Goal: Task Accomplishment & Management: Complete application form

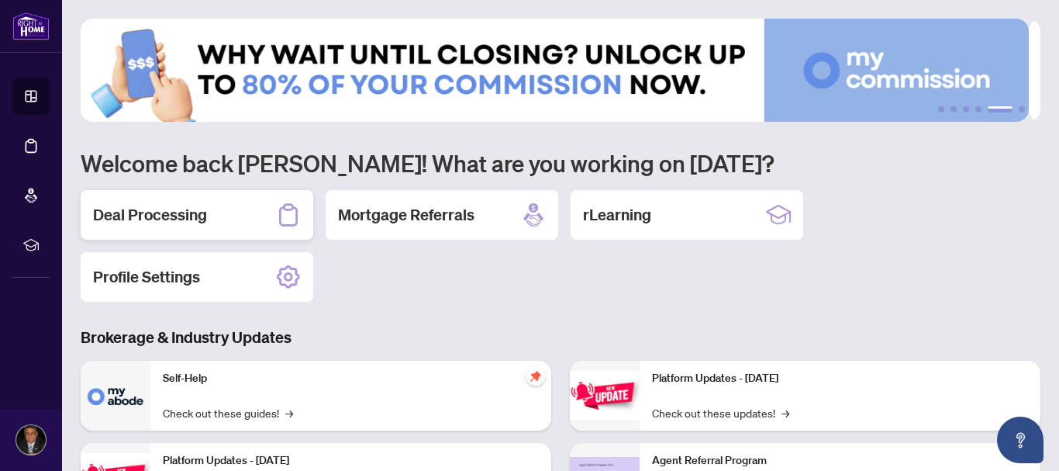
click at [197, 215] on h2 "Deal Processing" at bounding box center [150, 215] width 114 height 22
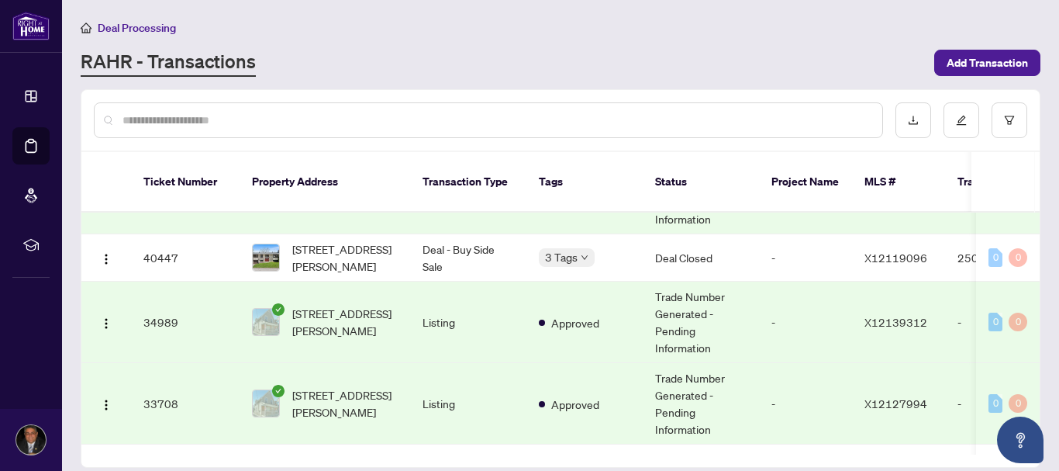
scroll to position [190, 0]
click at [161, 302] on td "34989" at bounding box center [185, 320] width 109 height 81
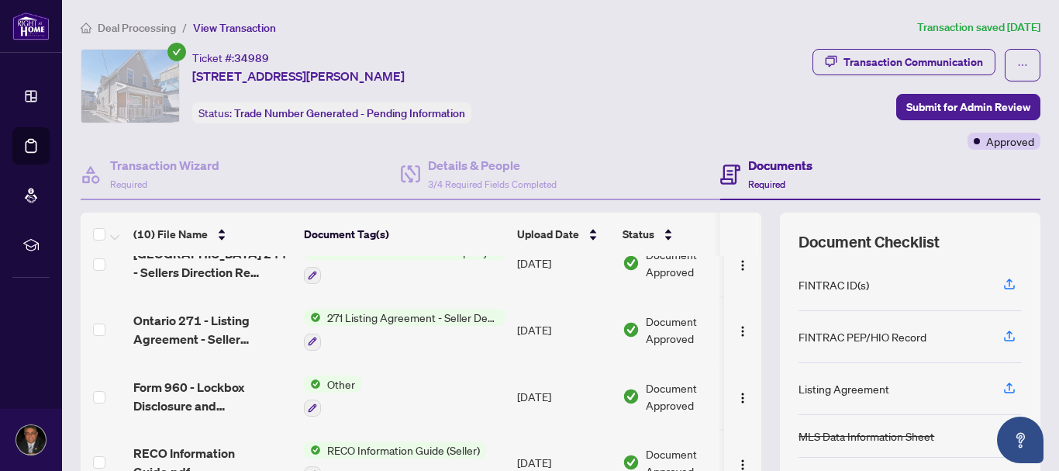
scroll to position [405, 0]
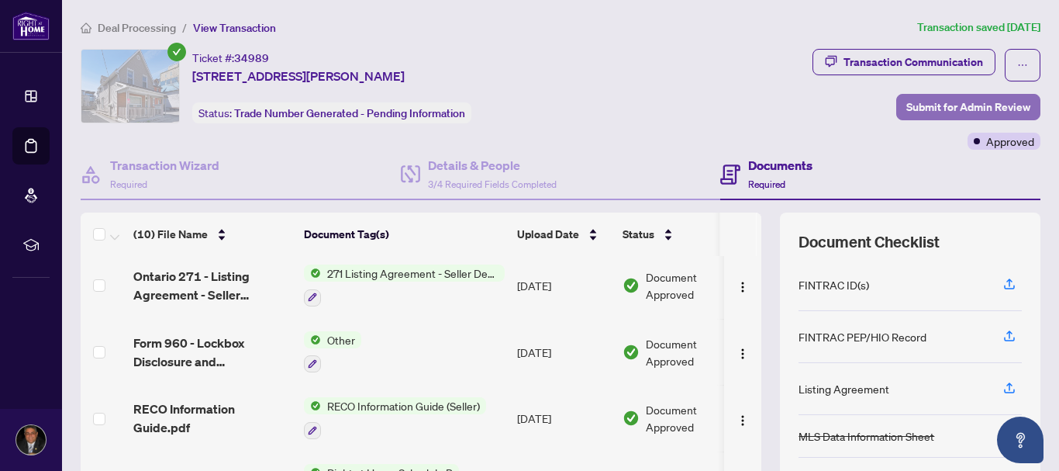
click at [915, 111] on span "Submit for Admin Review" at bounding box center [969, 107] width 124 height 25
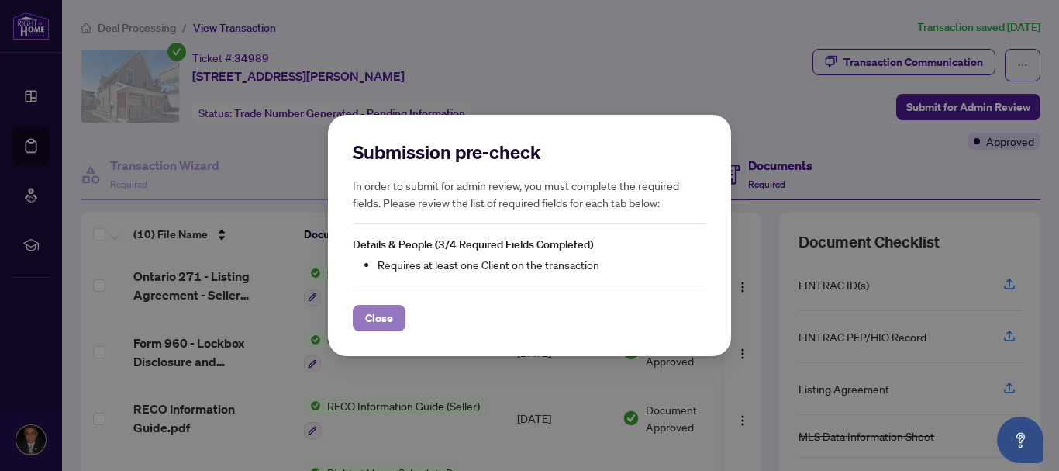
click at [382, 313] on span "Close" at bounding box center [379, 318] width 28 height 25
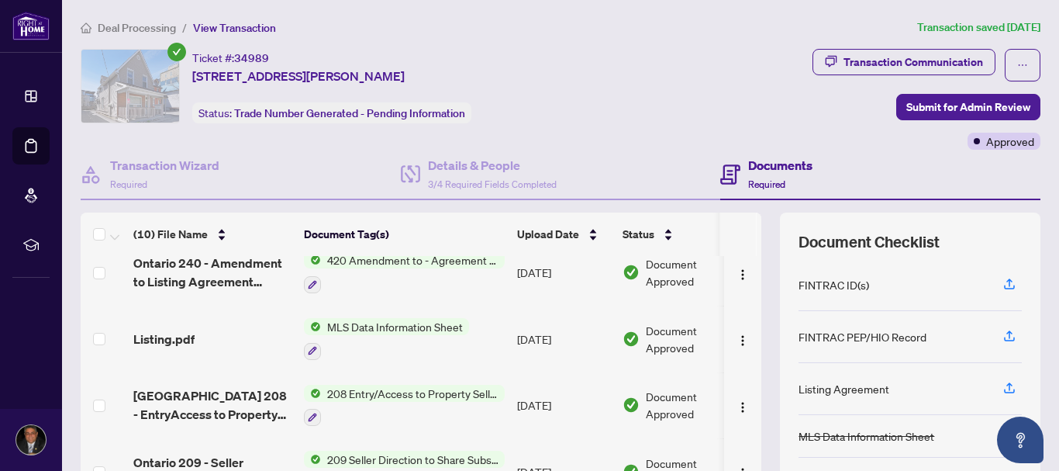
scroll to position [0, 0]
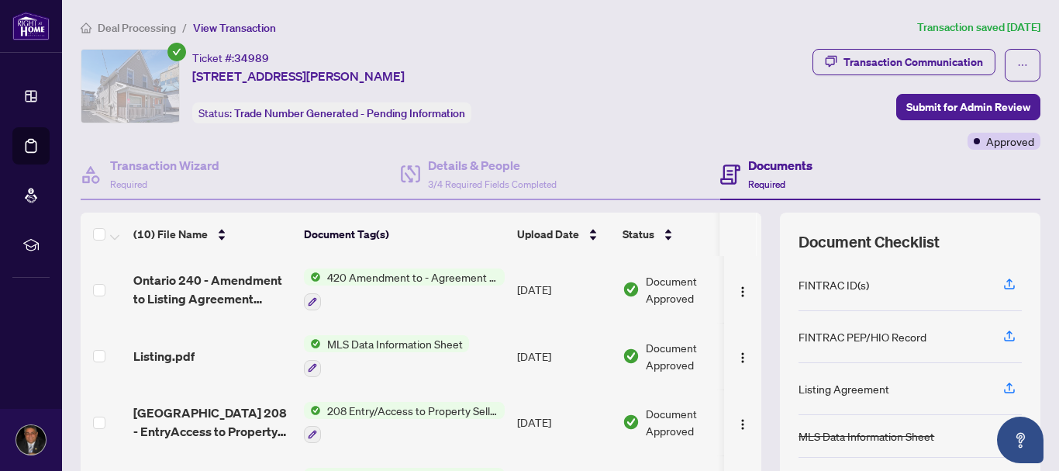
click at [163, 31] on span "Deal Processing" at bounding box center [137, 28] width 78 height 14
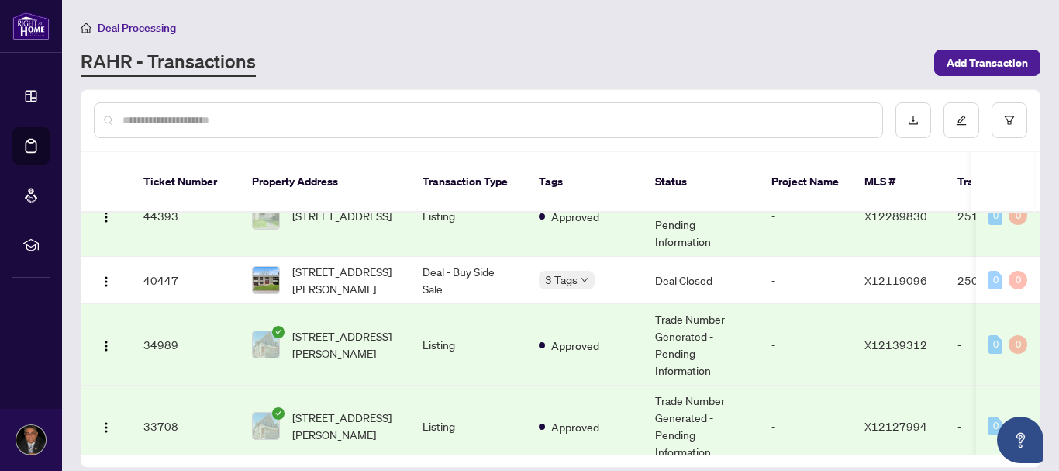
scroll to position [202, 0]
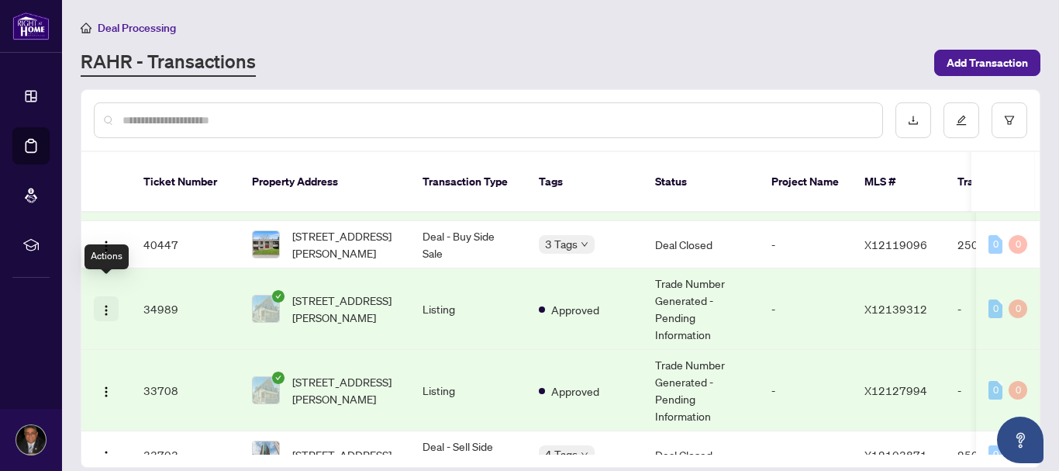
click at [109, 304] on img "button" at bounding box center [106, 310] width 12 height 12
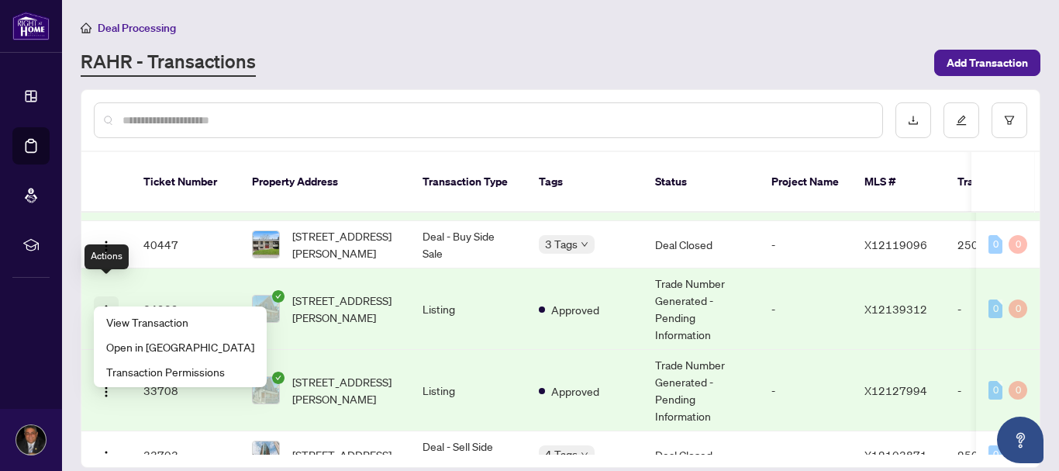
click at [109, 304] on img "button" at bounding box center [106, 310] width 12 height 12
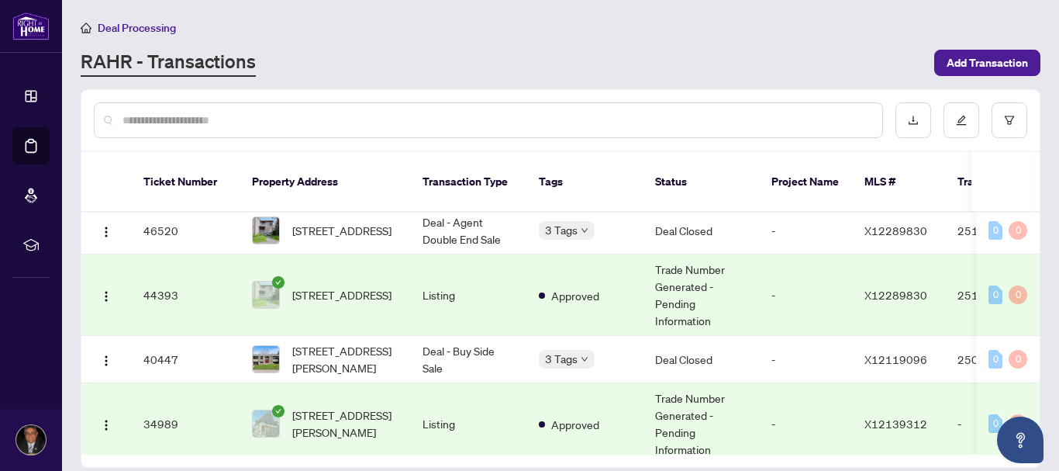
scroll to position [0, 0]
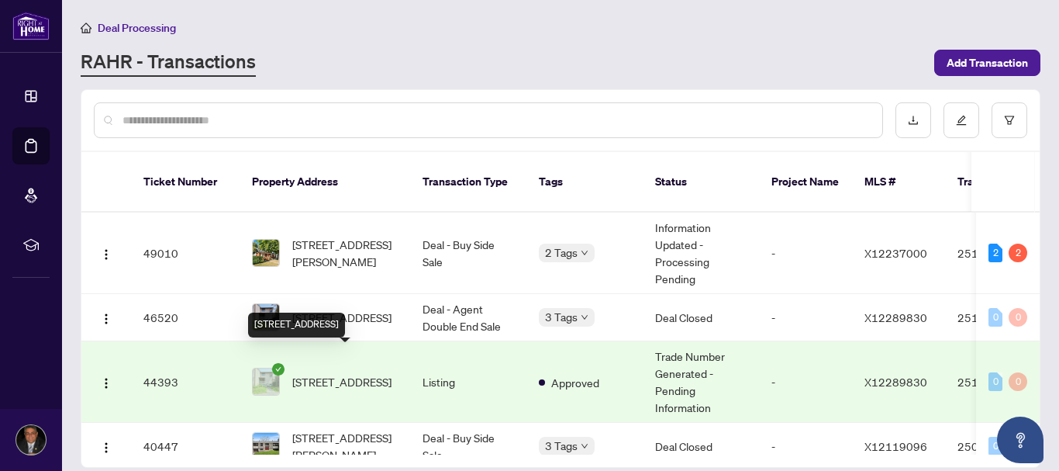
click at [370, 373] on span "[STREET_ADDRESS]" at bounding box center [341, 381] width 99 height 17
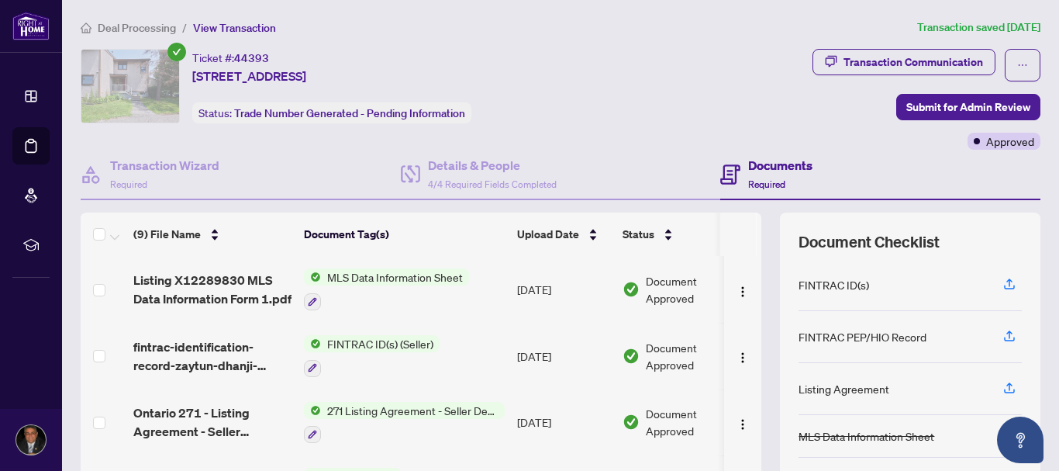
click at [159, 28] on span "Deal Processing" at bounding box center [137, 28] width 78 height 14
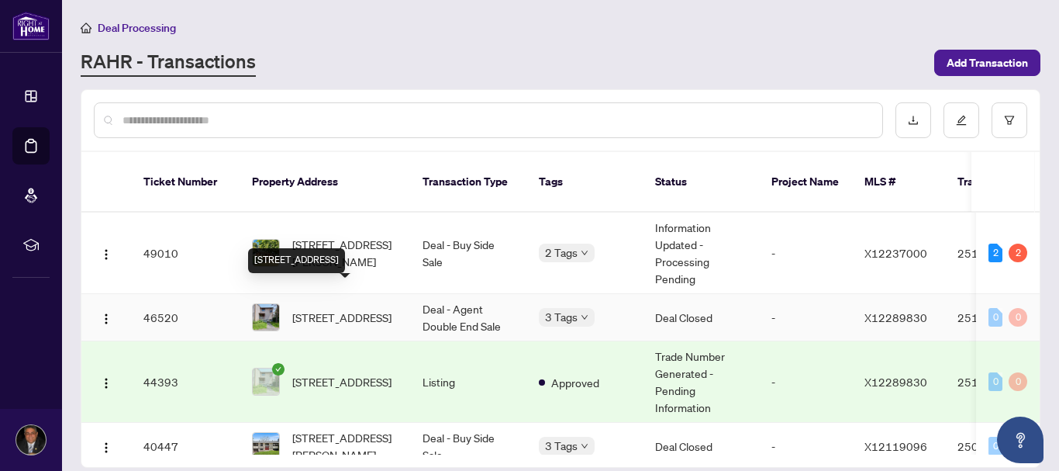
click at [321, 309] on span "[STREET_ADDRESS]" at bounding box center [341, 317] width 99 height 17
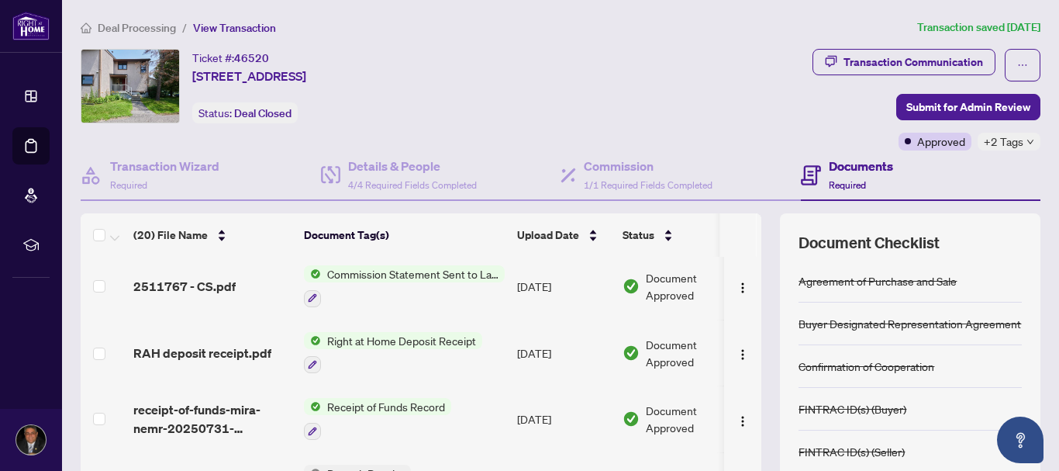
scroll to position [421, 0]
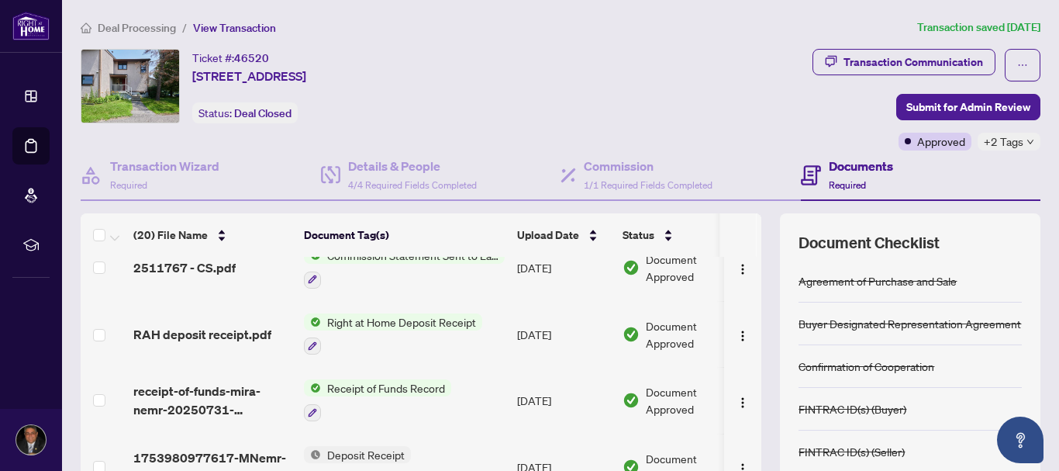
click at [458, 355] on td "Right at Home Deposit Receipt" at bounding box center [404, 334] width 213 height 67
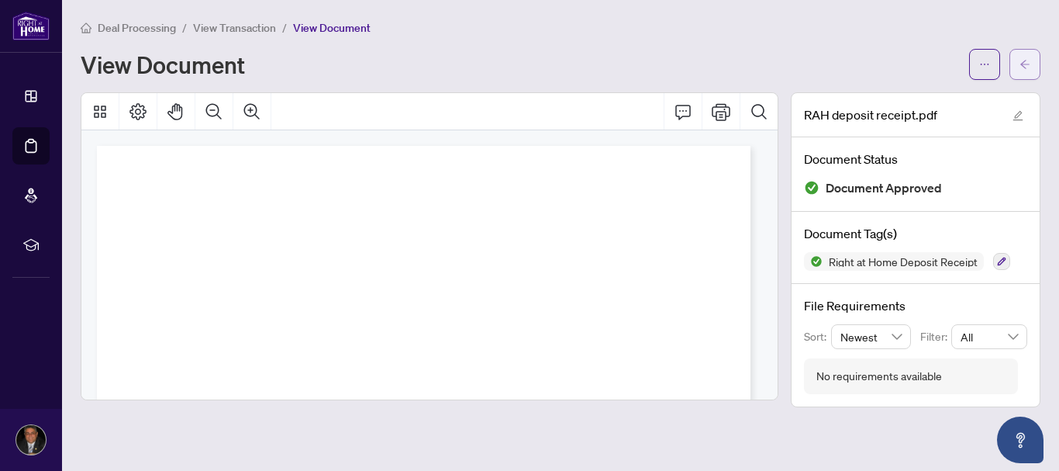
click at [1023, 67] on icon "arrow-left" at bounding box center [1025, 64] width 11 height 11
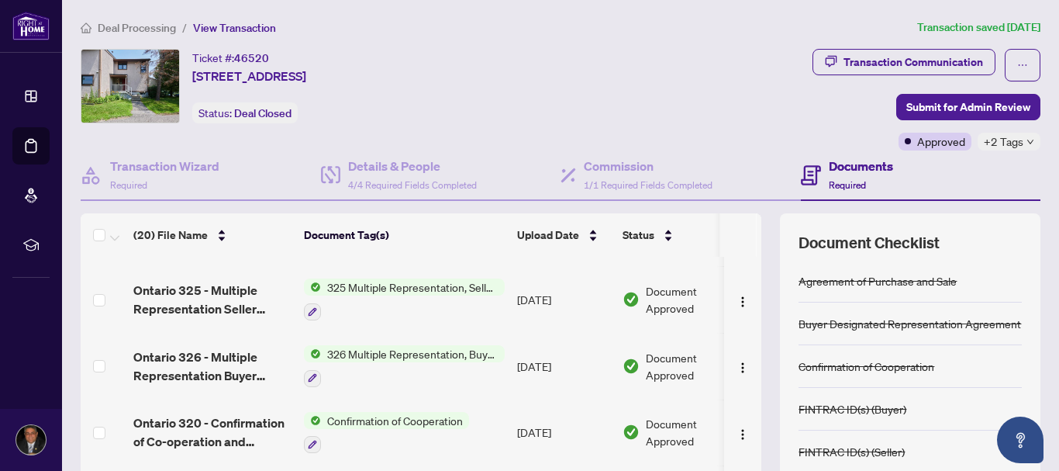
scroll to position [1065, 0]
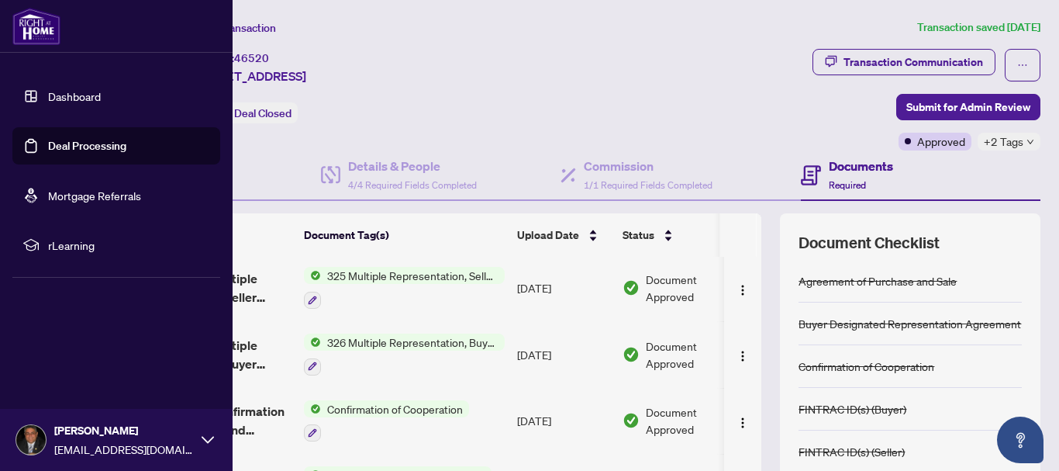
click at [71, 102] on link "Dashboard" at bounding box center [74, 96] width 53 height 14
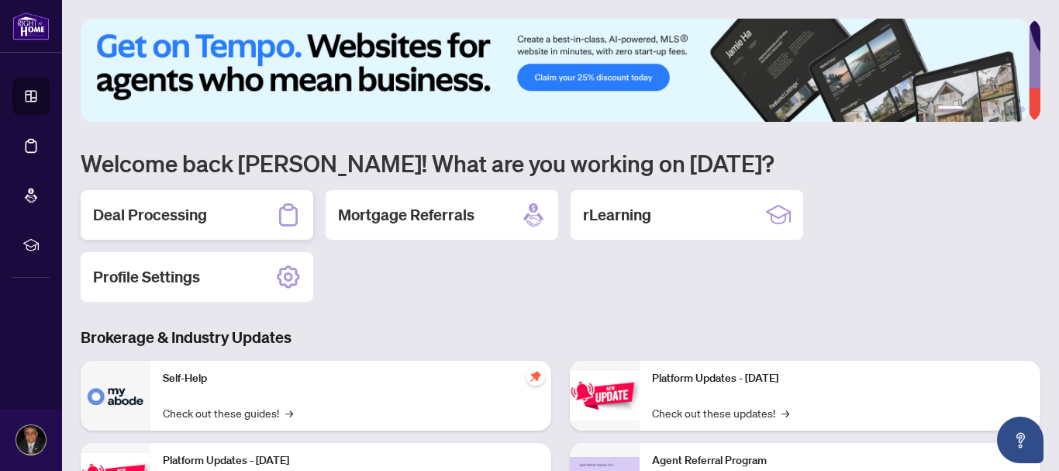
click at [202, 216] on h2 "Deal Processing" at bounding box center [150, 215] width 114 height 22
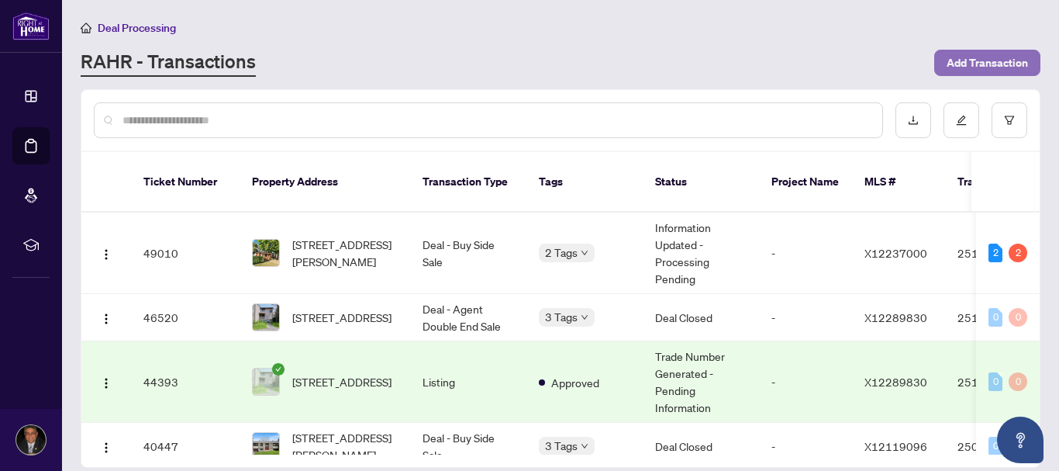
click at [946, 55] on button "Add Transaction" at bounding box center [987, 63] width 106 height 26
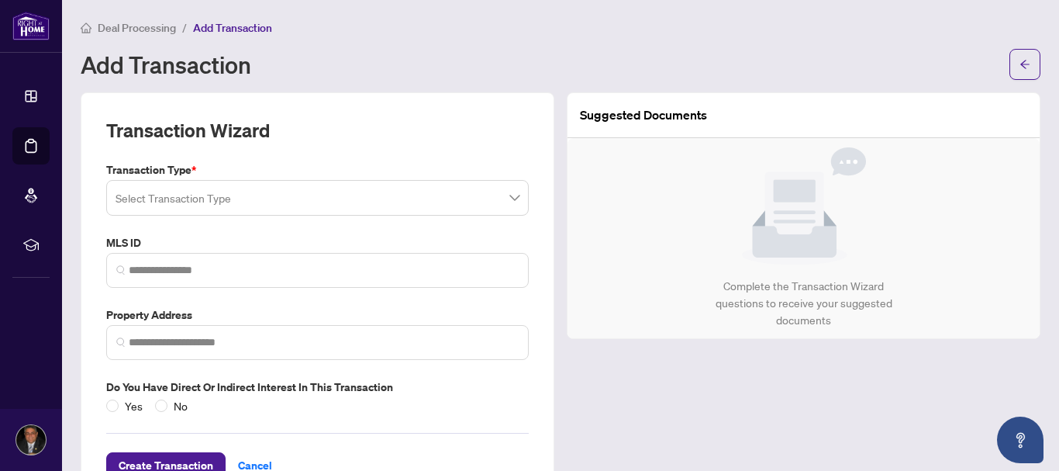
click at [509, 202] on span at bounding box center [318, 197] width 404 height 29
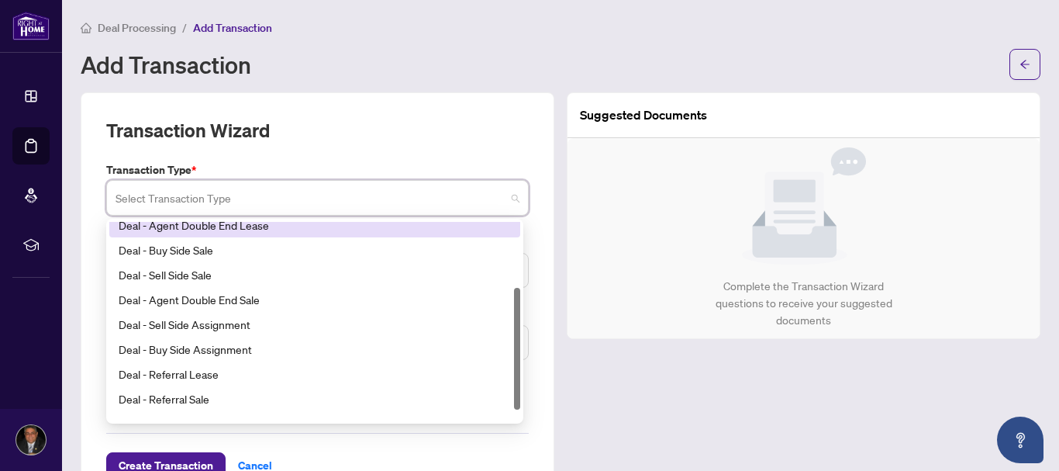
scroll to position [107, 0]
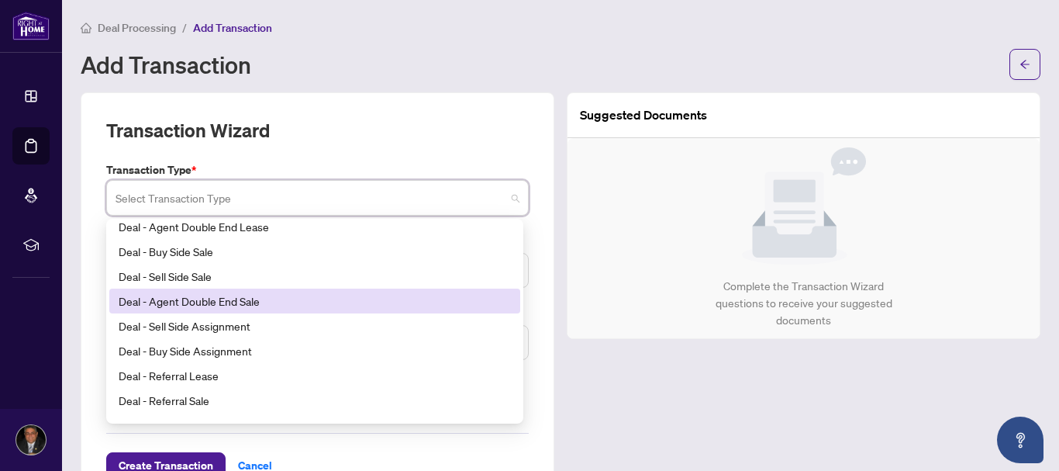
click at [249, 299] on div "Deal - Agent Double End Sale" at bounding box center [315, 300] width 392 height 17
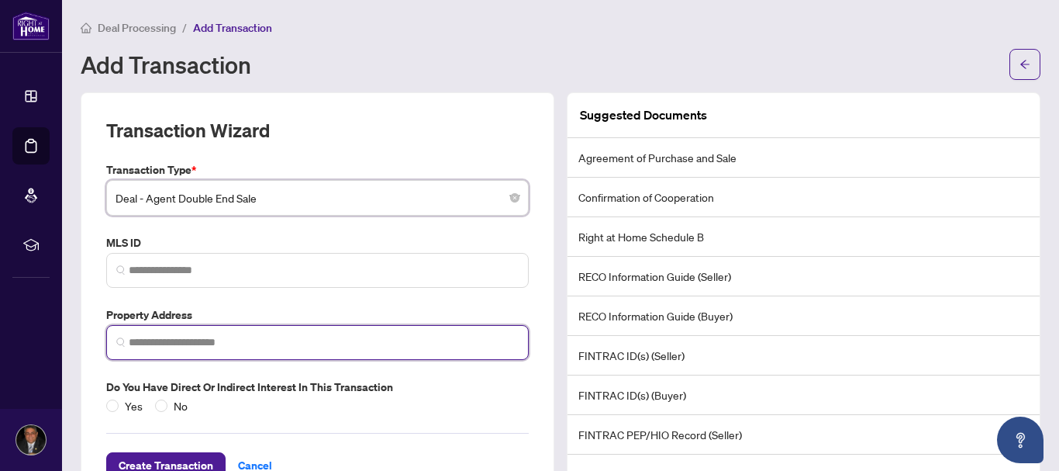
click at [328, 341] on input "search" at bounding box center [324, 342] width 390 height 16
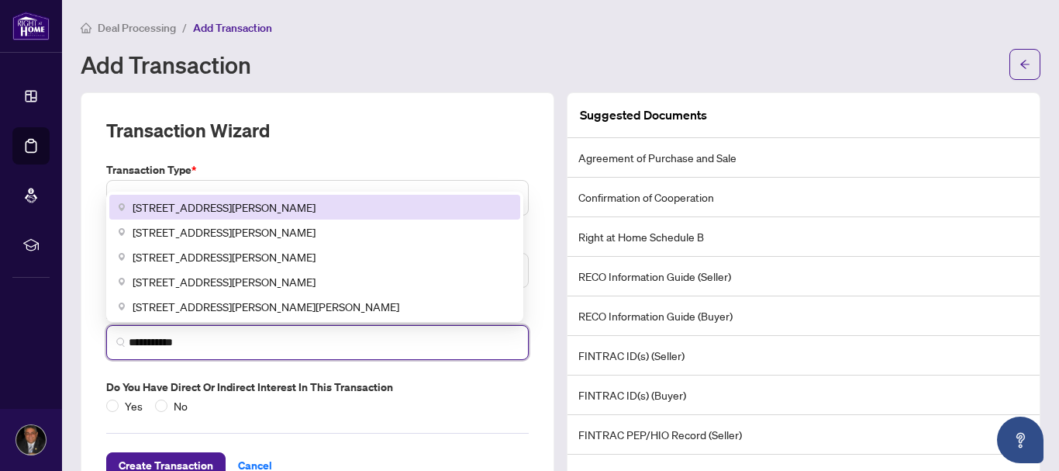
click at [283, 216] on div "[STREET_ADDRESS][PERSON_NAME]" at bounding box center [314, 207] width 411 height 25
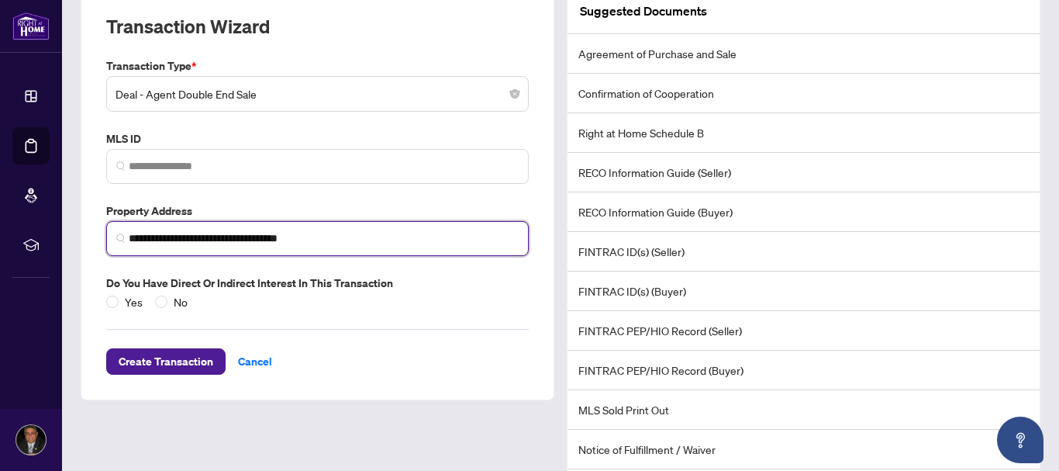
scroll to position [181, 0]
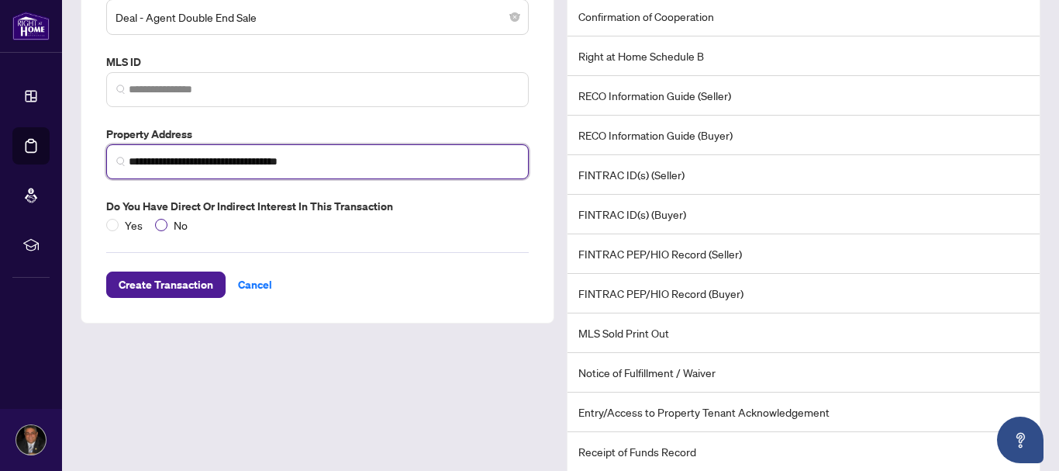
type input "**********"
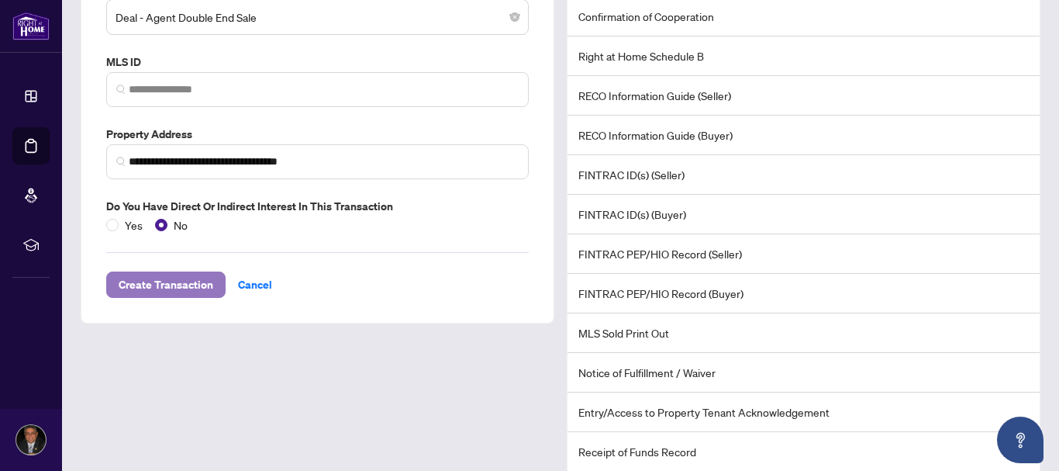
click at [157, 284] on span "Create Transaction" at bounding box center [166, 284] width 95 height 25
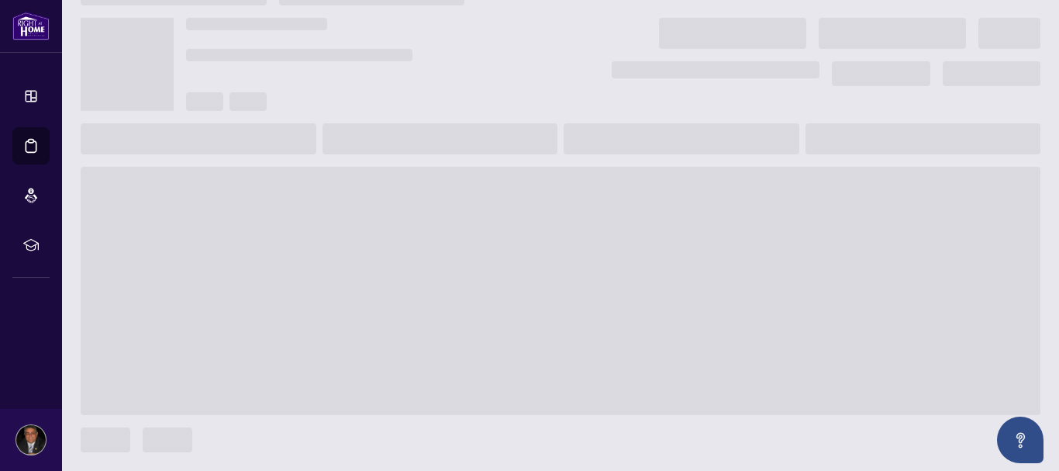
scroll to position [30, 0]
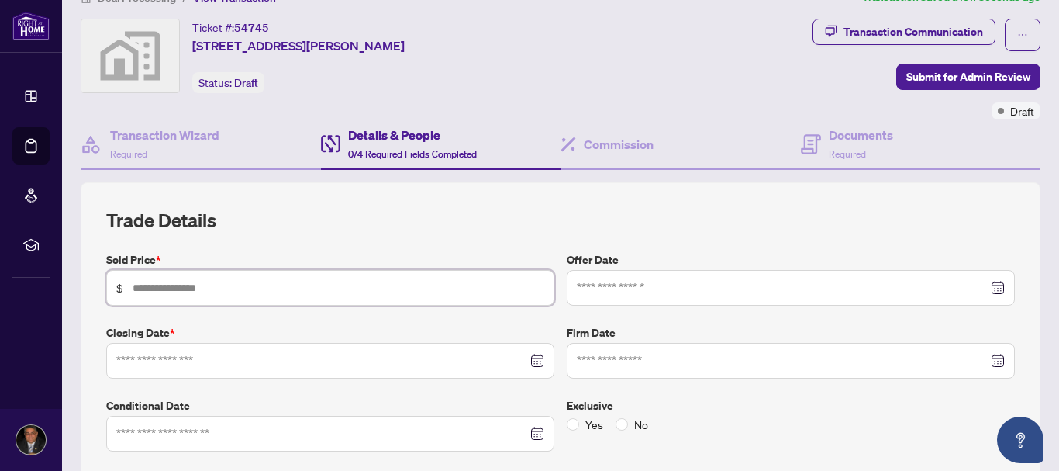
click at [157, 284] on input "text" at bounding box center [339, 287] width 412 height 17
type input "*********"
click at [596, 293] on input at bounding box center [782, 287] width 411 height 17
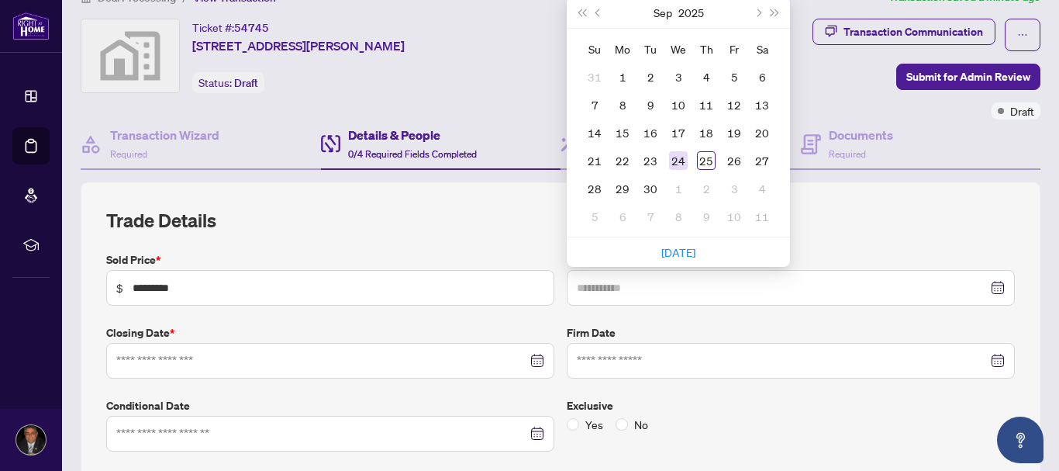
click at [669, 156] on div "24" at bounding box center [678, 160] width 19 height 19
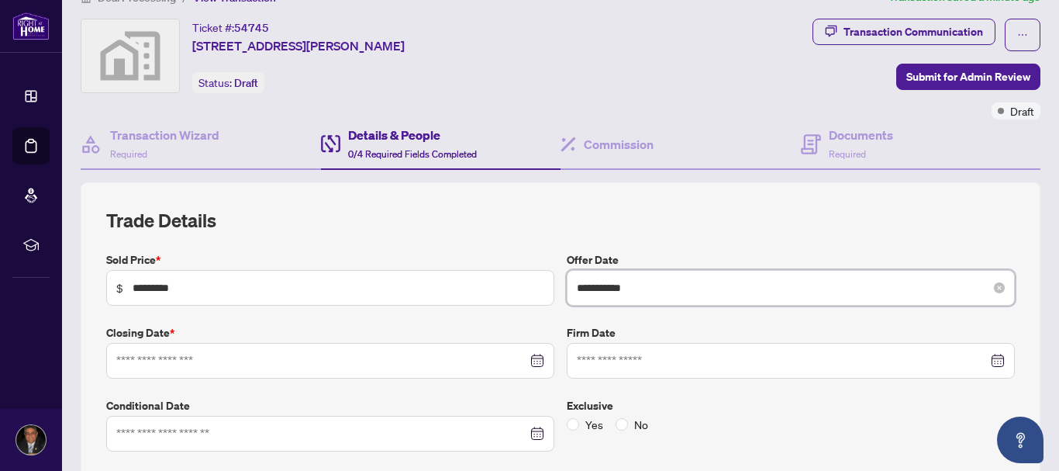
click at [644, 291] on input "**********" at bounding box center [782, 287] width 411 height 17
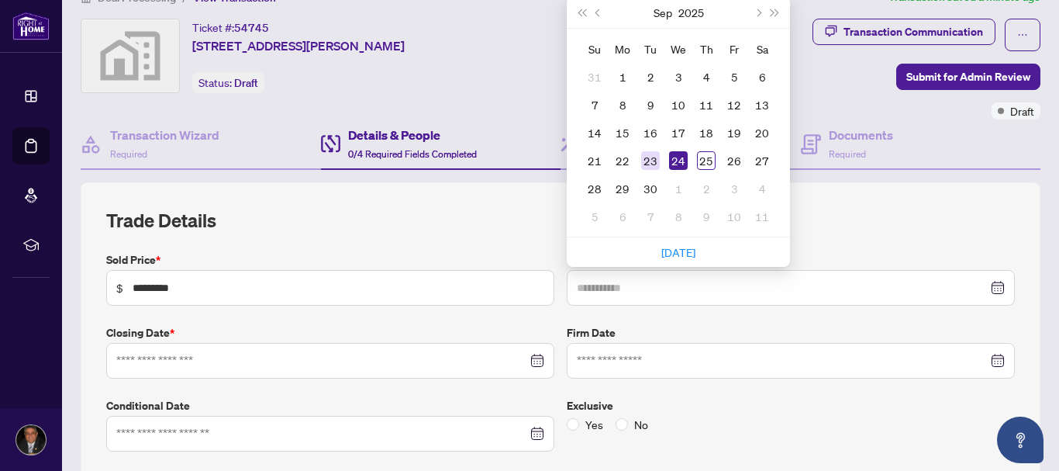
click at [644, 155] on div "23" at bounding box center [650, 160] width 19 height 19
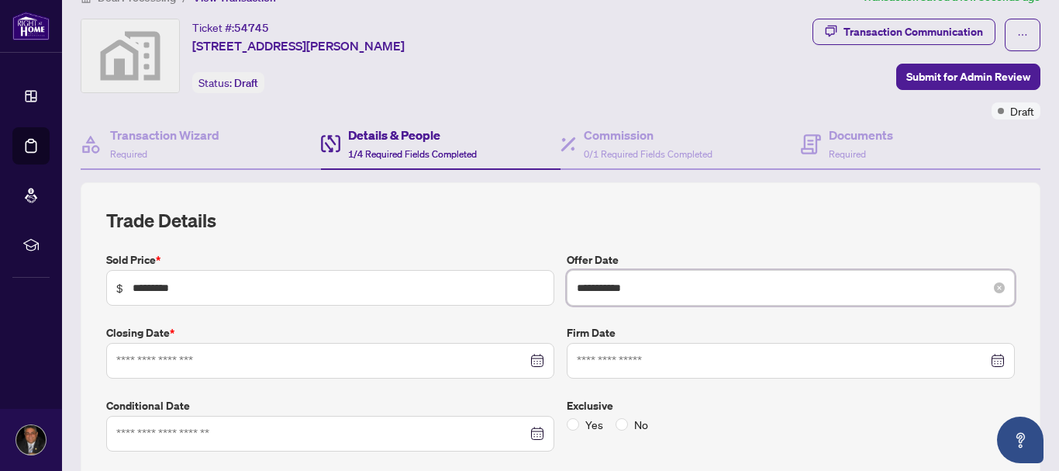
click at [688, 284] on input "**********" at bounding box center [782, 287] width 411 height 17
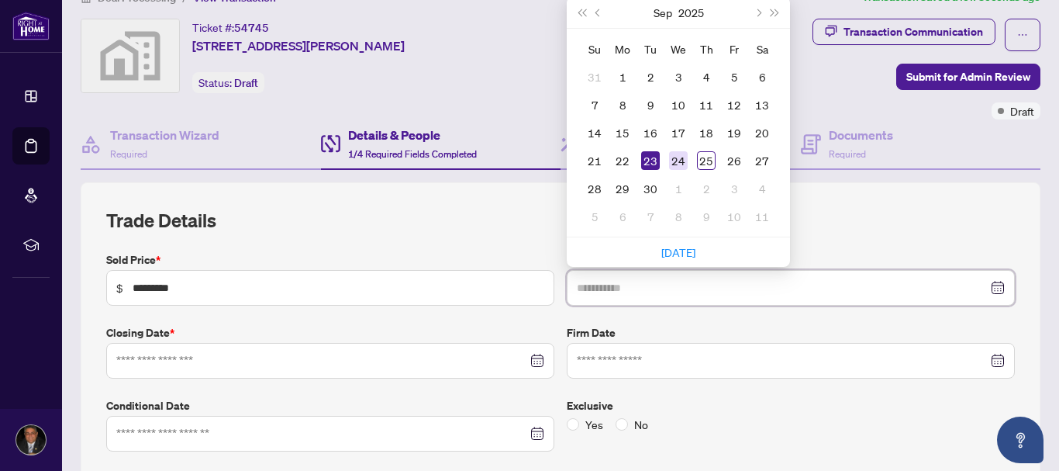
type input "**********"
click at [674, 161] on div "24" at bounding box center [678, 160] width 19 height 19
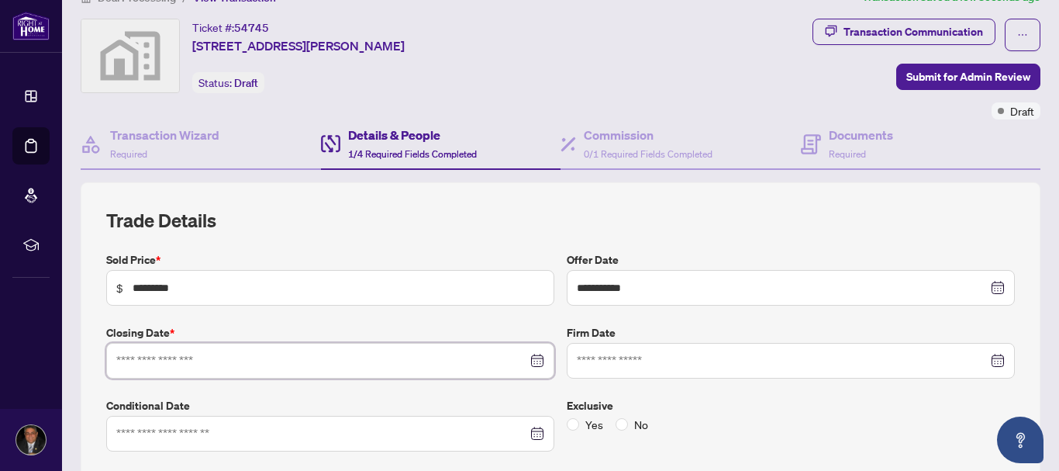
click at [475, 366] on input at bounding box center [321, 360] width 411 height 17
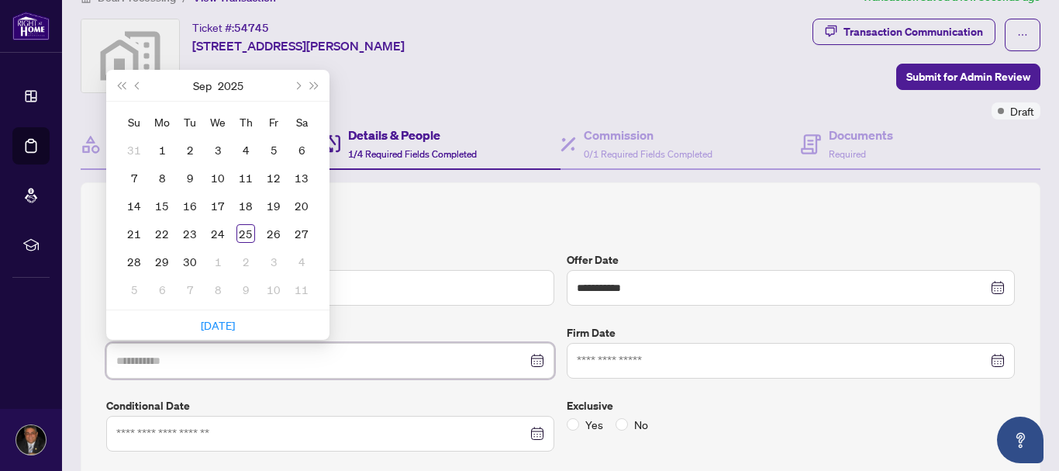
type input "**********"
click at [299, 88] on button "Next month (PageDown)" at bounding box center [296, 85] width 17 height 31
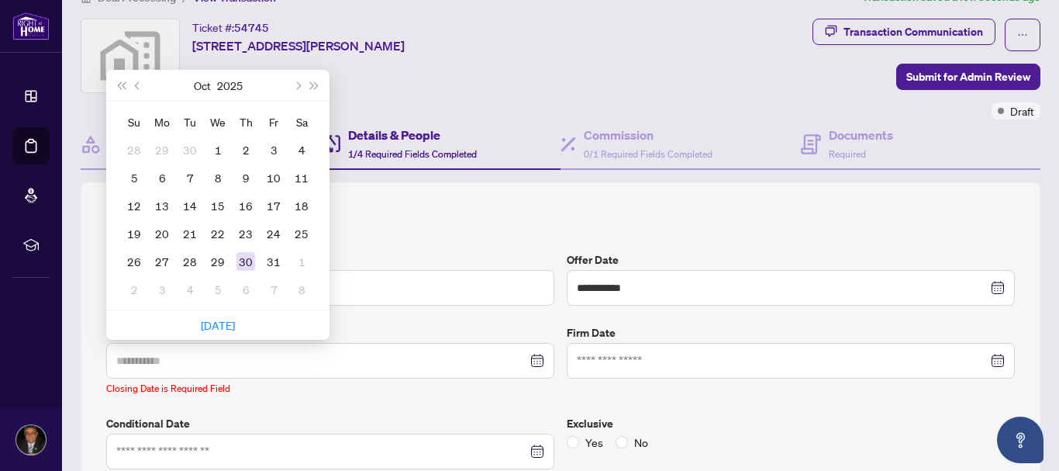
type input "**********"
click at [247, 257] on div "30" at bounding box center [246, 261] width 19 height 19
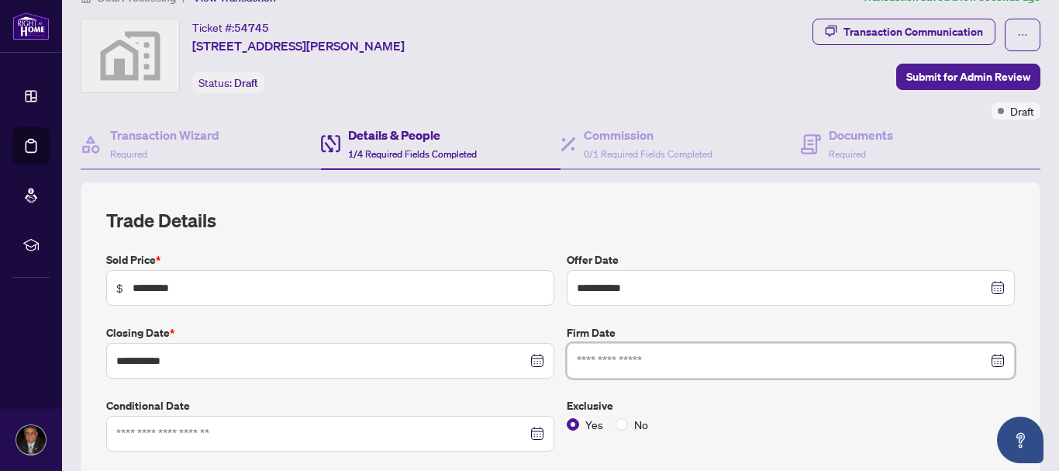
click at [675, 361] on input at bounding box center [782, 360] width 411 height 17
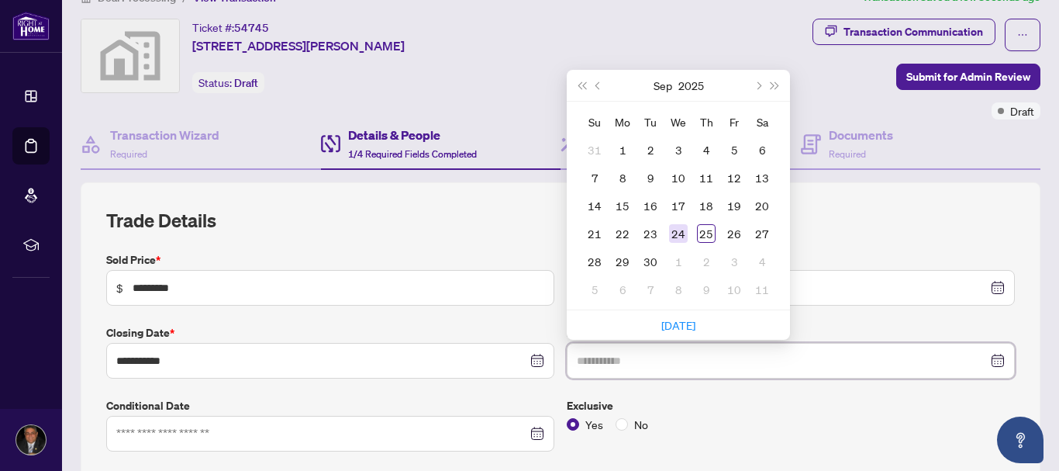
type input "**********"
click at [678, 230] on div "24" at bounding box center [678, 233] width 19 height 19
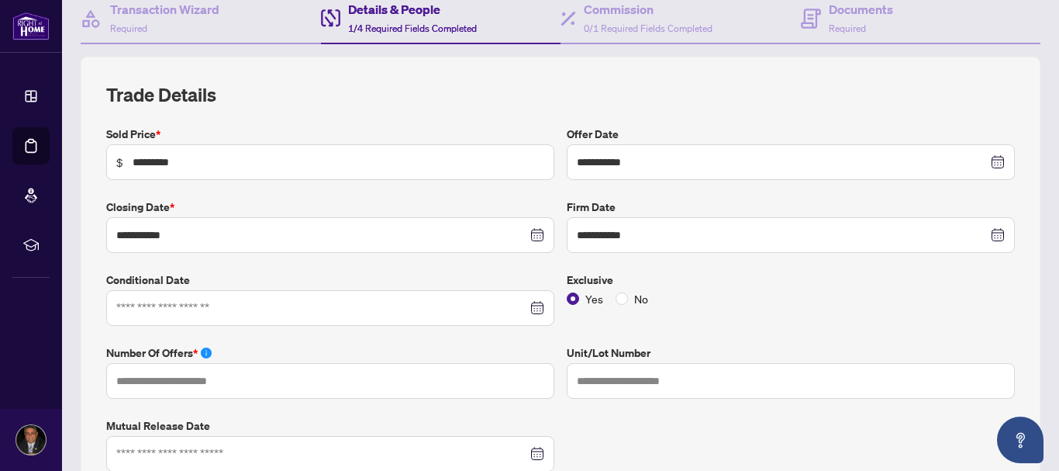
scroll to position [157, 0]
click at [527, 310] on div at bounding box center [330, 307] width 428 height 17
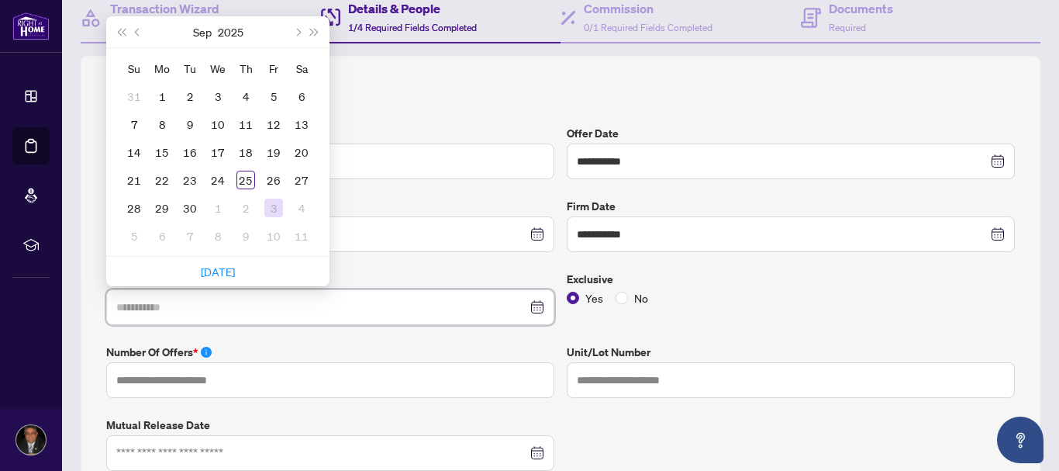
type input "**********"
click at [278, 205] on div "3" at bounding box center [273, 208] width 19 height 19
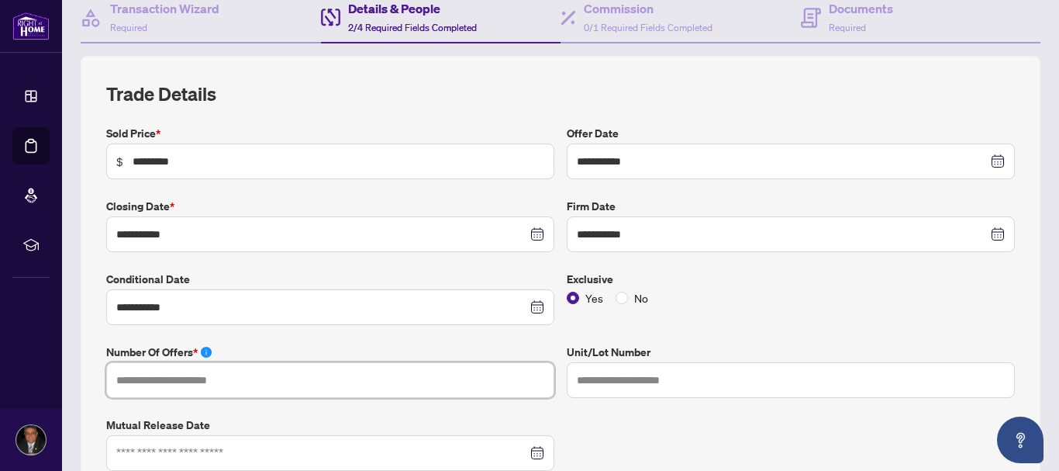
click at [207, 384] on input "text" at bounding box center [330, 380] width 448 height 36
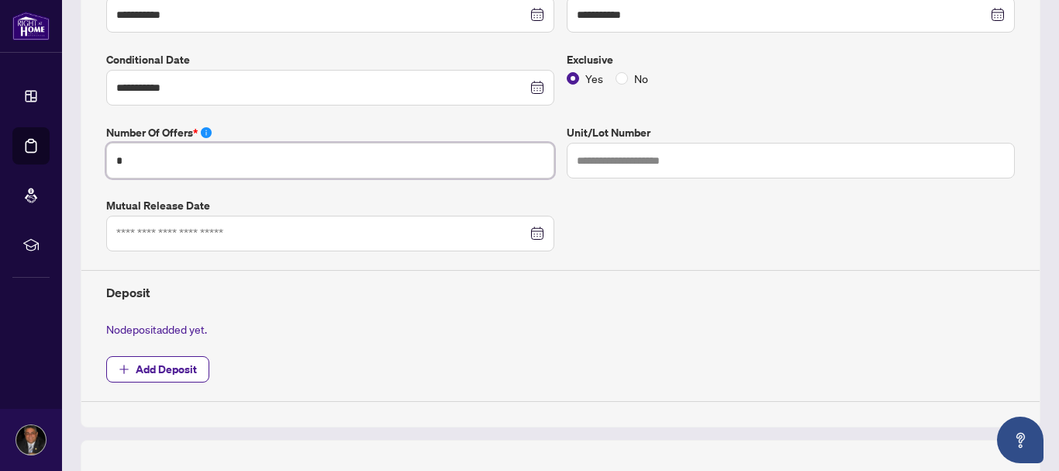
scroll to position [379, 0]
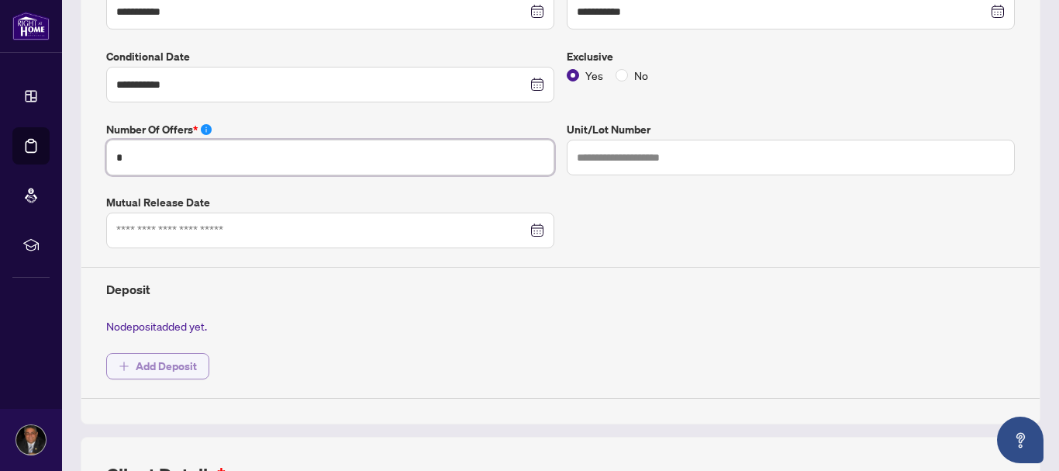
type input "*"
click at [163, 371] on span "Add Deposit" at bounding box center [166, 366] width 61 height 25
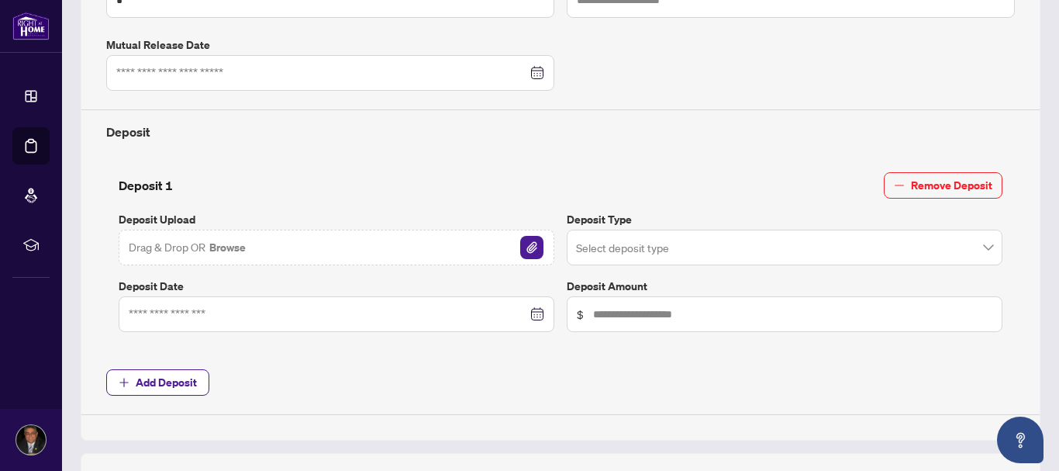
scroll to position [550, 0]
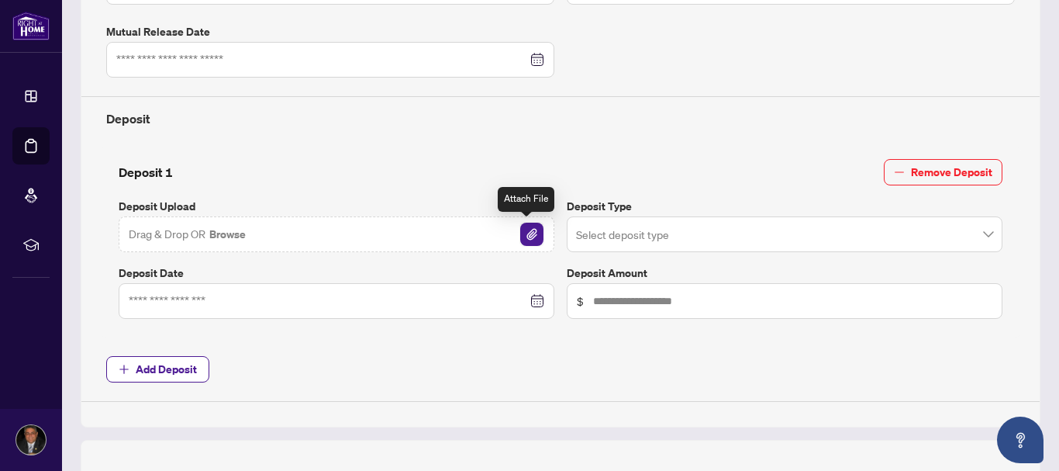
click at [531, 235] on img "button" at bounding box center [531, 234] width 23 height 23
click at [941, 240] on input "search" at bounding box center [777, 236] width 403 height 34
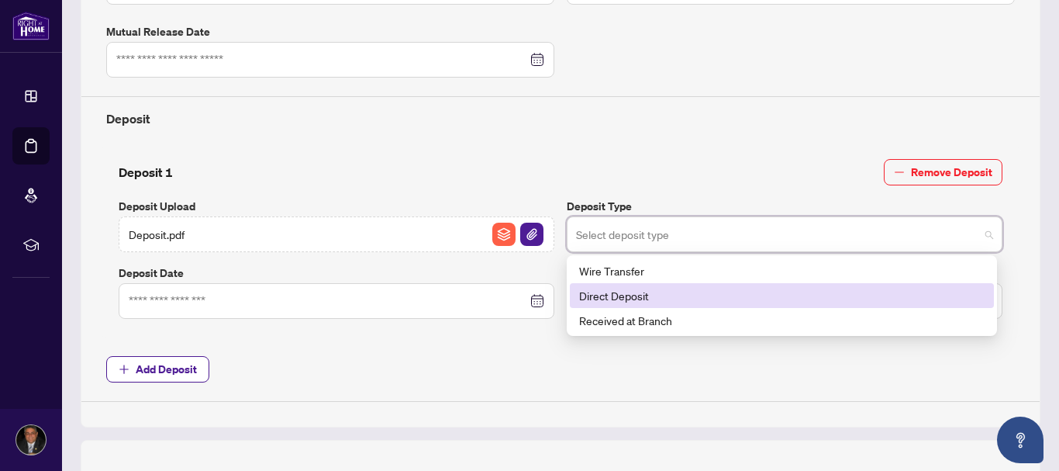
click at [652, 296] on div "Direct Deposit" at bounding box center [782, 295] width 406 height 17
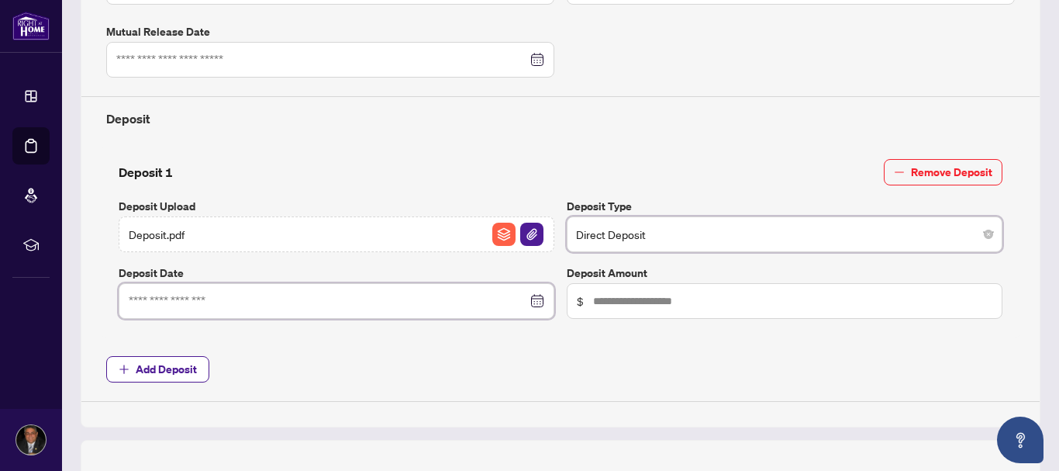
click at [434, 298] on input at bounding box center [328, 300] width 399 height 17
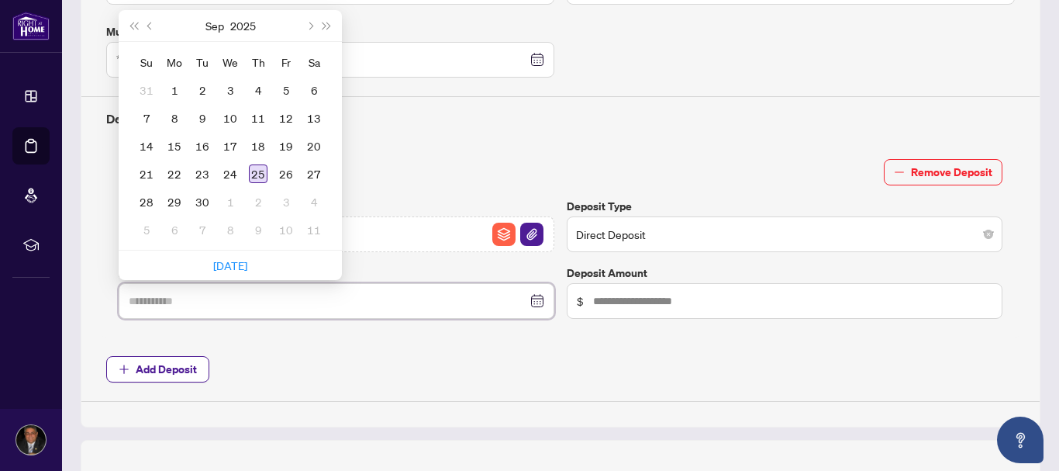
type input "**********"
click at [260, 171] on div "25" at bounding box center [258, 173] width 19 height 19
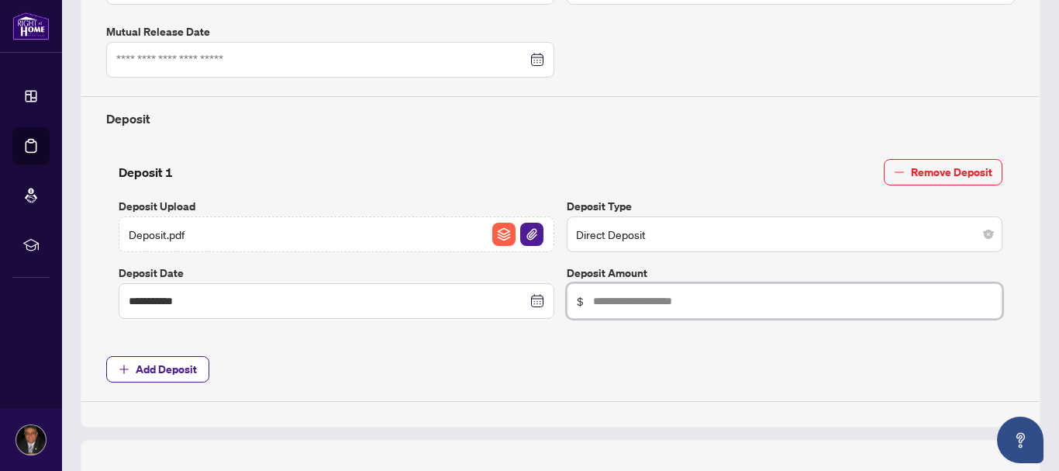
click at [599, 305] on input "text" at bounding box center [792, 300] width 399 height 17
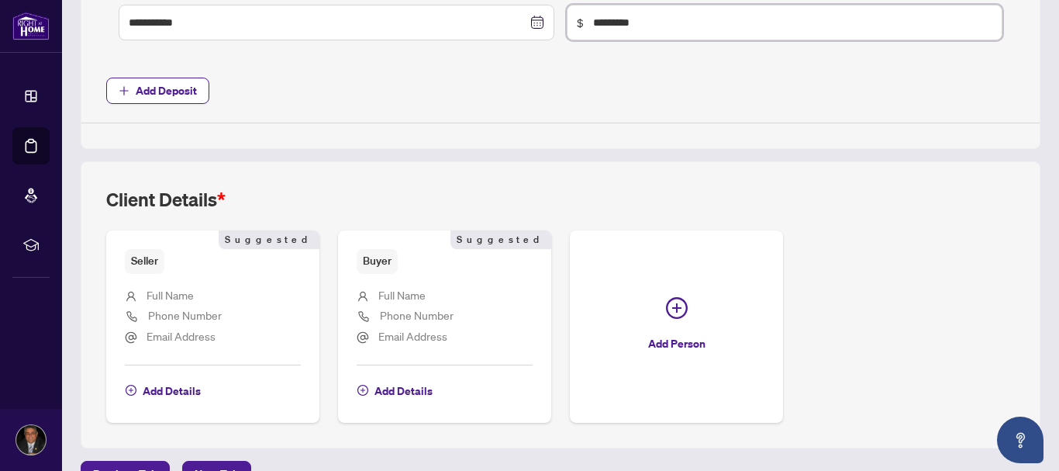
scroll to position [862, 0]
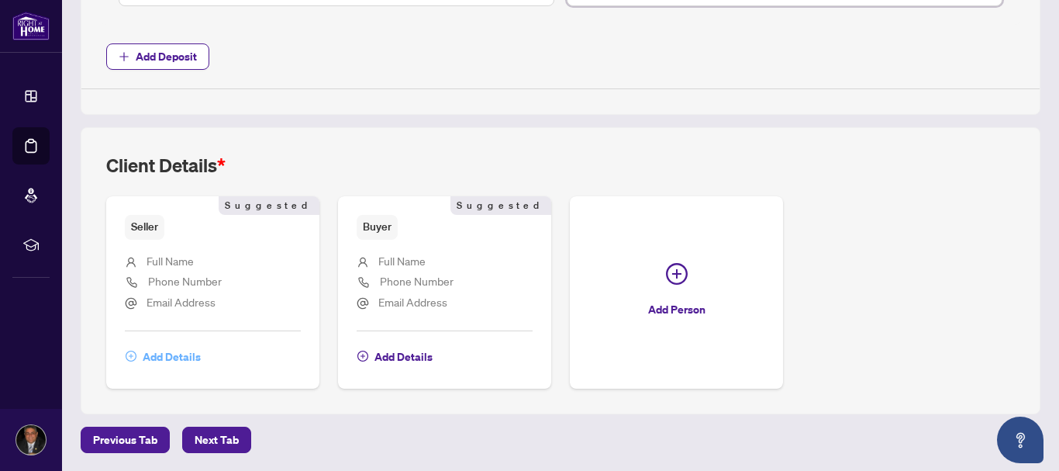
type input "*********"
click at [193, 353] on span "Add Details" at bounding box center [172, 356] width 58 height 25
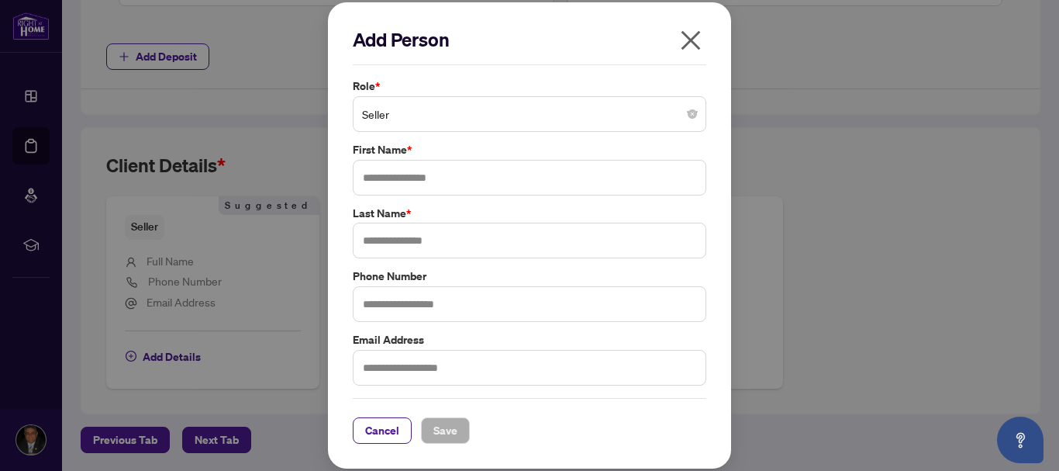
click at [695, 120] on span "Seller" at bounding box center [529, 113] width 335 height 29
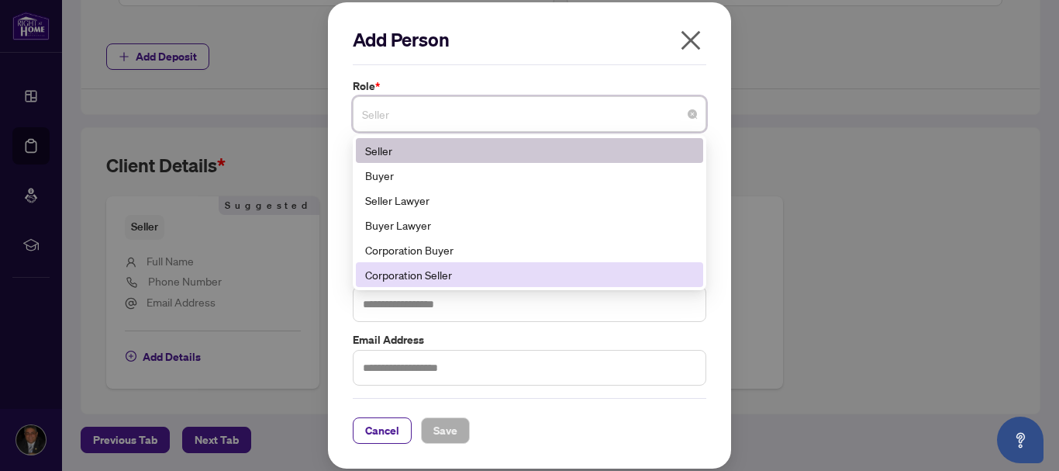
click at [571, 273] on div "Corporation Seller" at bounding box center [529, 274] width 329 height 17
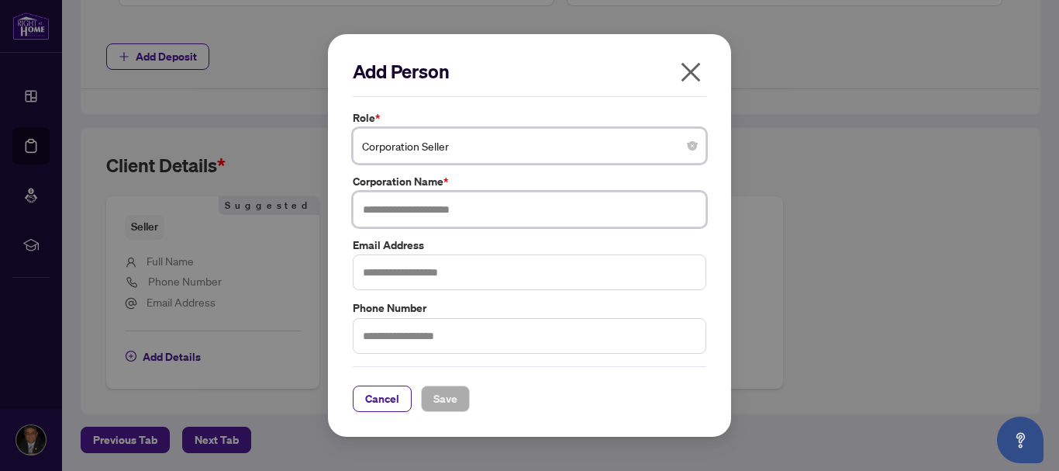
click at [390, 210] on input "text" at bounding box center [530, 210] width 354 height 36
type input "**********"
click at [489, 276] on input "text" at bounding box center [530, 272] width 354 height 36
type input "**********"
click at [556, 347] on input "text" at bounding box center [530, 336] width 354 height 36
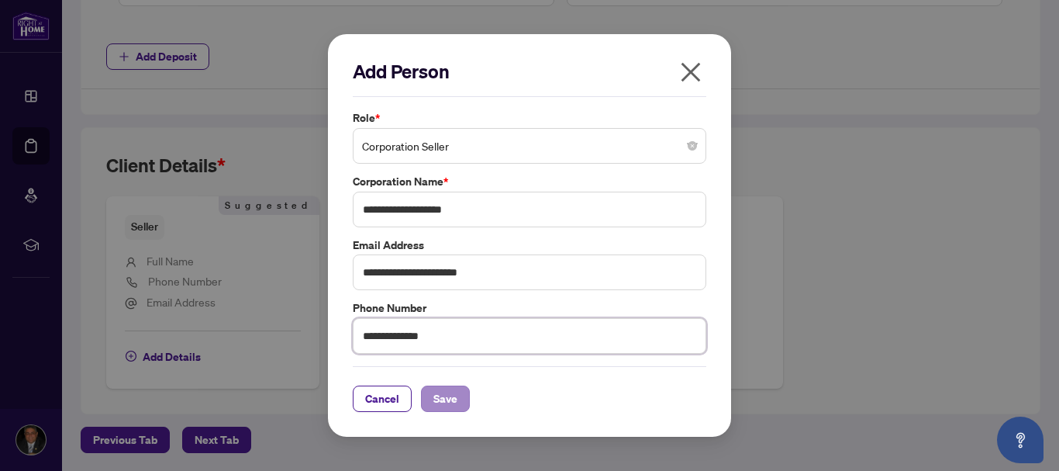
type input "**********"
click at [445, 406] on span "Save" at bounding box center [445, 398] width 24 height 25
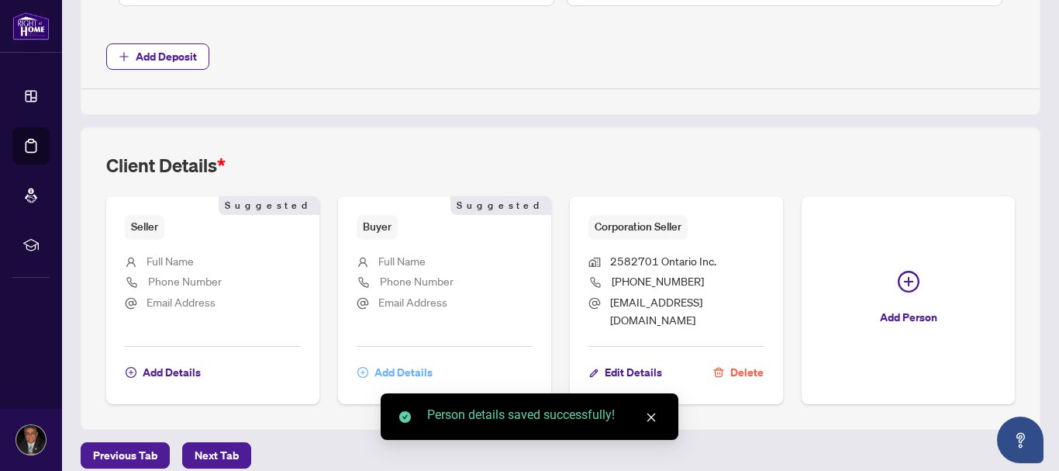
click at [406, 361] on span "Add Details" at bounding box center [404, 372] width 58 height 25
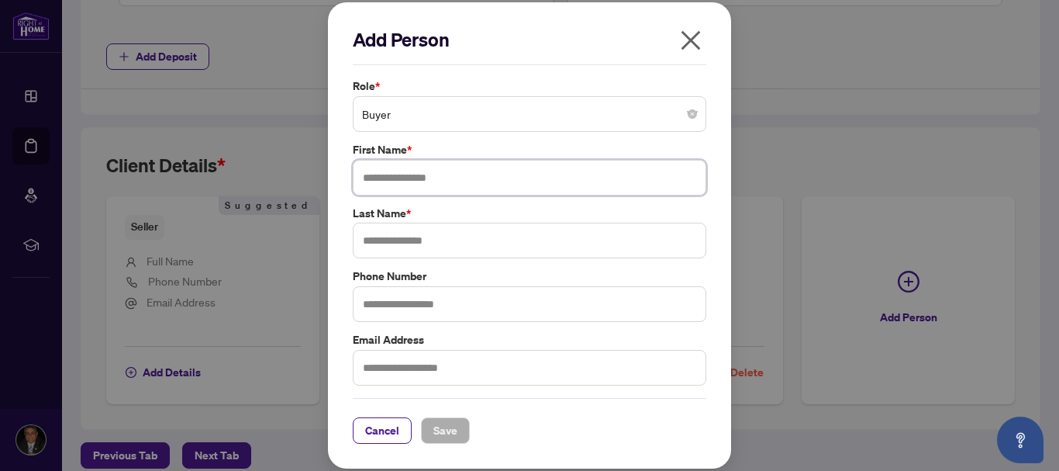
click at [385, 173] on input "text" at bounding box center [530, 178] width 354 height 36
type input "*****"
click at [383, 227] on input "text" at bounding box center [530, 241] width 354 height 36
type input "*****"
click at [375, 299] on input "text" at bounding box center [530, 304] width 354 height 36
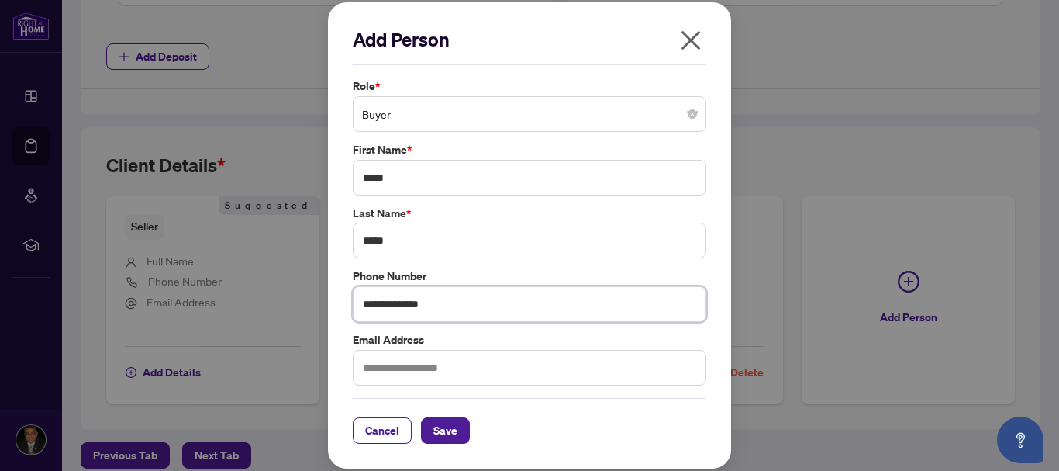
type input "**********"
click at [416, 371] on input "text" at bounding box center [530, 368] width 354 height 36
type input "**********"
click at [450, 437] on span "Save" at bounding box center [445, 430] width 24 height 25
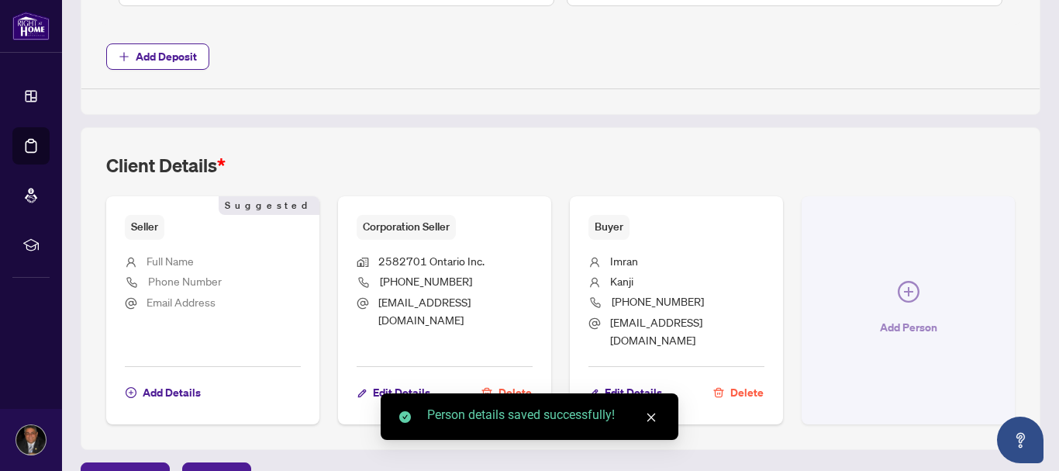
click at [884, 285] on button "Add Person" at bounding box center [908, 310] width 213 height 228
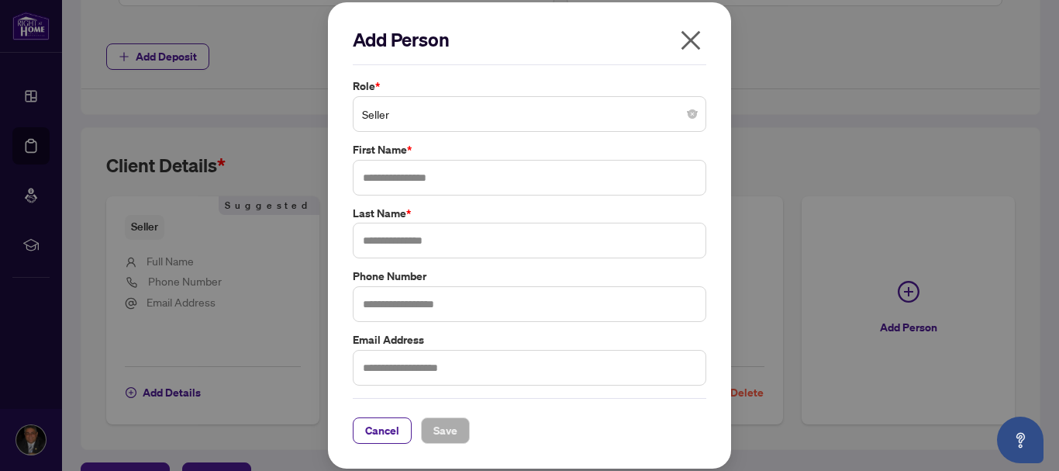
click at [674, 122] on span "Seller" at bounding box center [529, 113] width 335 height 29
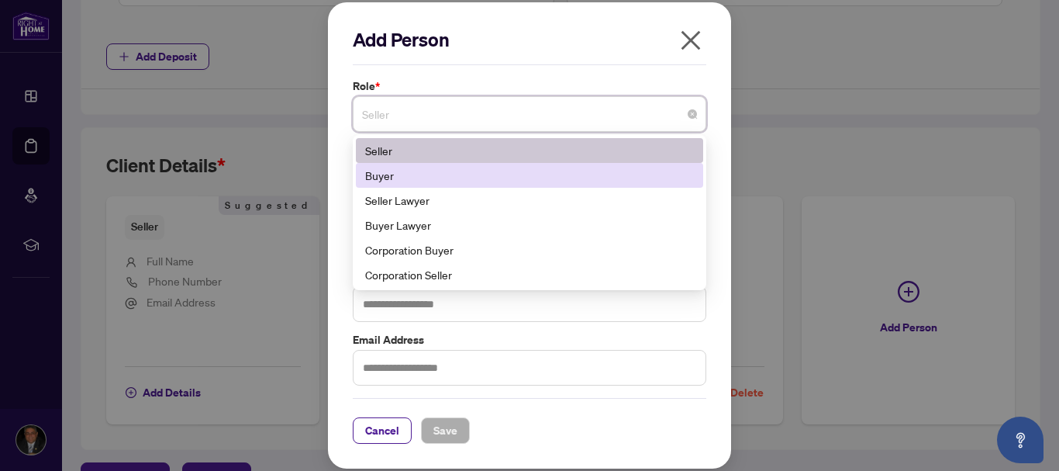
click at [630, 171] on div "Buyer" at bounding box center [529, 175] width 329 height 17
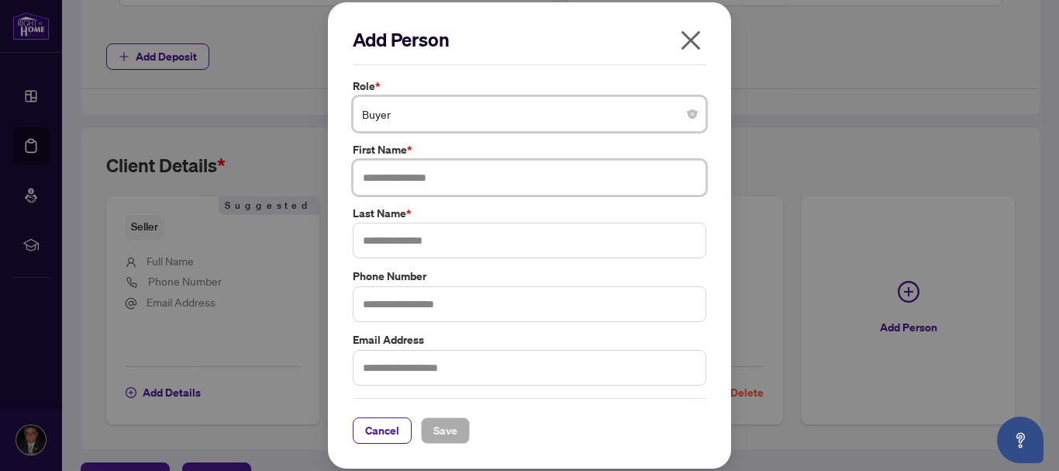
click at [630, 171] on input "text" at bounding box center [530, 178] width 354 height 36
type input "****"
click at [548, 237] on input "text" at bounding box center [530, 241] width 354 height 36
type input "********"
click at [528, 299] on input "text" at bounding box center [530, 304] width 354 height 36
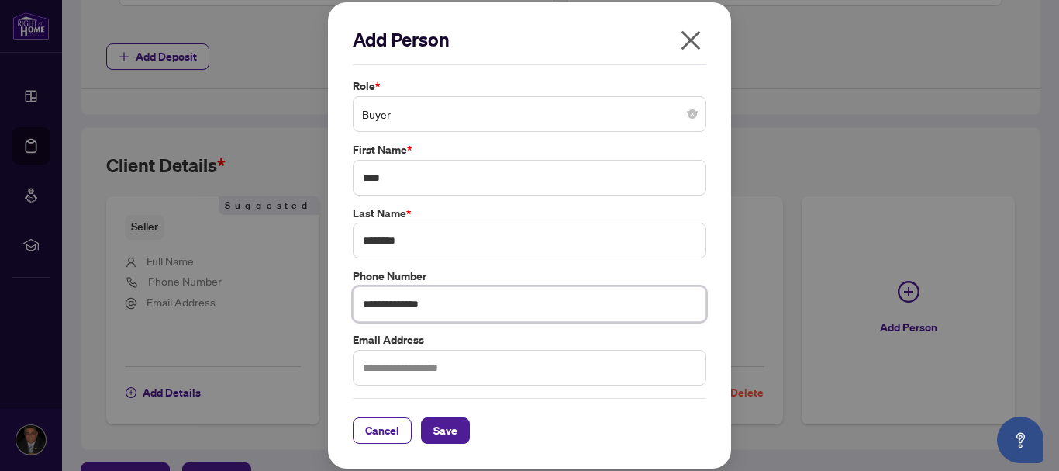
type input "**********"
click at [461, 377] on input "text" at bounding box center [530, 368] width 354 height 36
type input "**********"
click at [448, 432] on span "Save" at bounding box center [445, 430] width 24 height 25
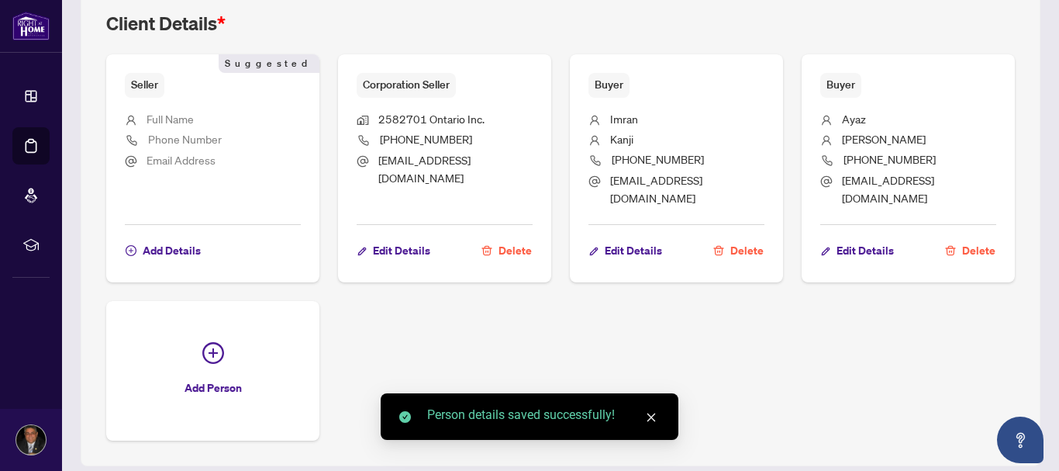
scroll to position [1041, 0]
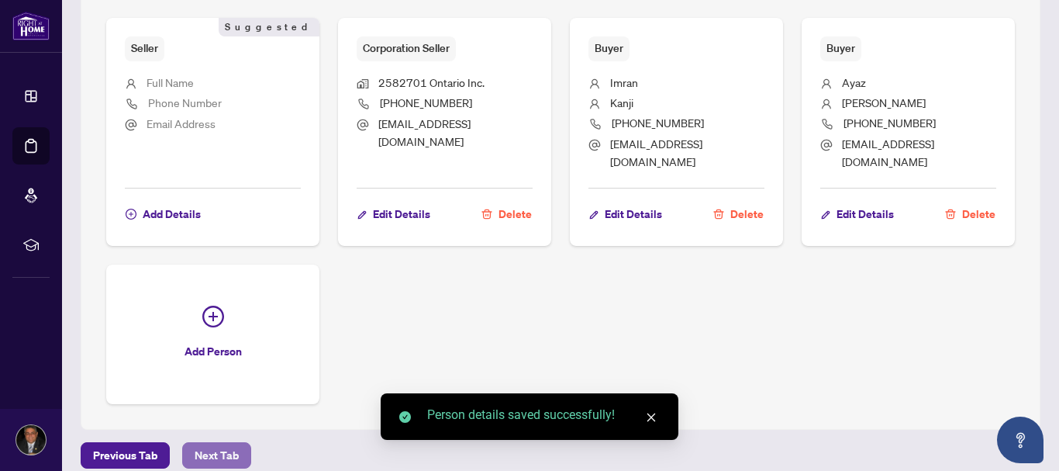
click at [233, 443] on span "Next Tab" at bounding box center [217, 455] width 44 height 25
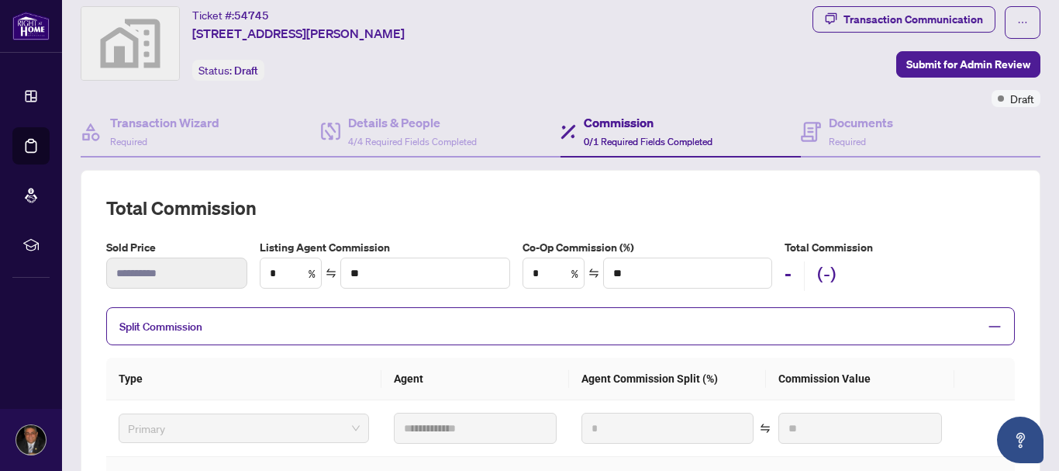
scroll to position [42, 0]
click at [288, 275] on input "*" at bounding box center [291, 273] width 60 height 29
type input "*"
type input "*******"
type input "*"
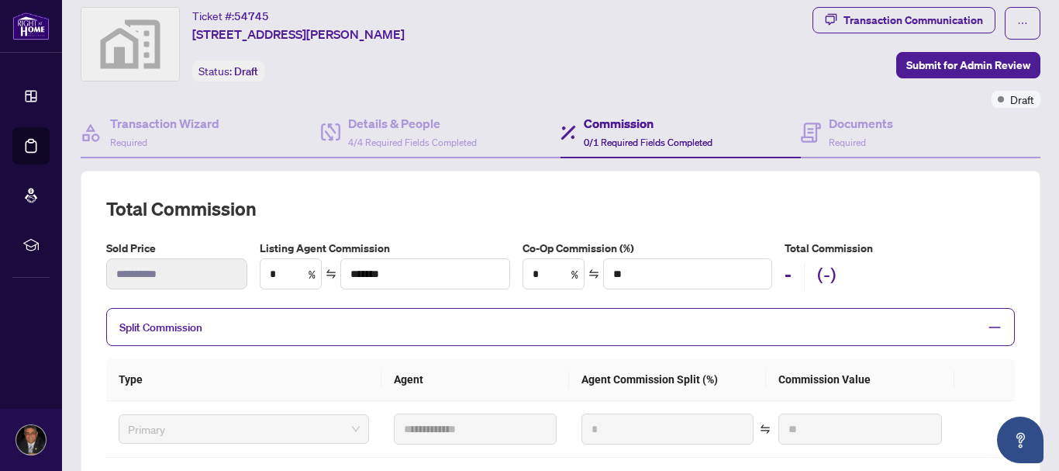
click at [394, 302] on div "**********" at bounding box center [560, 419] width 909 height 447
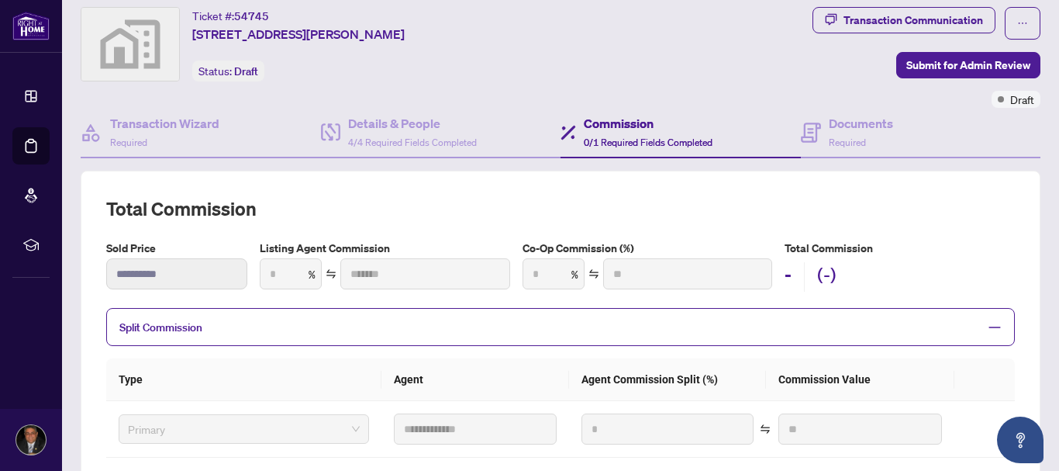
type input "***"
type input "*******"
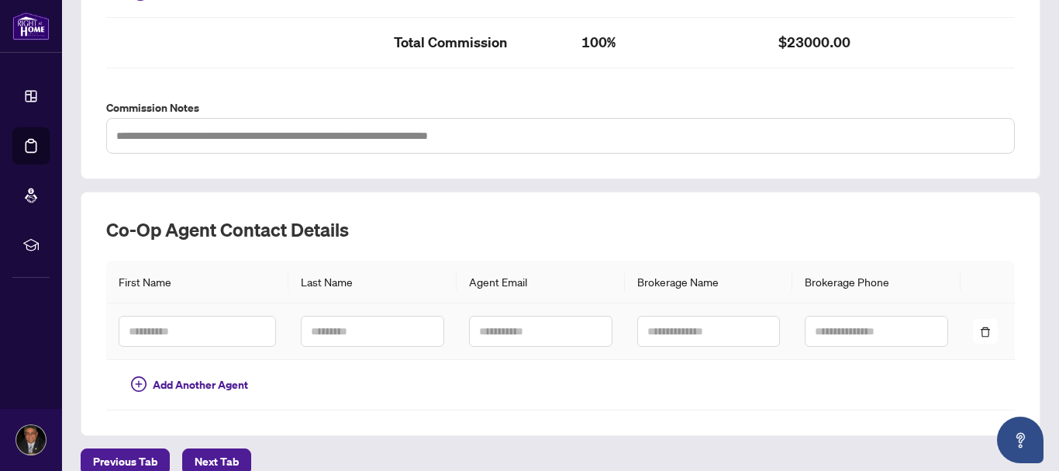
scroll to position [553, 0]
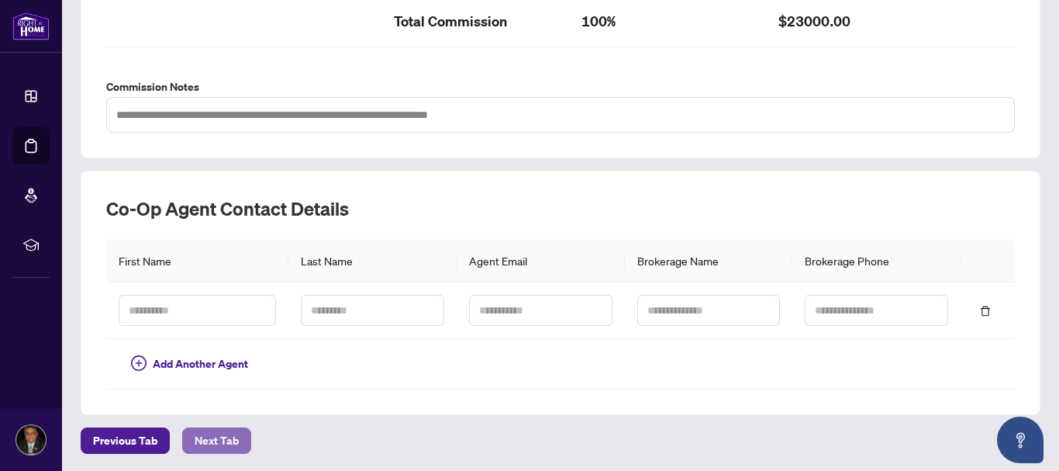
click at [217, 432] on span "Next Tab" at bounding box center [217, 440] width 44 height 25
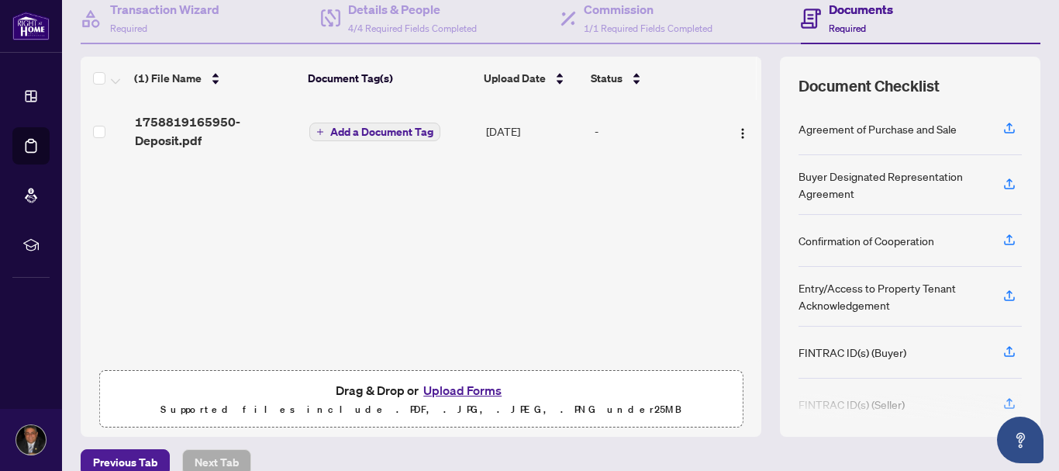
scroll to position [178, 0]
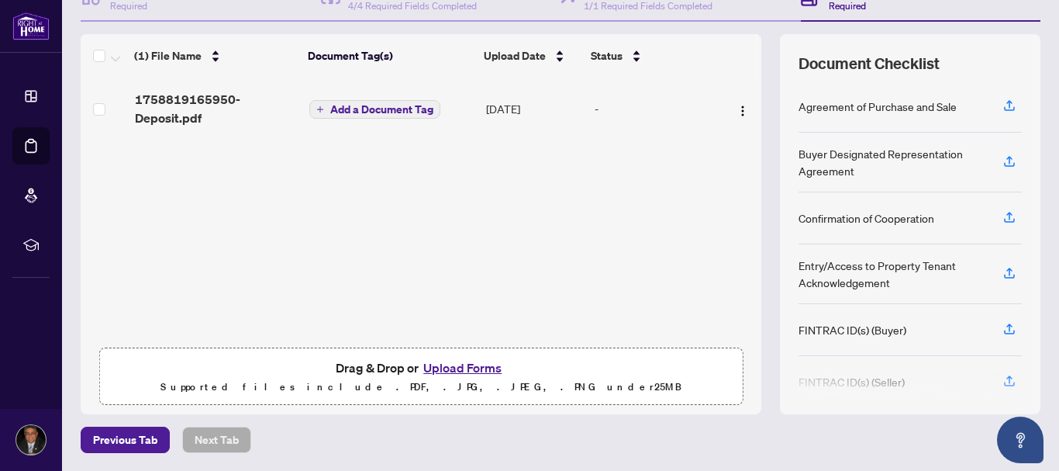
click at [440, 368] on button "Upload Forms" at bounding box center [463, 367] width 88 height 20
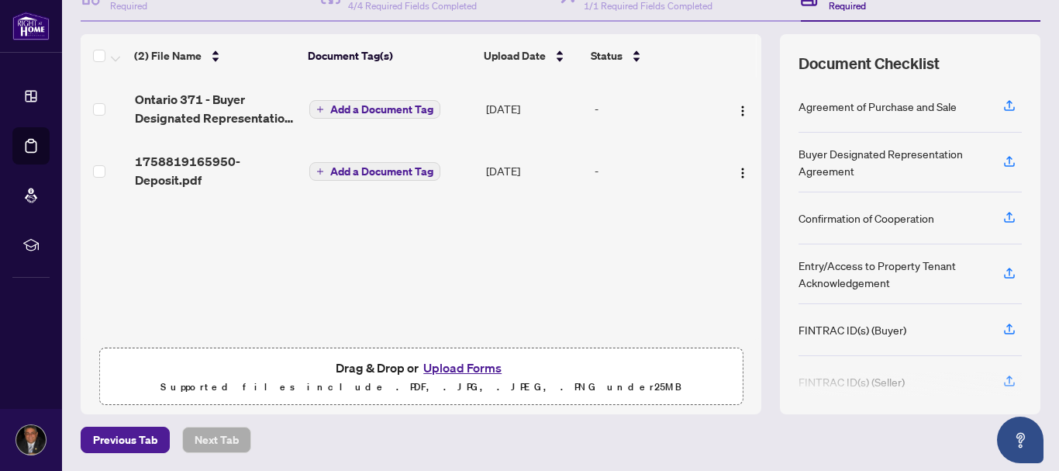
click at [478, 368] on button "Upload Forms" at bounding box center [463, 367] width 88 height 20
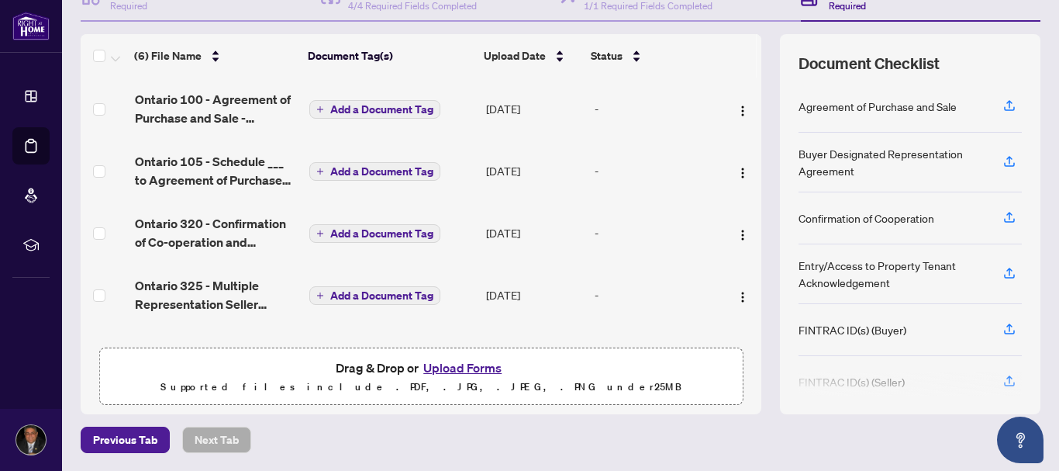
click at [489, 362] on button "Upload Forms" at bounding box center [463, 367] width 88 height 20
click at [488, 370] on button "Upload Forms" at bounding box center [463, 367] width 88 height 20
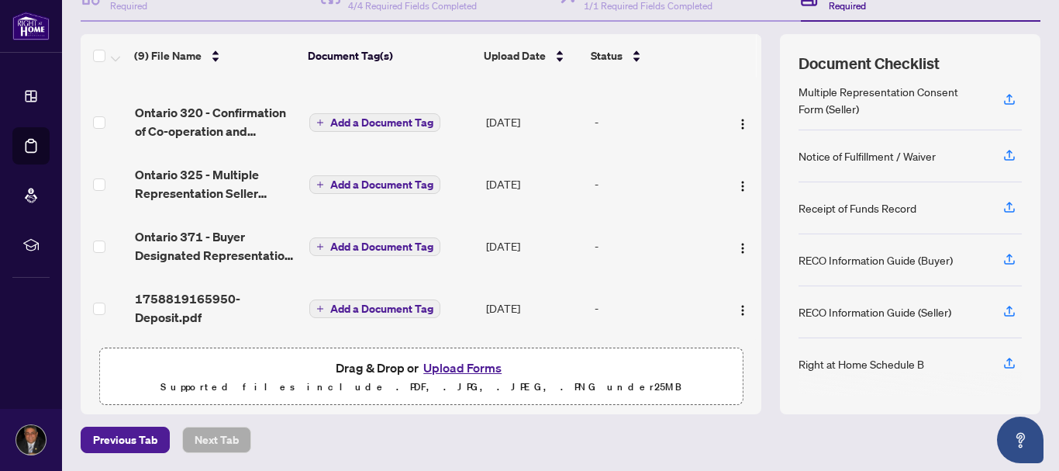
click at [454, 359] on button "Upload Forms" at bounding box center [463, 367] width 88 height 20
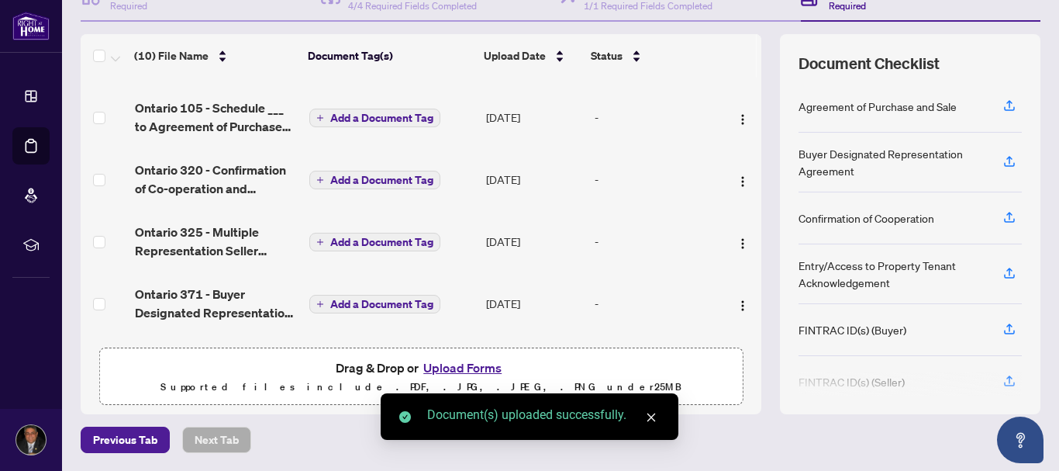
click at [470, 369] on button "Upload Forms" at bounding box center [463, 367] width 88 height 20
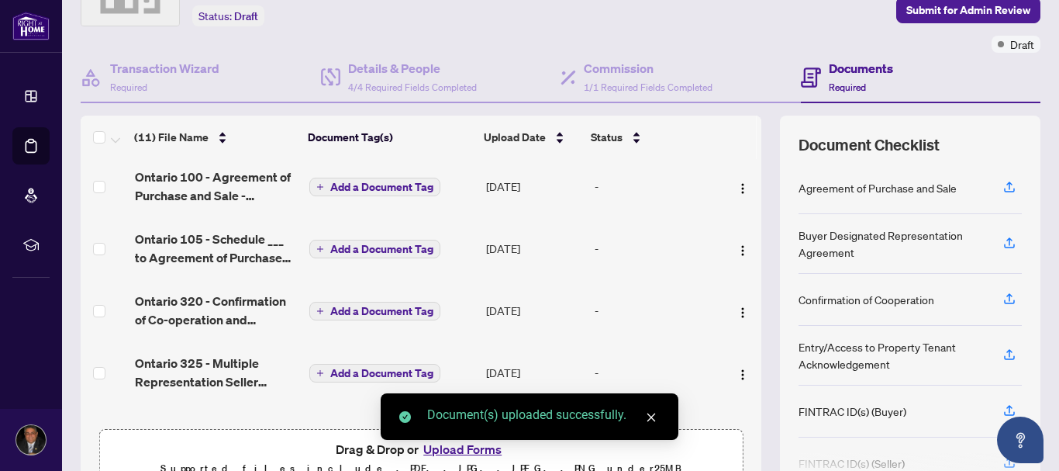
click at [628, 240] on td "-" at bounding box center [656, 248] width 135 height 62
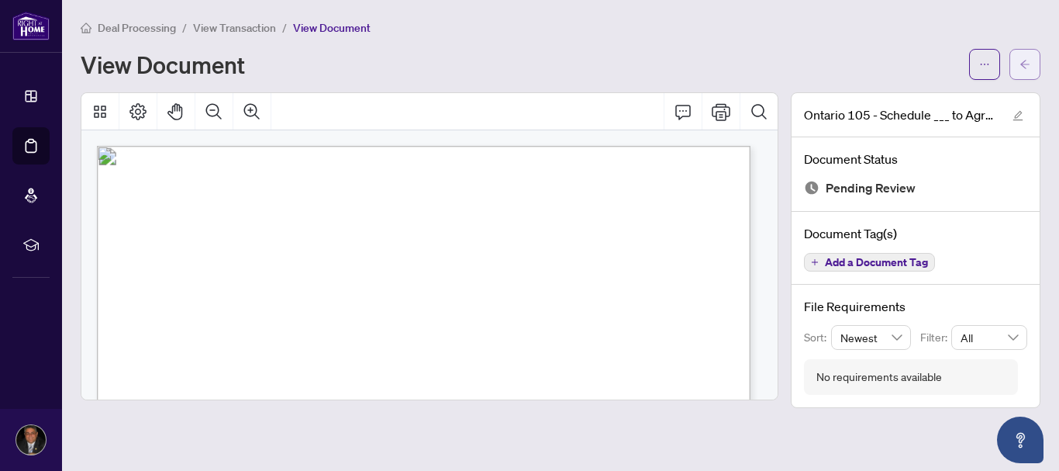
click at [1027, 67] on icon "arrow-left" at bounding box center [1025, 64] width 11 height 11
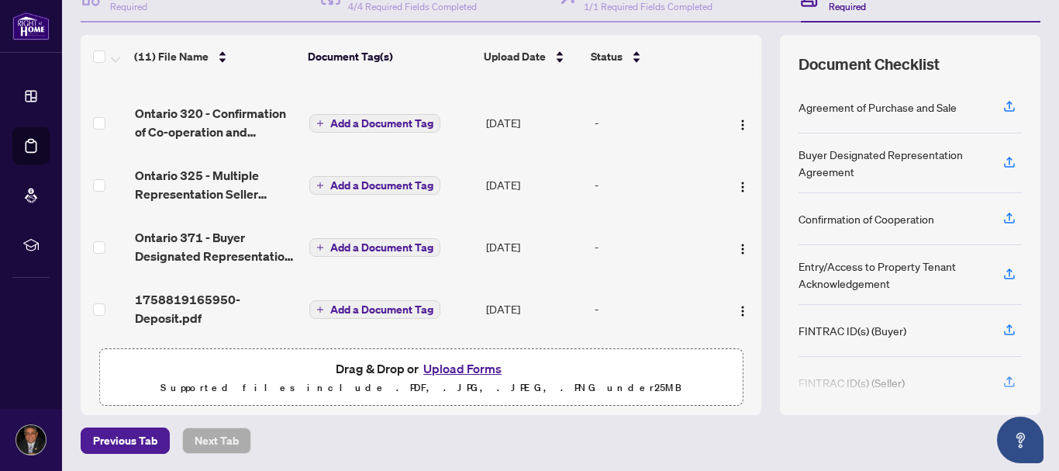
scroll to position [178, 0]
click at [475, 360] on button "Upload Forms" at bounding box center [463, 367] width 88 height 20
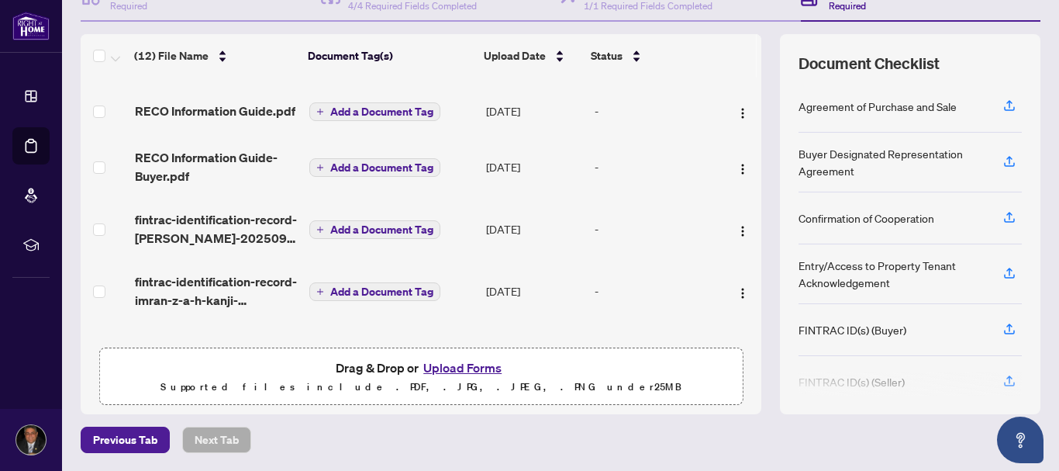
scroll to position [0, 0]
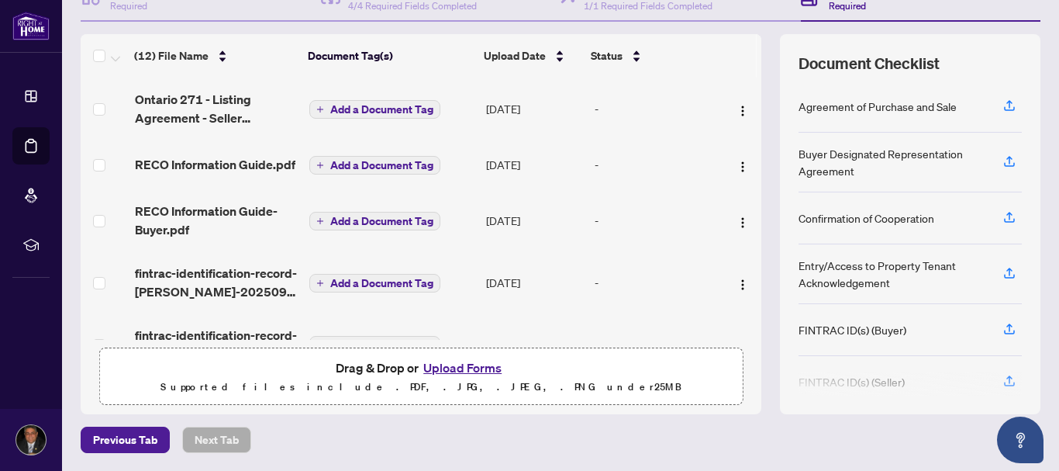
click at [379, 104] on span "Add a Document Tag" at bounding box center [381, 109] width 103 height 11
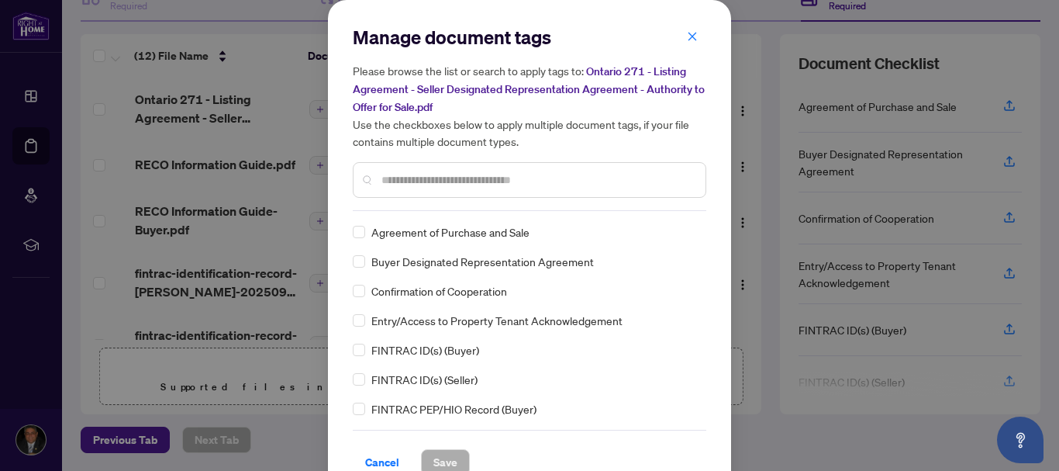
click at [449, 174] on input "text" at bounding box center [538, 179] width 312 height 17
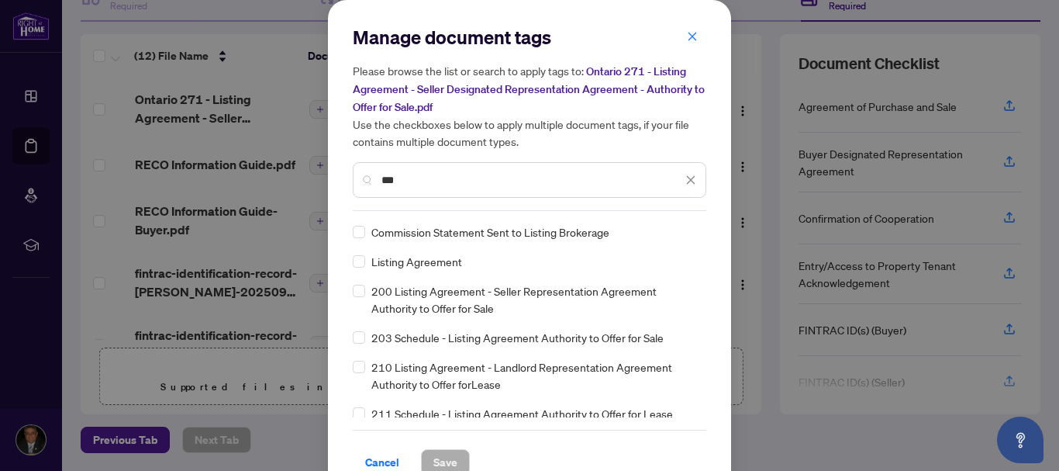
type input "***"
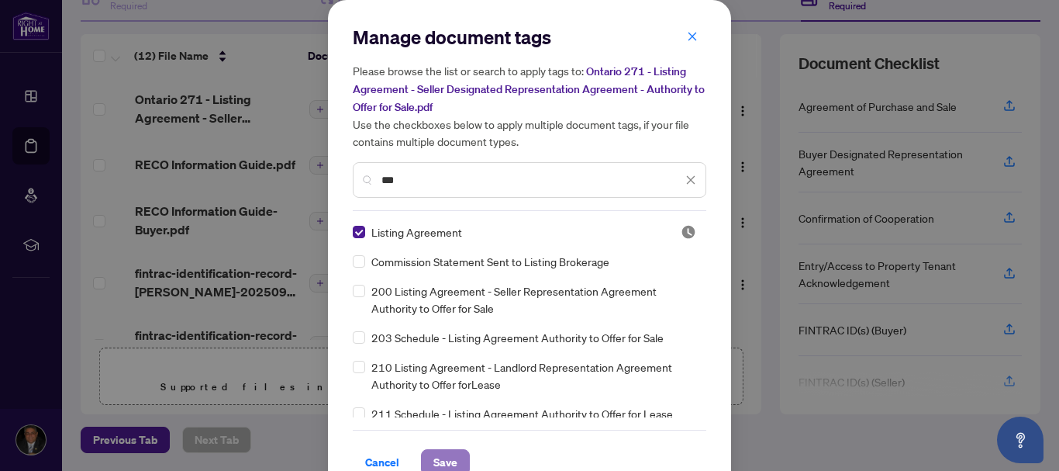
click at [447, 450] on span "Save" at bounding box center [445, 462] width 24 height 25
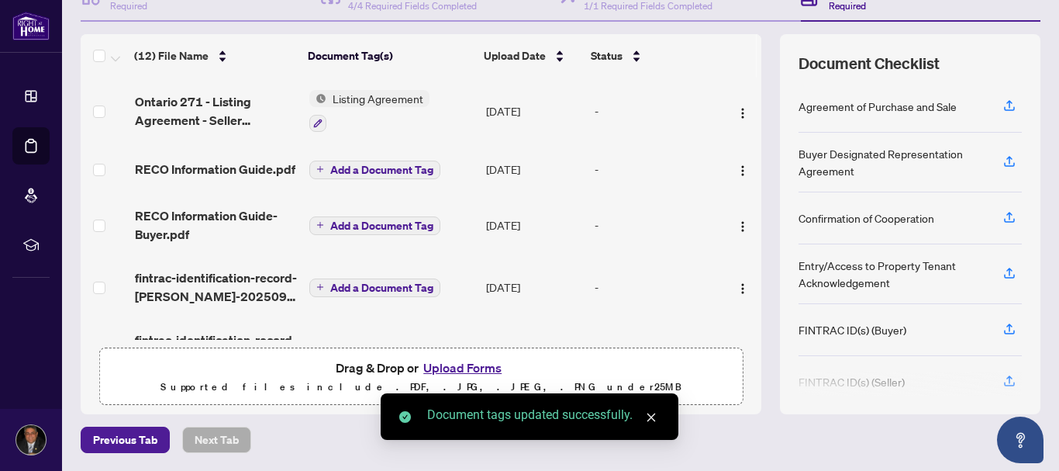
click at [393, 175] on span "Add a Document Tag" at bounding box center [381, 169] width 103 height 11
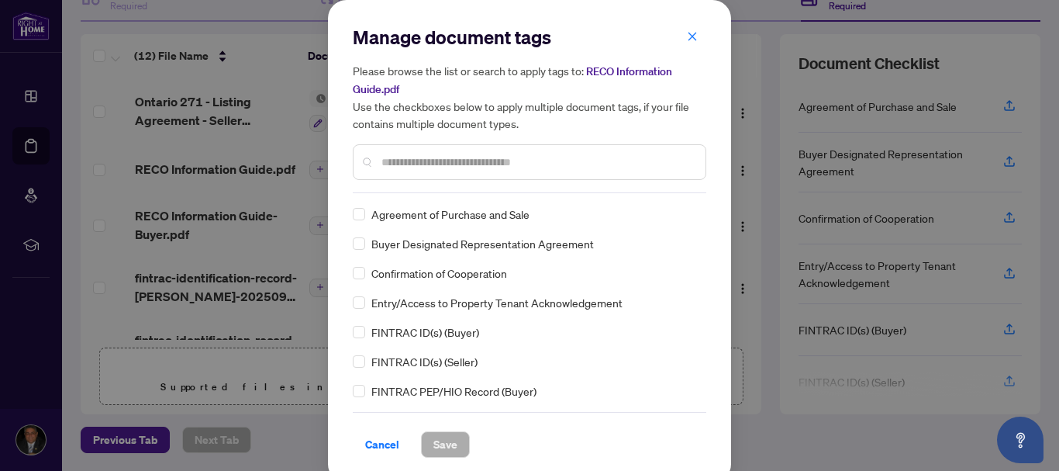
click at [380, 145] on div at bounding box center [530, 162] width 354 height 36
click at [382, 158] on input "text" at bounding box center [538, 162] width 312 height 17
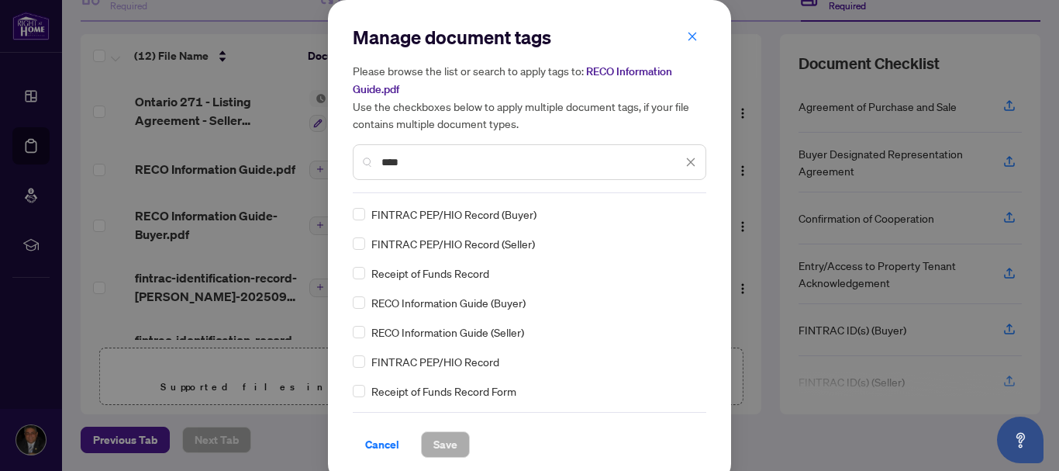
type input "****"
click at [433, 432] on span "Save" at bounding box center [445, 444] width 24 height 25
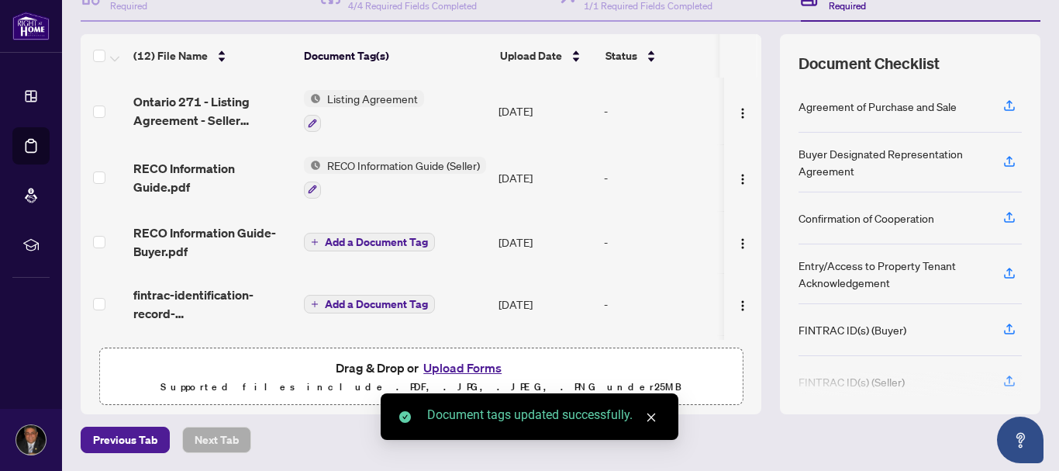
click at [341, 239] on span "Add a Document Tag" at bounding box center [376, 242] width 103 height 11
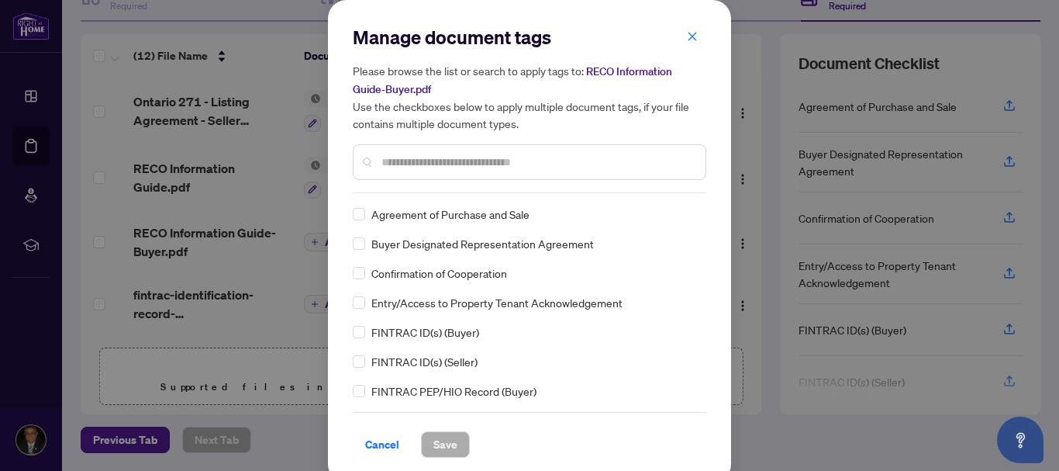
click at [402, 154] on input "text" at bounding box center [538, 162] width 312 height 17
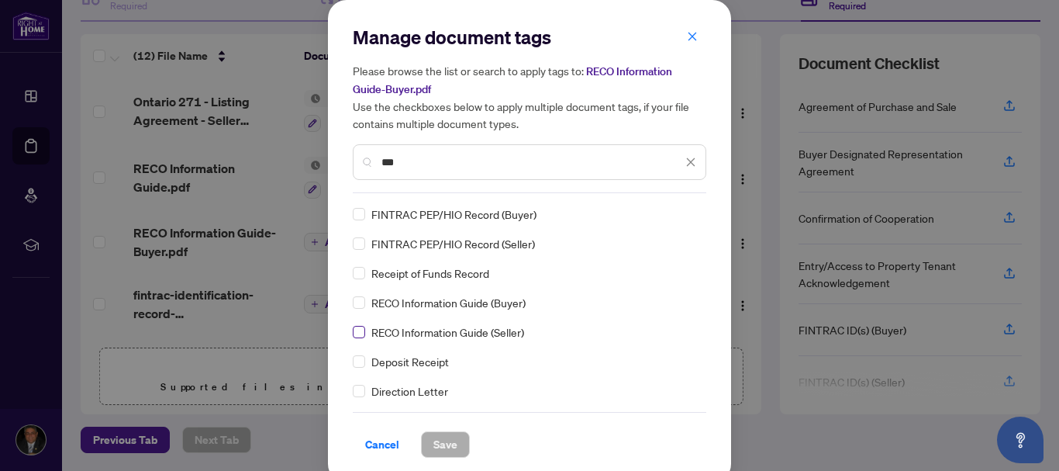
type input "***"
click at [434, 446] on span "Save" at bounding box center [445, 444] width 24 height 25
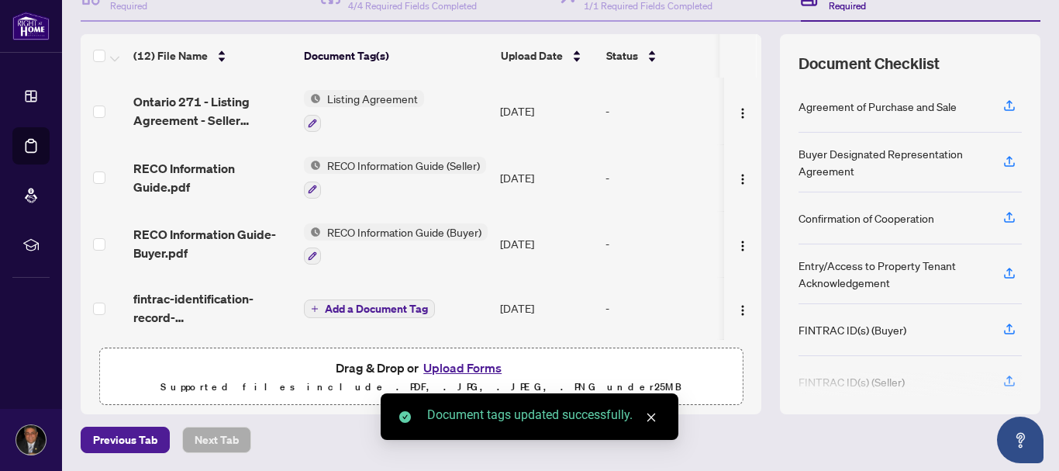
click at [399, 305] on span "Add a Document Tag" at bounding box center [376, 308] width 103 height 11
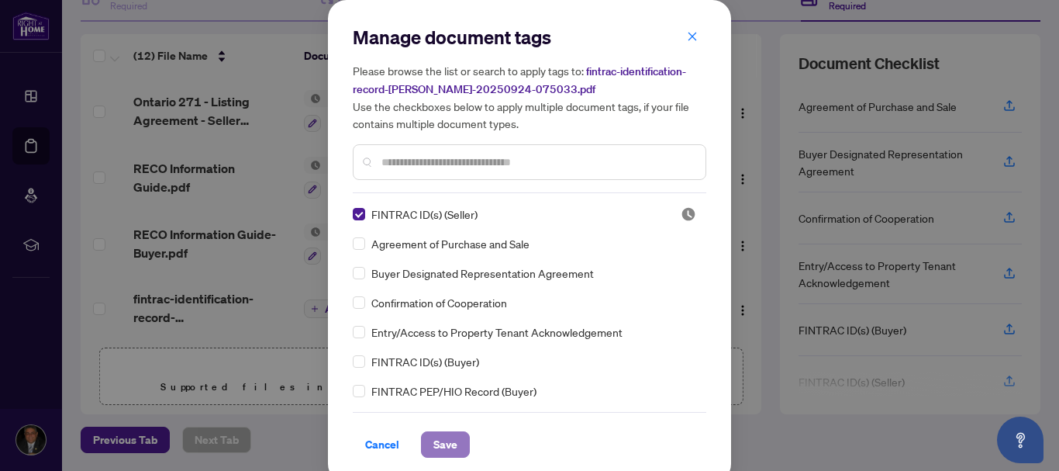
click at [440, 443] on span "Save" at bounding box center [445, 444] width 24 height 25
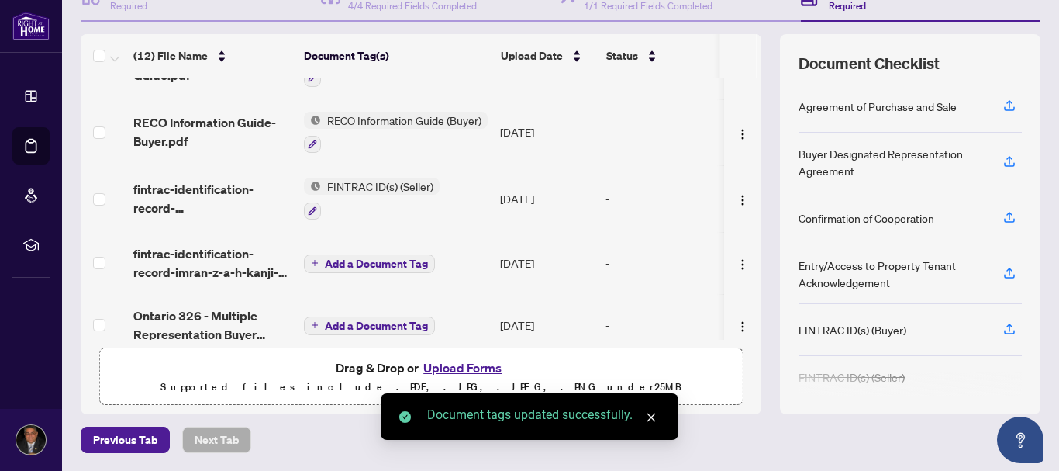
scroll to position [119, 0]
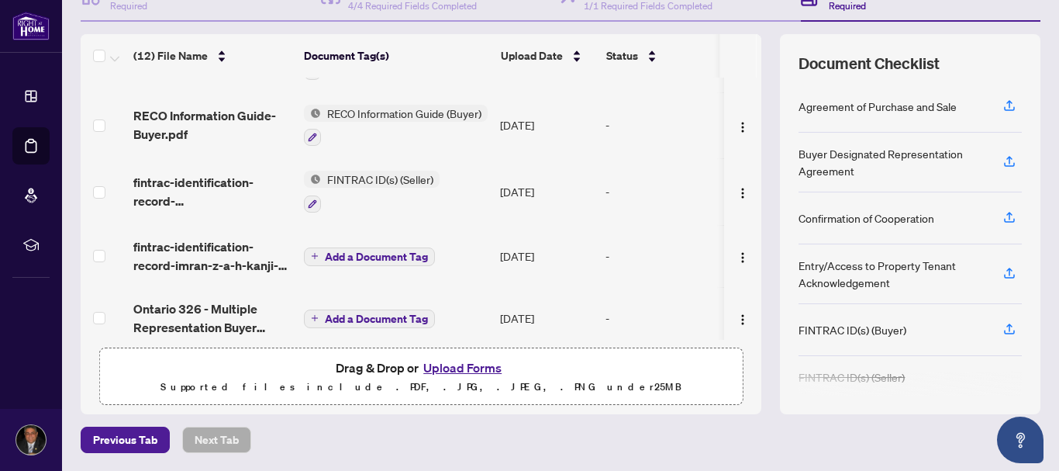
click at [378, 260] on span "Add a Document Tag" at bounding box center [376, 256] width 103 height 11
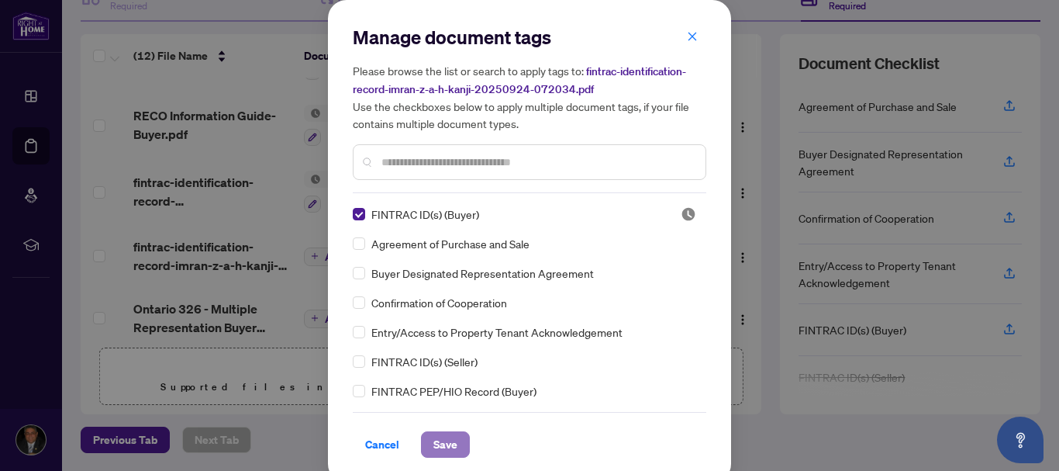
click at [437, 440] on span "Save" at bounding box center [445, 444] width 24 height 25
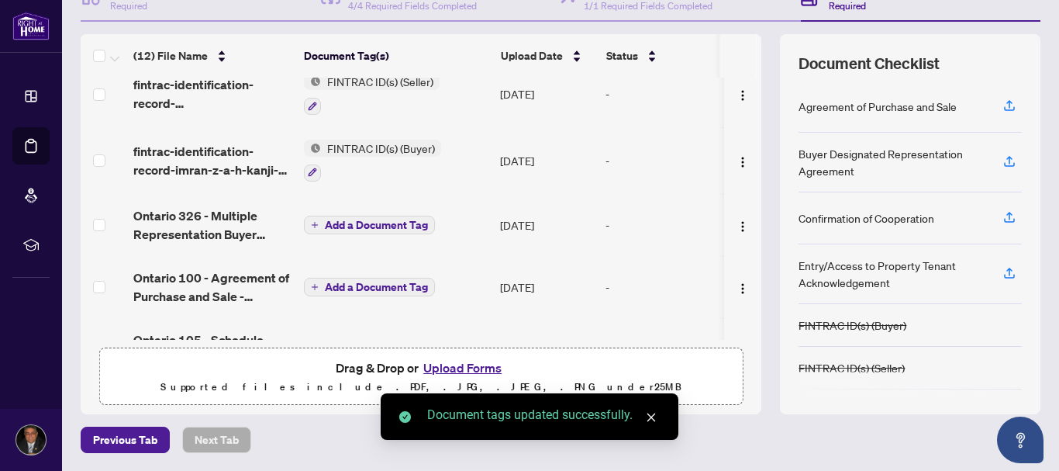
scroll to position [340, 0]
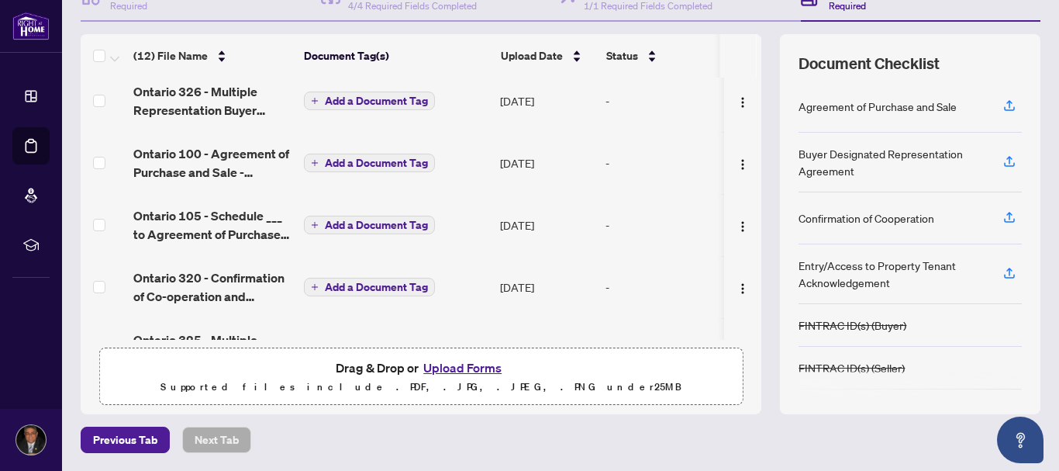
click at [361, 160] on span "Add a Document Tag" at bounding box center [376, 162] width 103 height 11
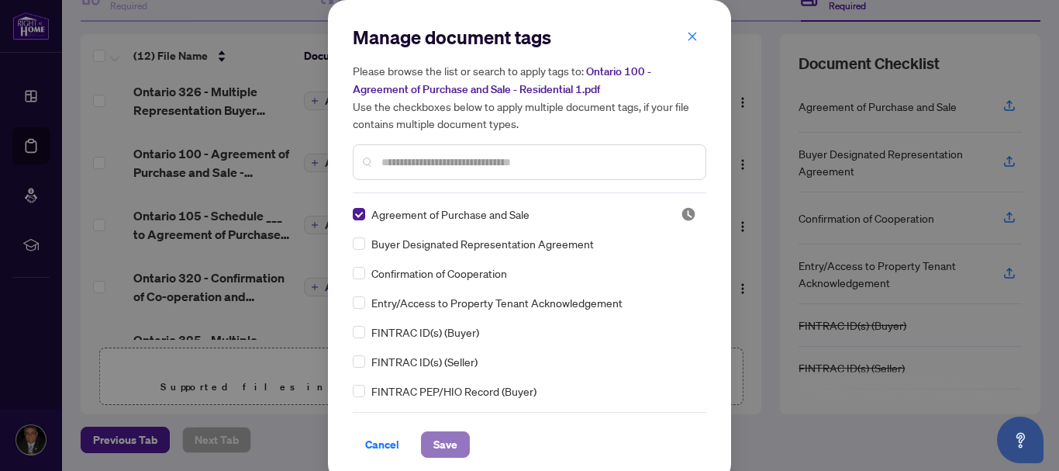
click at [439, 437] on span "Save" at bounding box center [445, 444] width 24 height 25
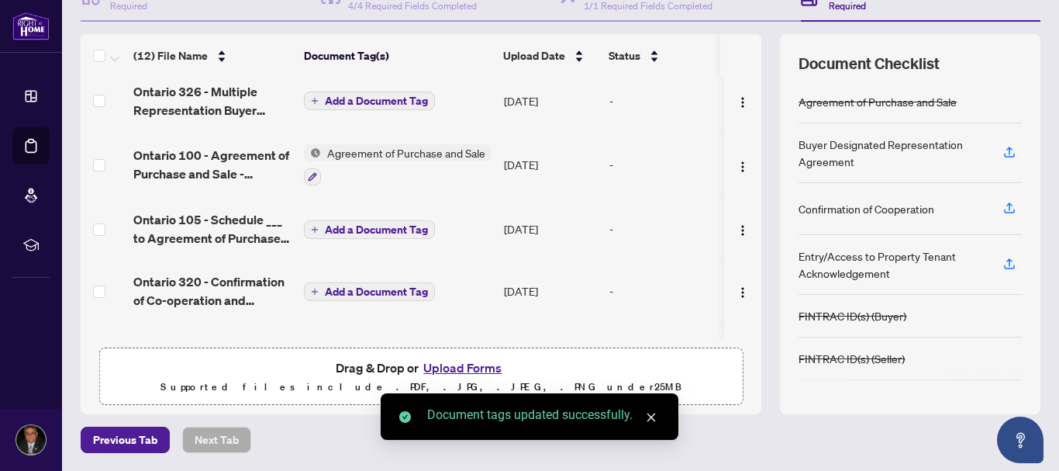
click at [380, 95] on span "Add a Document Tag" at bounding box center [376, 100] width 103 height 11
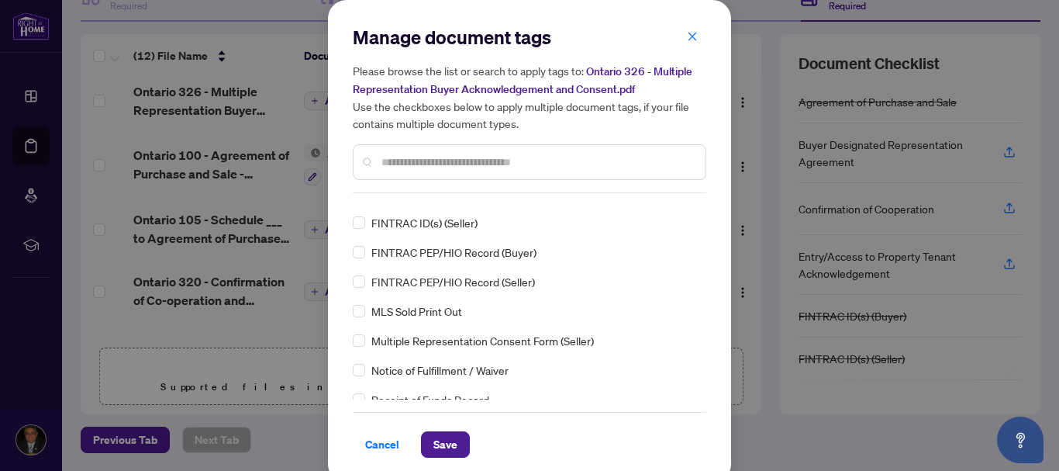
scroll to position [0, 0]
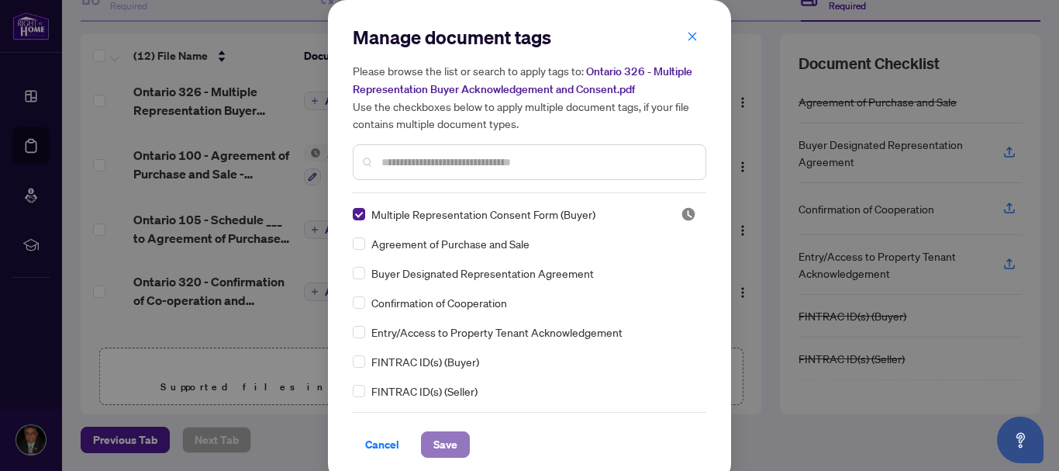
click at [437, 439] on span "Save" at bounding box center [445, 444] width 24 height 25
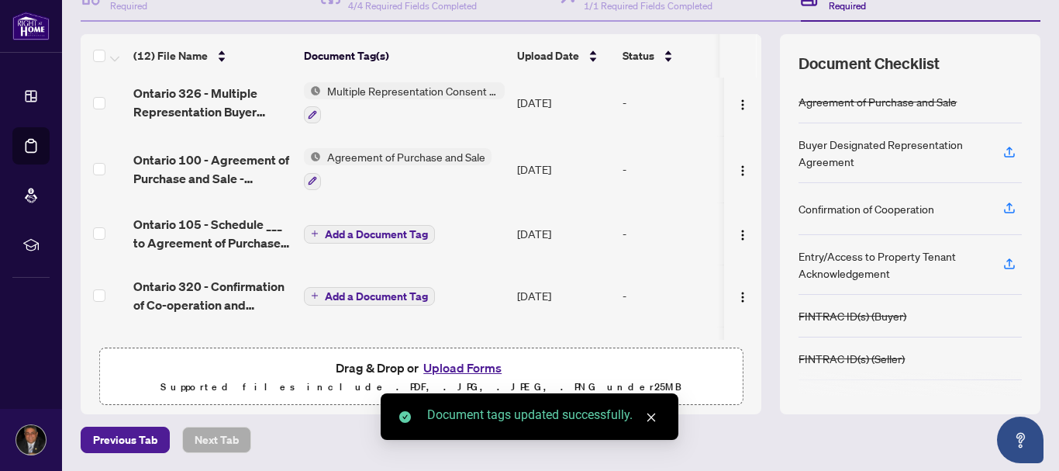
click at [337, 232] on span "Add a Document Tag" at bounding box center [376, 234] width 103 height 11
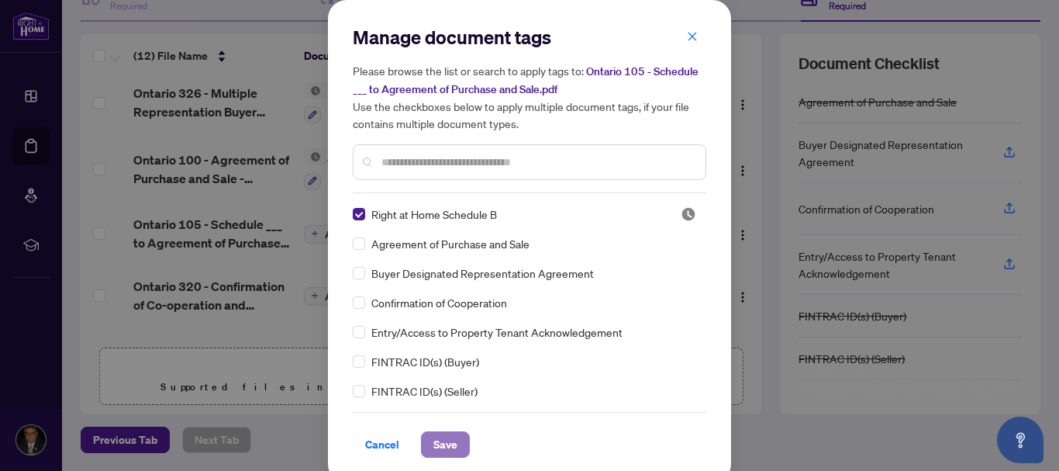
click at [439, 447] on span "Save" at bounding box center [445, 444] width 24 height 25
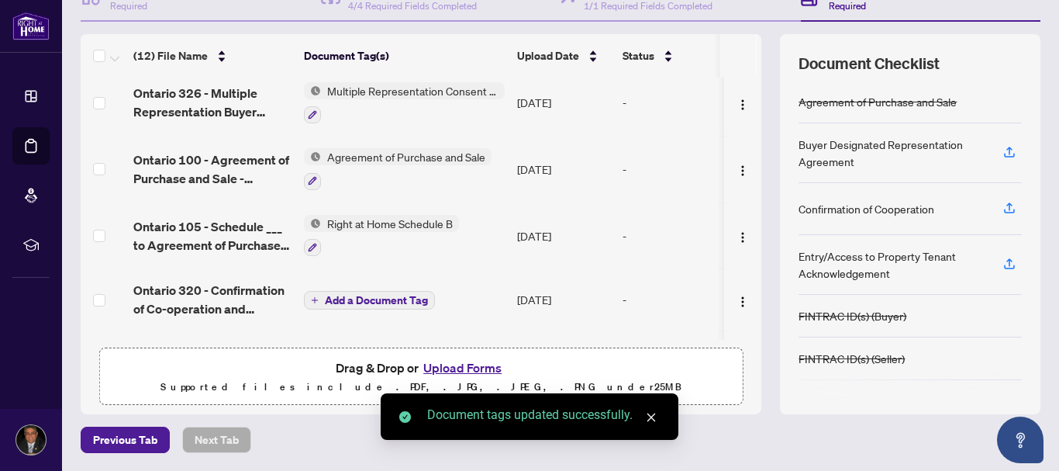
click at [371, 302] on span "Add a Document Tag" at bounding box center [376, 300] width 103 height 11
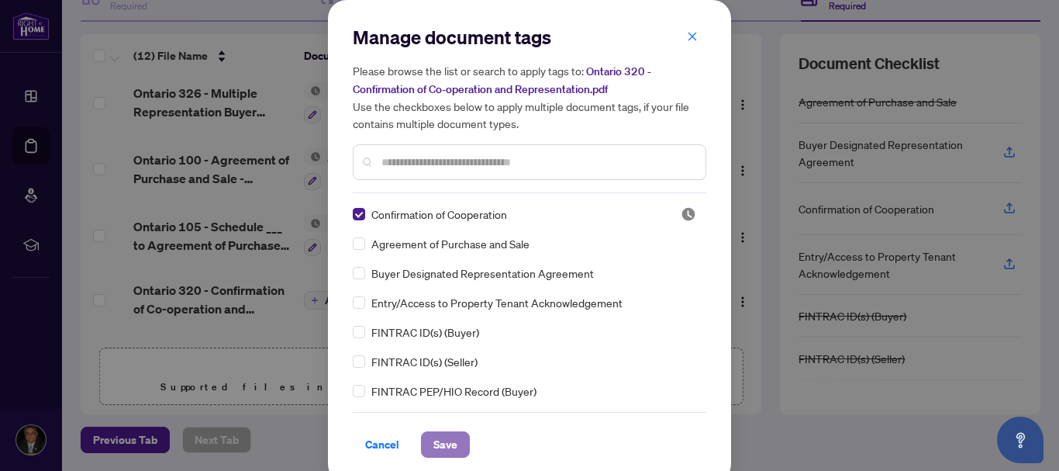
click at [433, 451] on span "Save" at bounding box center [445, 444] width 24 height 25
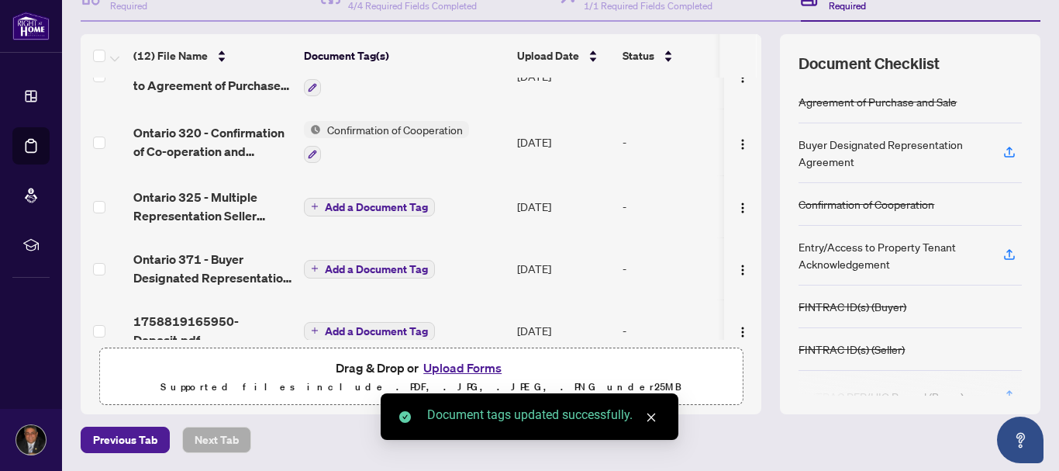
scroll to position [513, 0]
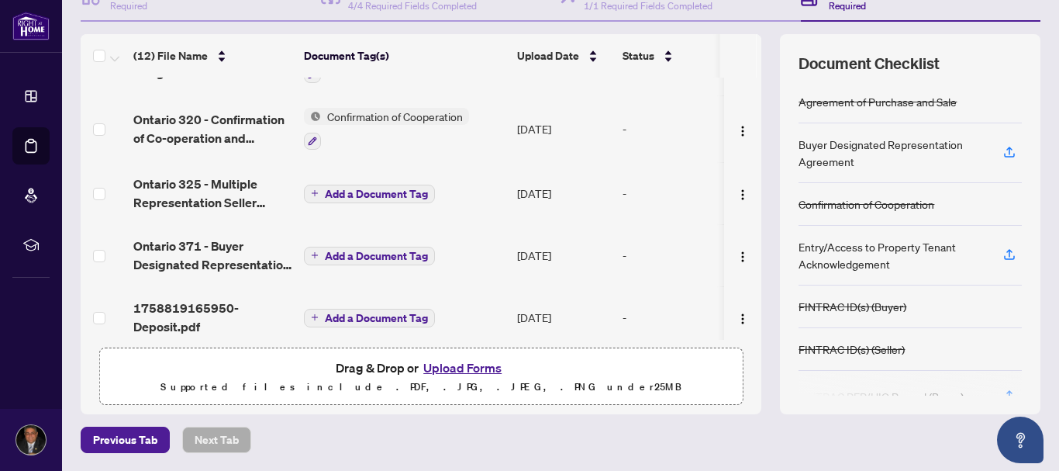
click at [377, 193] on span "Add a Document Tag" at bounding box center [376, 193] width 103 height 11
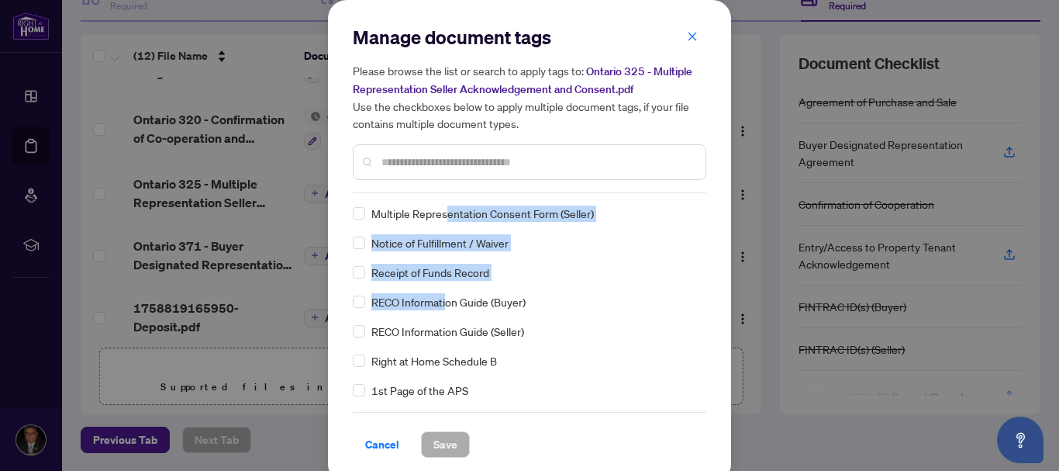
scroll to position [0, 0]
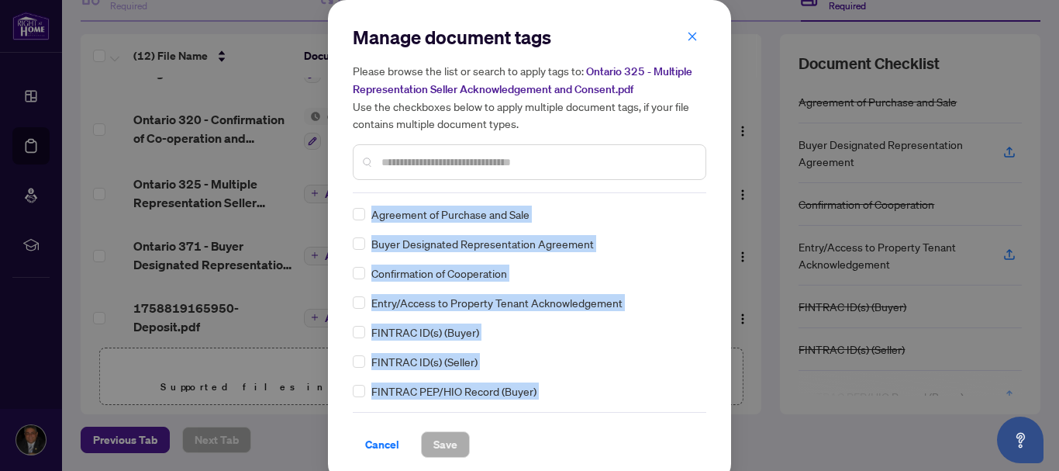
drag, startPoint x: 439, startPoint y: 297, endPoint x: 436, endPoint y: 156, distance: 141.2
click at [436, 156] on div "Manage document tags Please browse the list or search to apply tags to: Ontario…" at bounding box center [530, 241] width 354 height 433
click at [590, 363] on div "FINTRAC ID(s) (Seller)" at bounding box center [525, 361] width 344 height 17
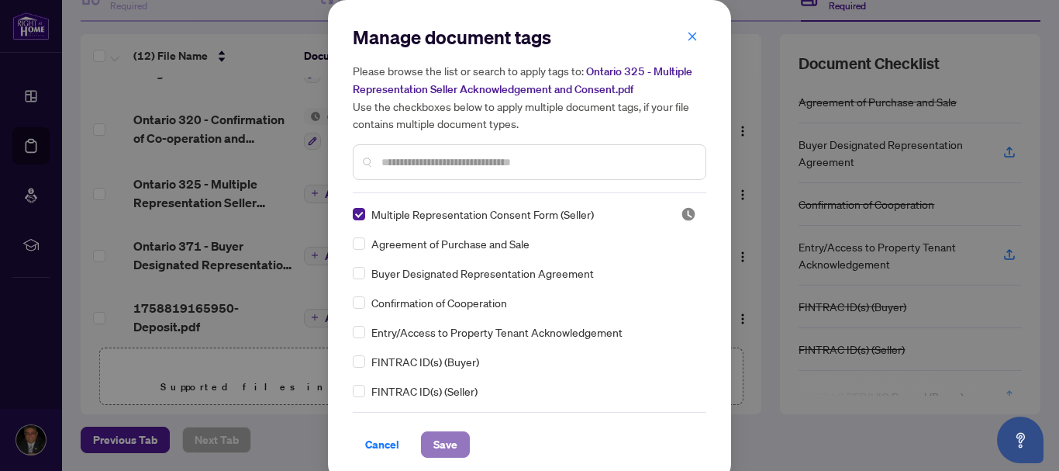
click at [443, 447] on span "Save" at bounding box center [445, 444] width 24 height 25
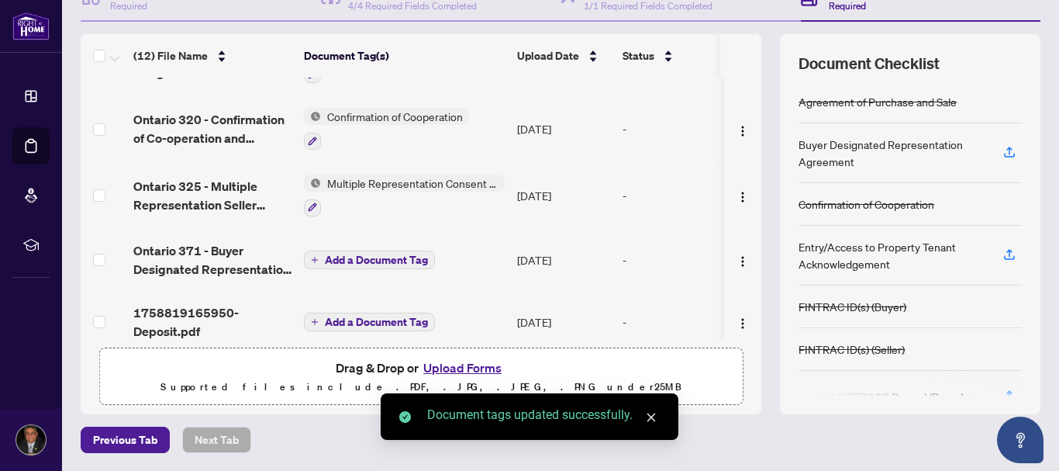
click at [353, 254] on span "Add a Document Tag" at bounding box center [376, 259] width 103 height 11
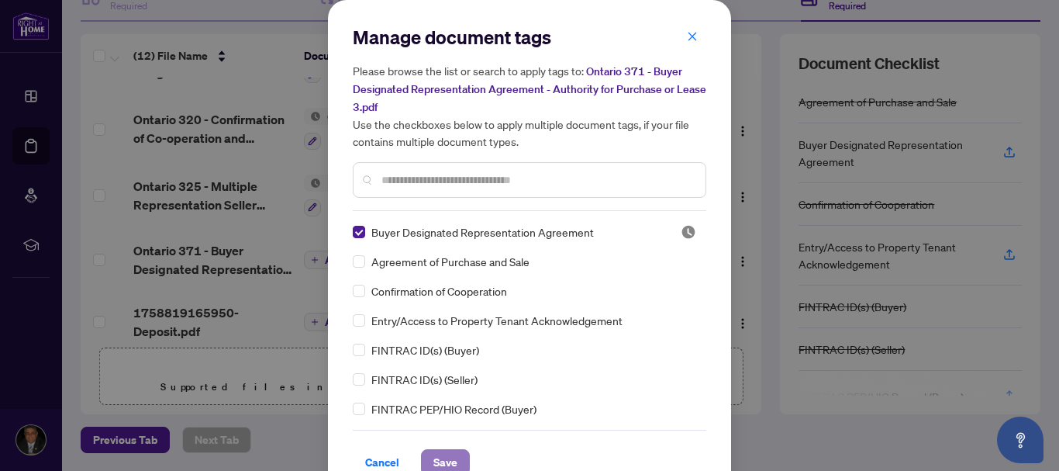
click at [433, 453] on span "Save" at bounding box center [445, 462] width 24 height 25
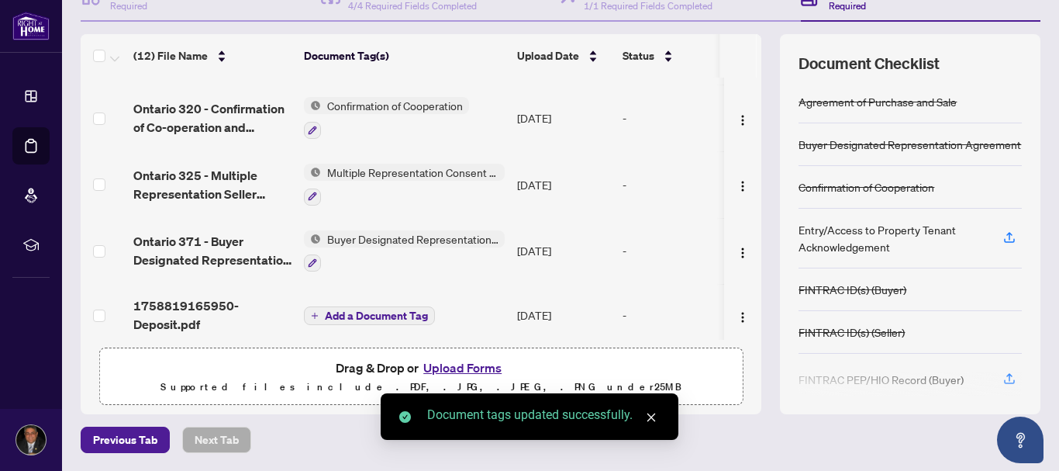
scroll to position [533, 0]
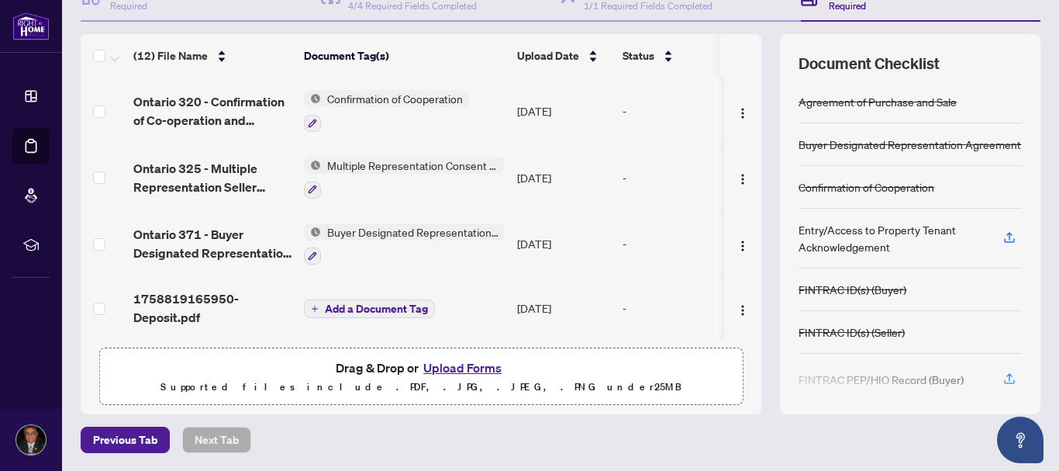
click at [384, 303] on span "Add a Document Tag" at bounding box center [376, 308] width 103 height 11
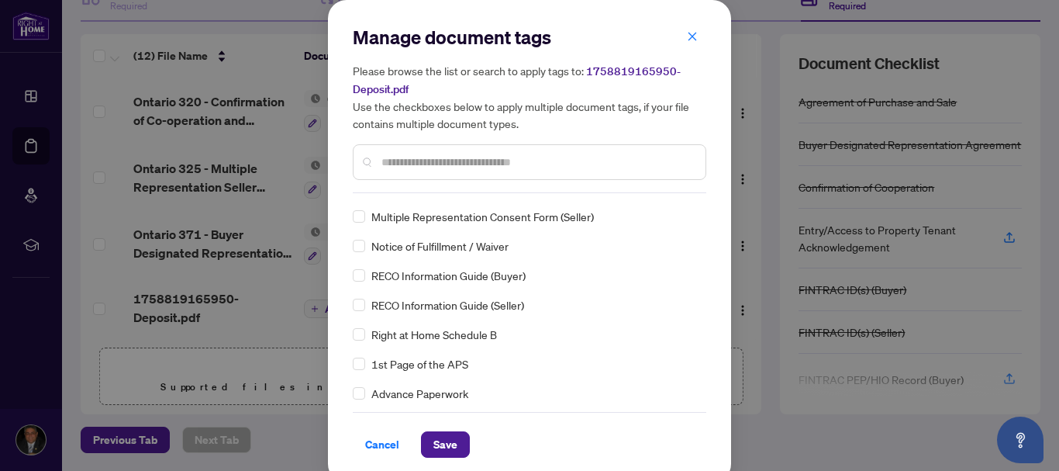
scroll to position [0, 0]
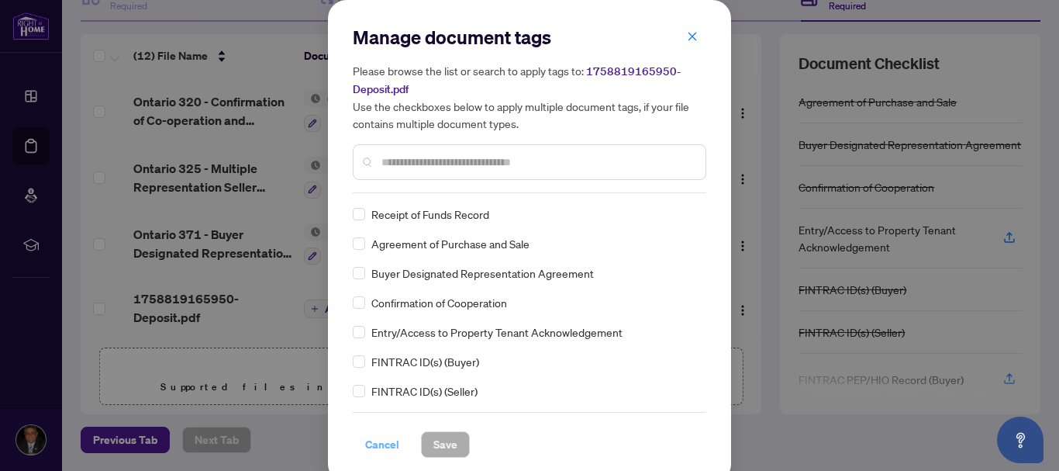
click at [385, 444] on span "Cancel" at bounding box center [382, 444] width 34 height 25
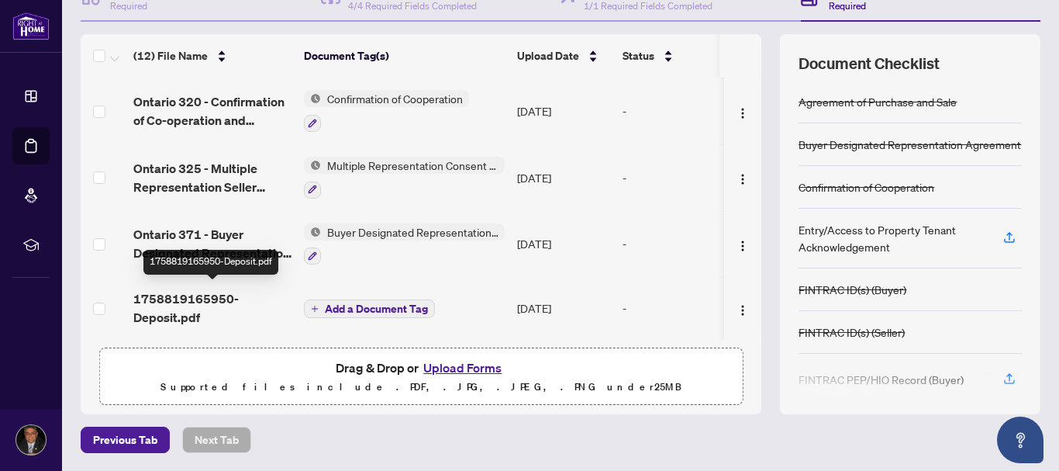
click at [189, 301] on span "1758819165950-Deposit.pdf" at bounding box center [212, 307] width 158 height 37
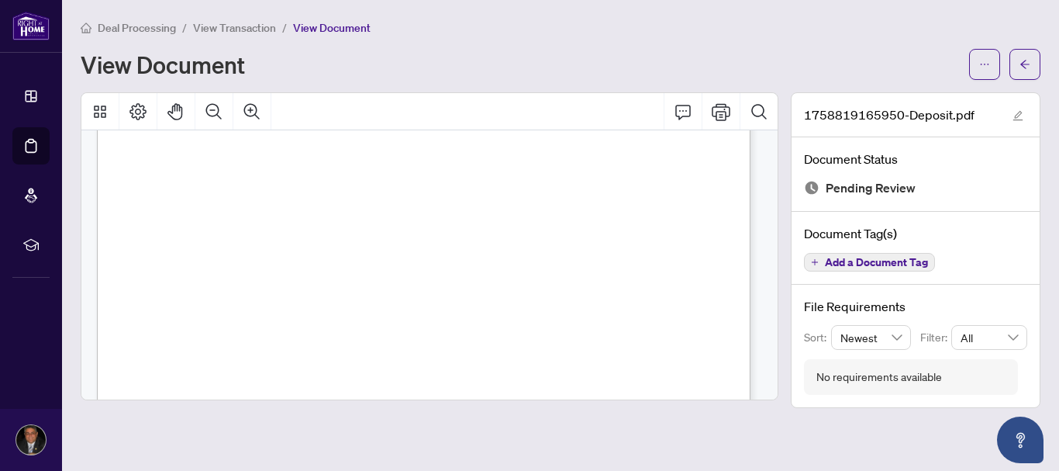
scroll to position [149, 0]
click at [1017, 68] on button "button" at bounding box center [1025, 64] width 31 height 31
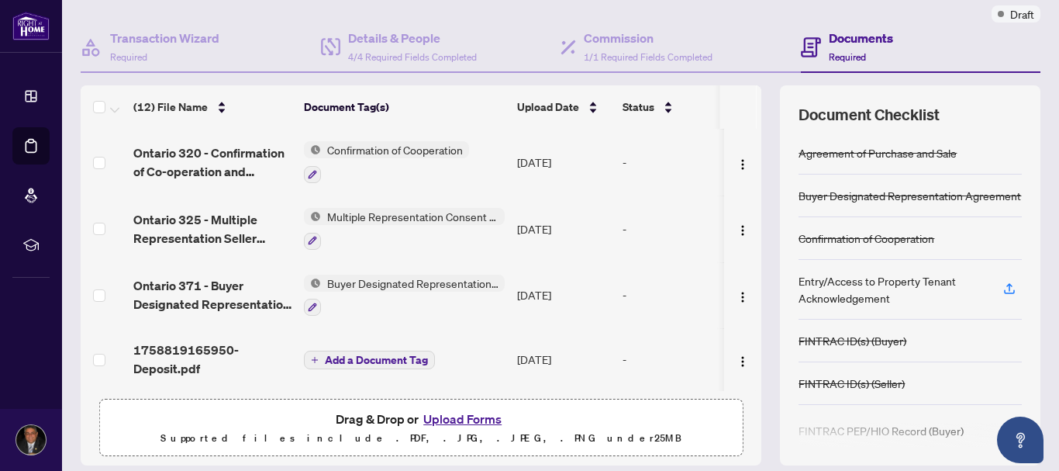
scroll to position [178, 0]
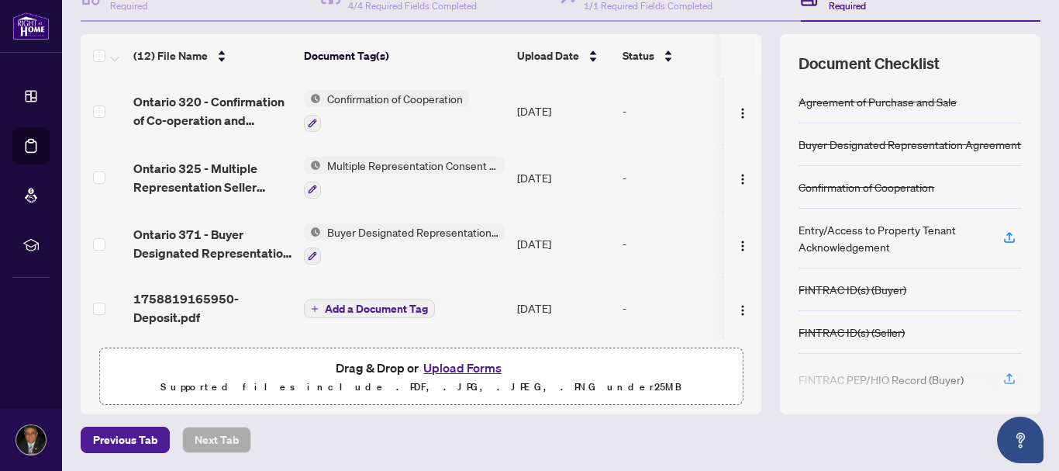
click at [344, 303] on span "Add a Document Tag" at bounding box center [376, 308] width 103 height 11
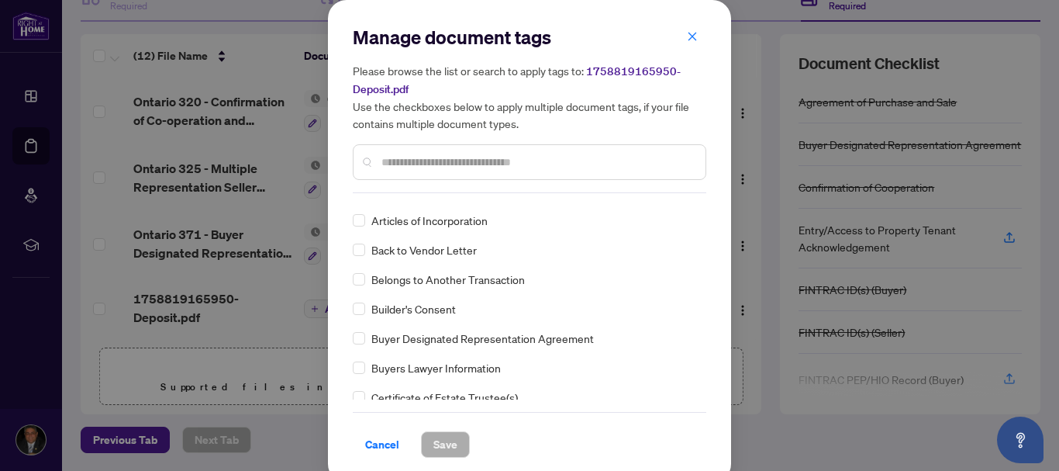
scroll to position [648, 0]
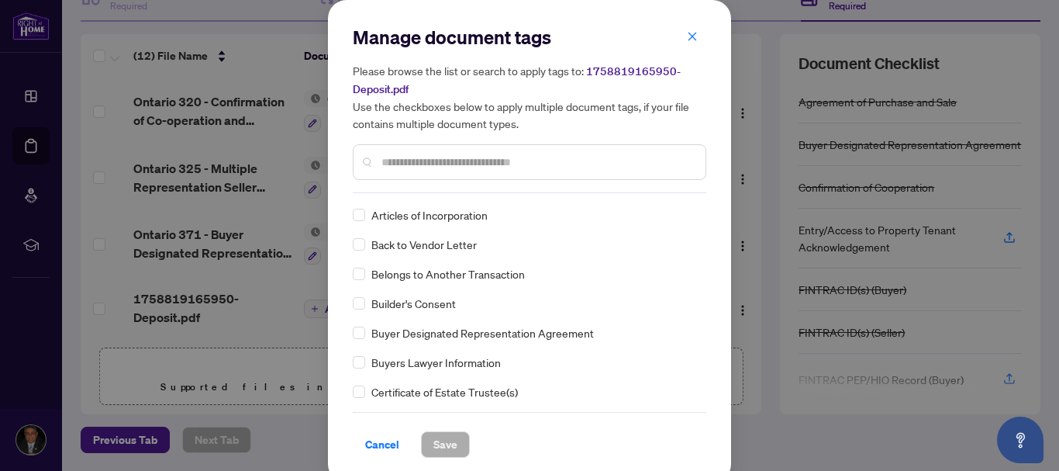
click at [403, 165] on input "text" at bounding box center [538, 162] width 312 height 17
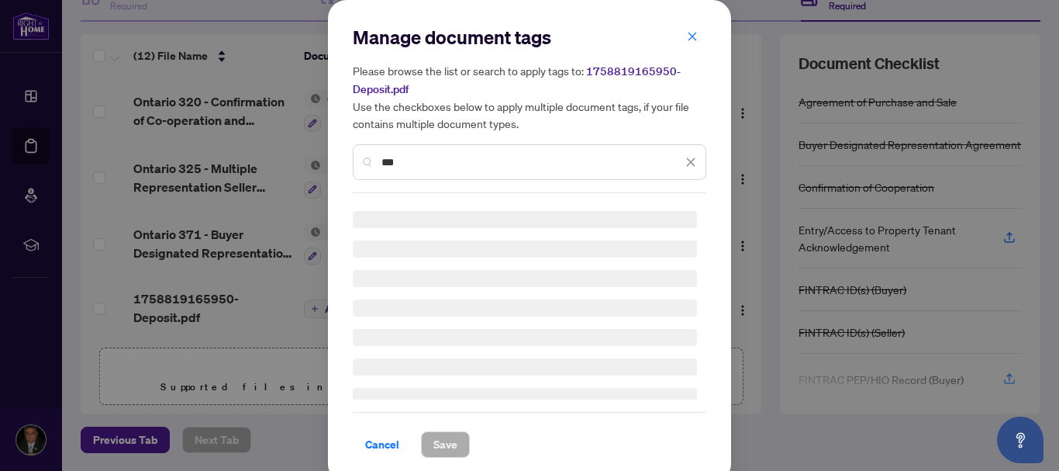
scroll to position [0, 0]
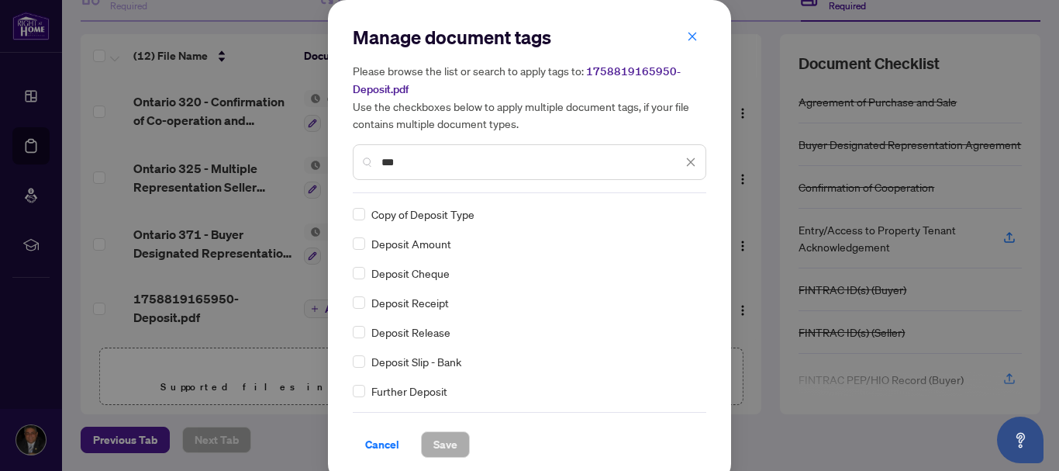
type input "***"
click at [436, 433] on span "Save" at bounding box center [445, 444] width 24 height 25
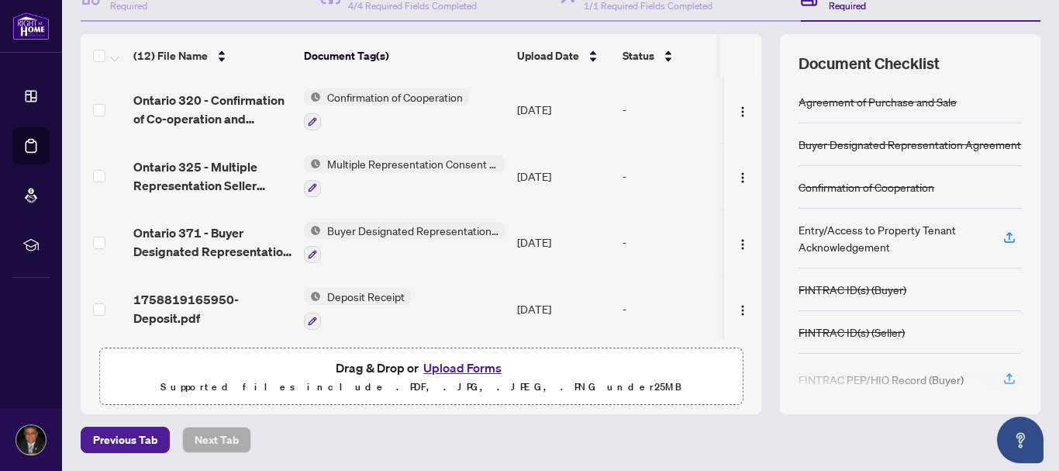
click at [472, 366] on button "Upload Forms" at bounding box center [463, 367] width 88 height 20
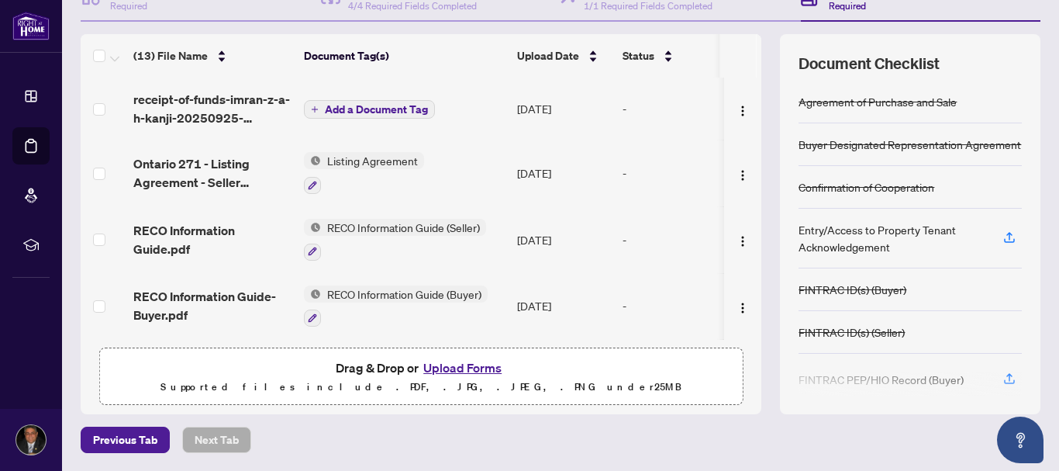
click at [407, 110] on span "Add a Document Tag" at bounding box center [376, 109] width 103 height 11
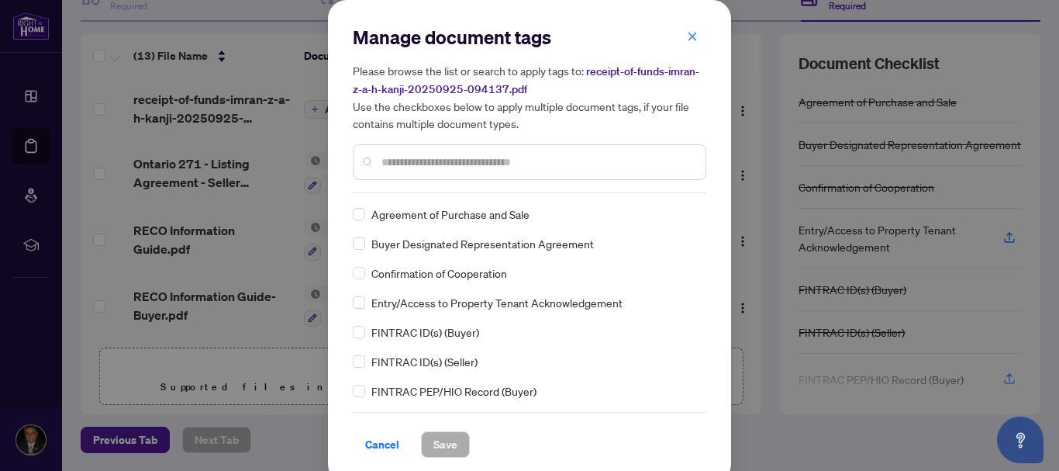
click at [415, 166] on input "text" at bounding box center [538, 162] width 312 height 17
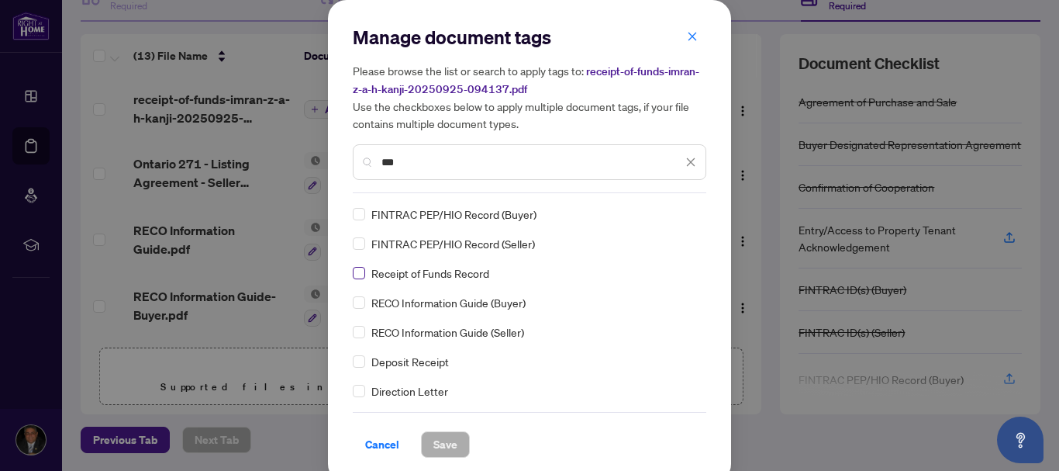
type input "***"
click at [452, 437] on button "Save" at bounding box center [445, 444] width 49 height 26
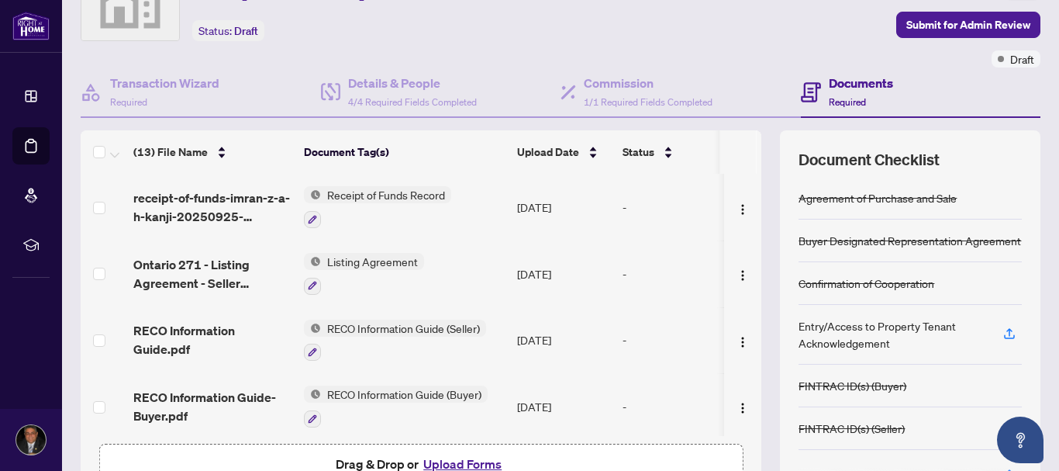
scroll to position [178, 0]
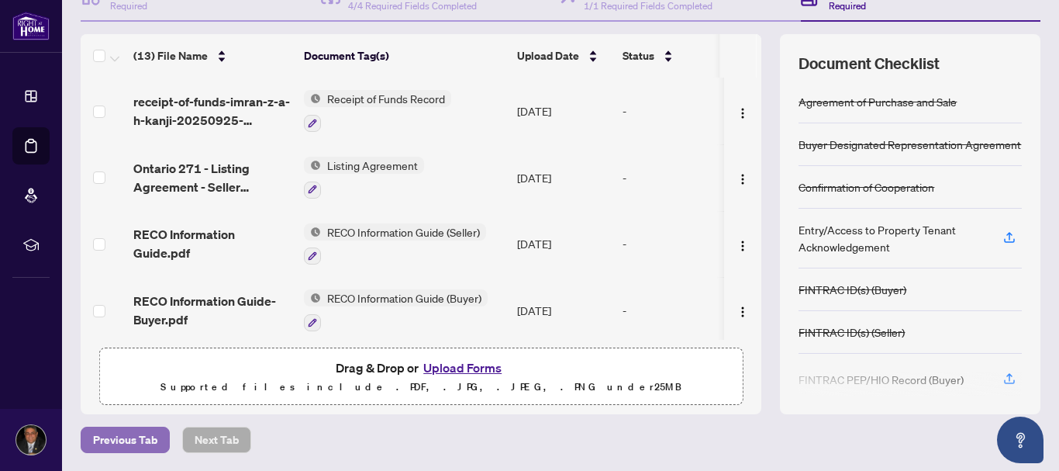
click at [150, 444] on span "Previous Tab" at bounding box center [125, 439] width 64 height 25
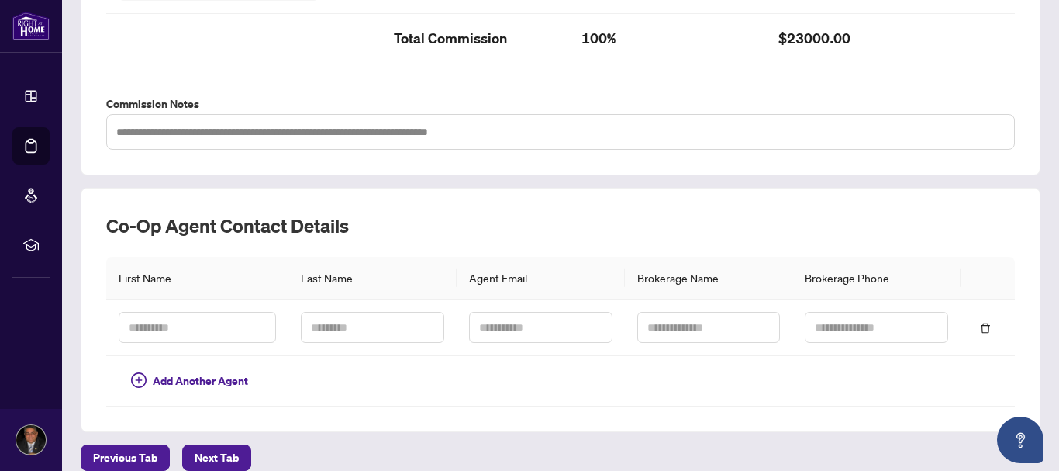
scroll to position [553, 0]
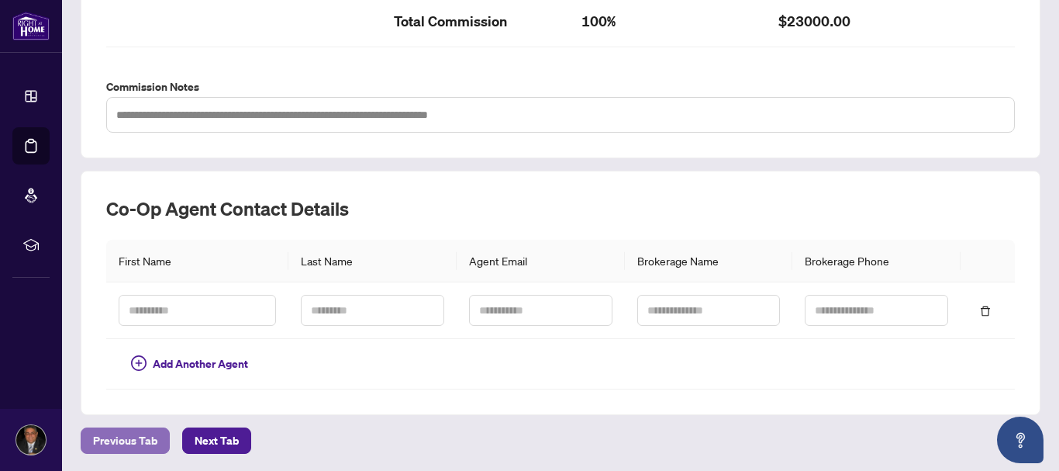
click at [130, 430] on span "Previous Tab" at bounding box center [125, 440] width 64 height 25
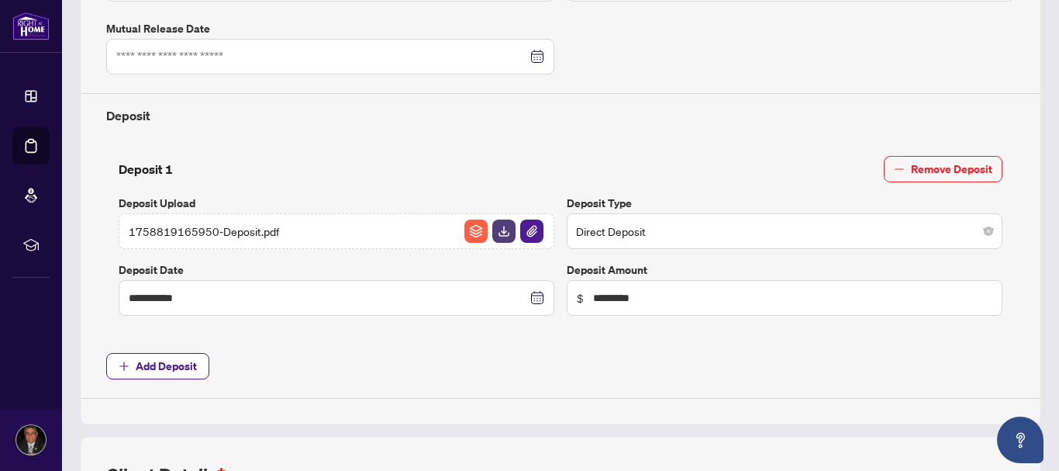
type input "**********"
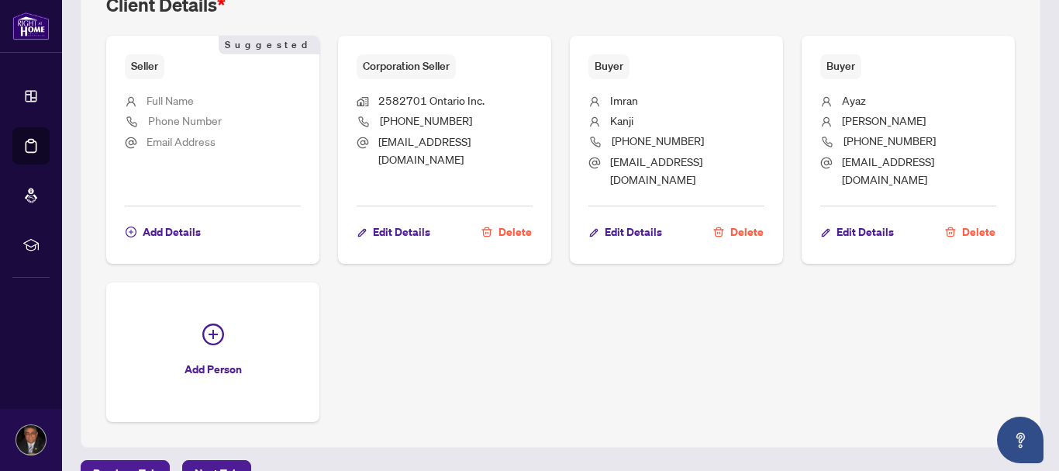
scroll to position [1041, 0]
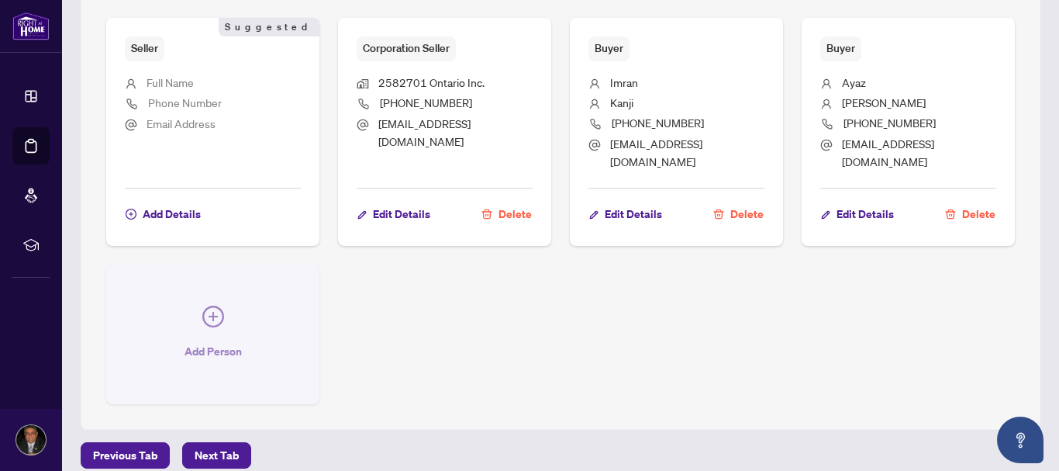
drag, startPoint x: 207, startPoint y: 298, endPoint x: 166, endPoint y: 298, distance: 41.1
click at [166, 298] on button "Add Person" at bounding box center [212, 334] width 213 height 140
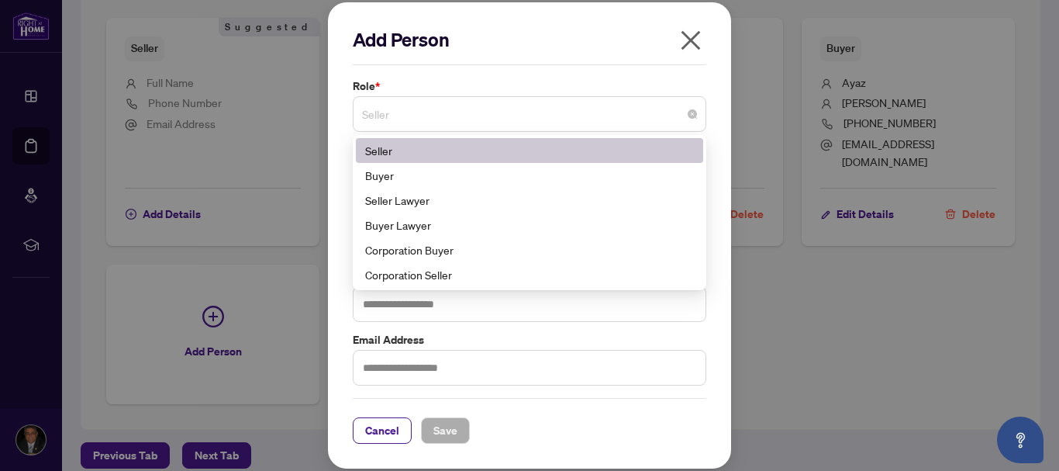
click at [608, 117] on span "Seller" at bounding box center [529, 113] width 335 height 29
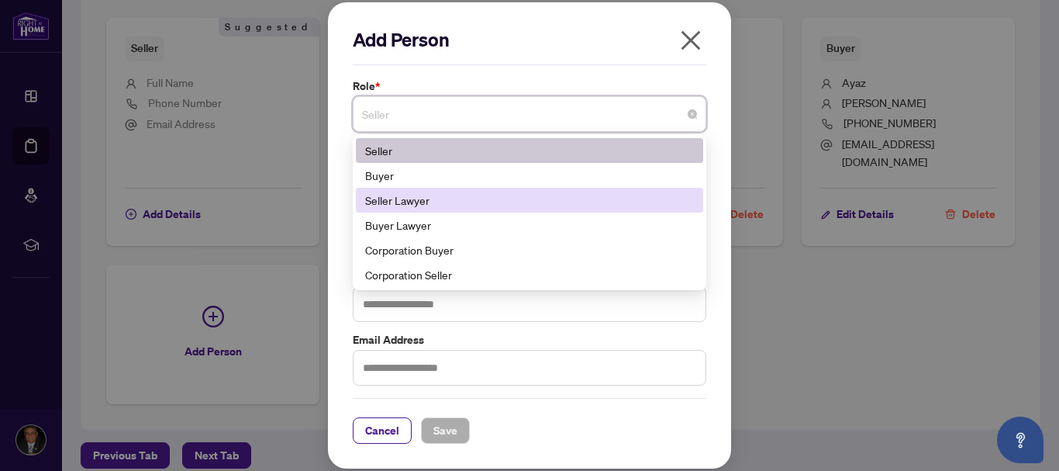
click at [540, 205] on div "Seller Lawyer" at bounding box center [529, 200] width 329 height 17
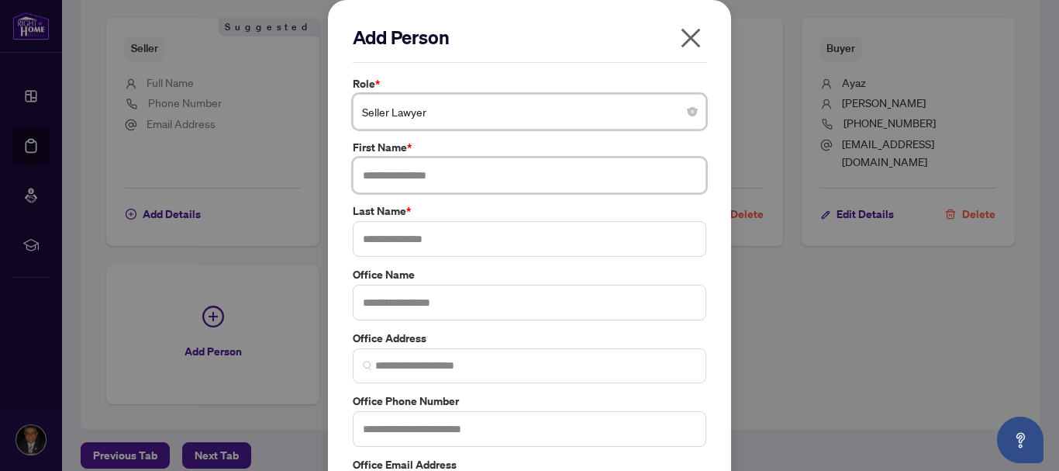
click at [486, 174] on input "text" at bounding box center [530, 175] width 354 height 36
type input "*******"
click at [444, 251] on input "text" at bounding box center [530, 239] width 354 height 36
click at [444, 252] on input "text" at bounding box center [530, 239] width 354 height 36
type input "*******"
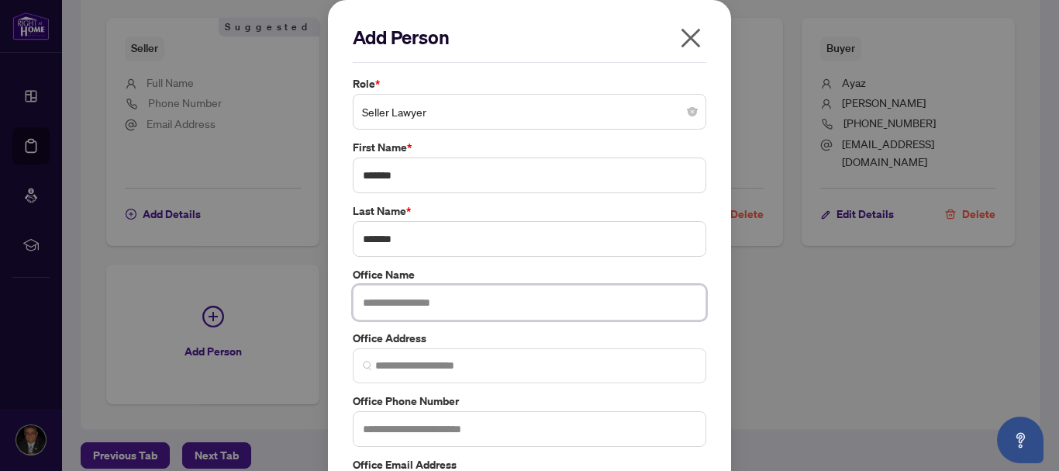
click at [440, 299] on input "text" at bounding box center [530, 303] width 354 height 36
type input "**********"
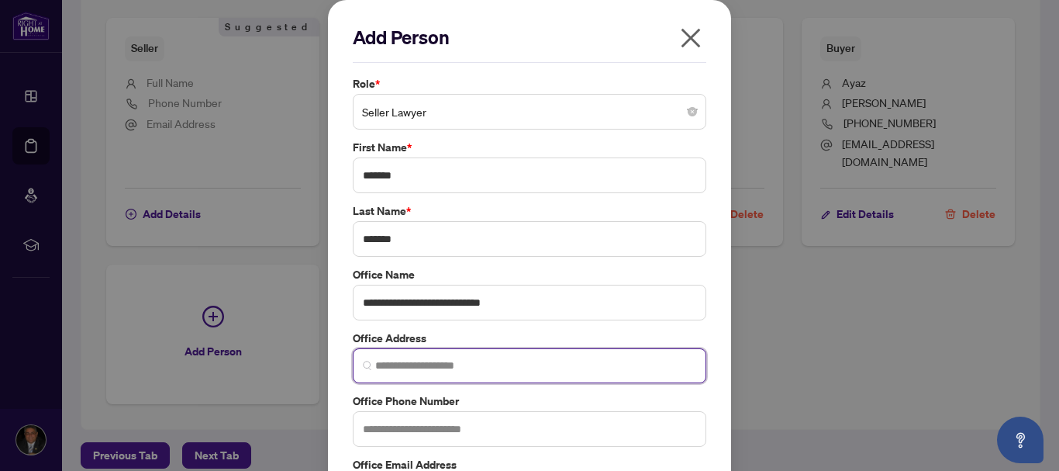
click at [417, 370] on input "search" at bounding box center [535, 365] width 321 height 16
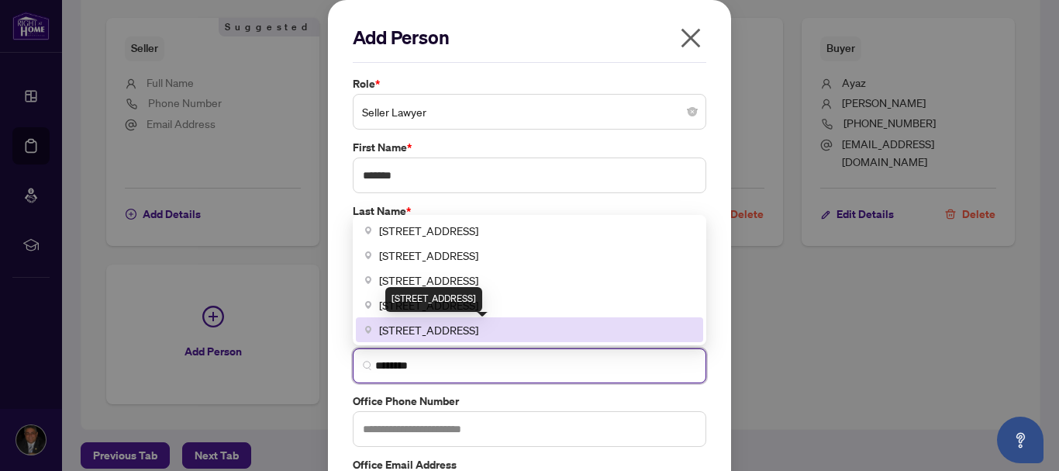
click at [443, 325] on span "[STREET_ADDRESS]" at bounding box center [428, 329] width 99 height 17
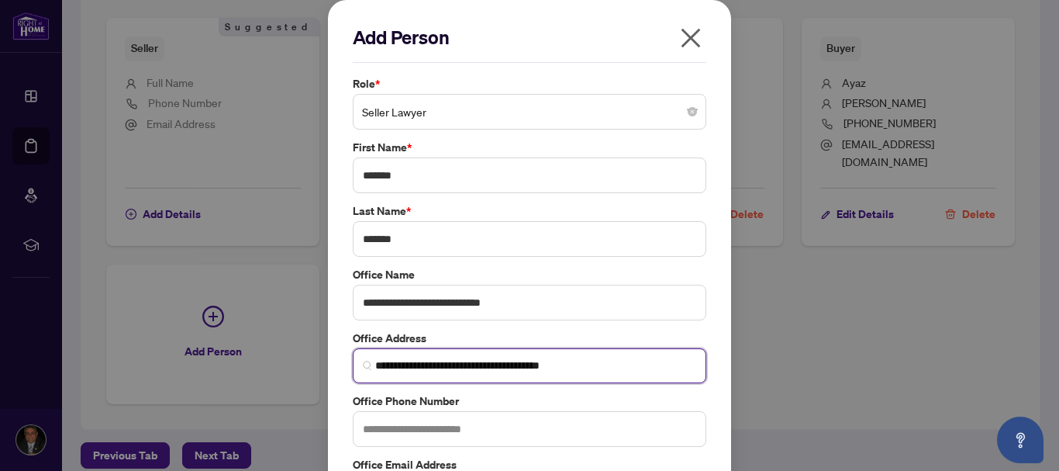
type input "**********"
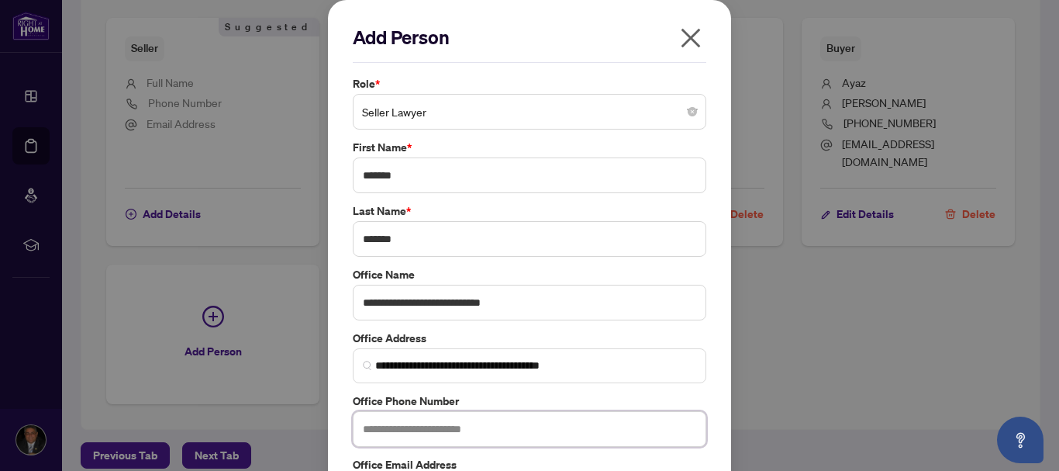
click at [416, 431] on input "text" at bounding box center [530, 429] width 354 height 36
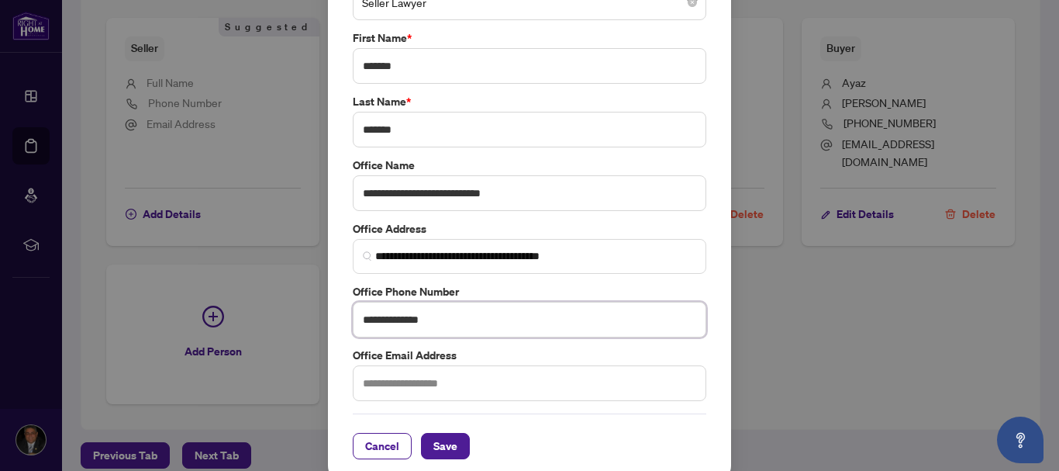
scroll to position [123, 0]
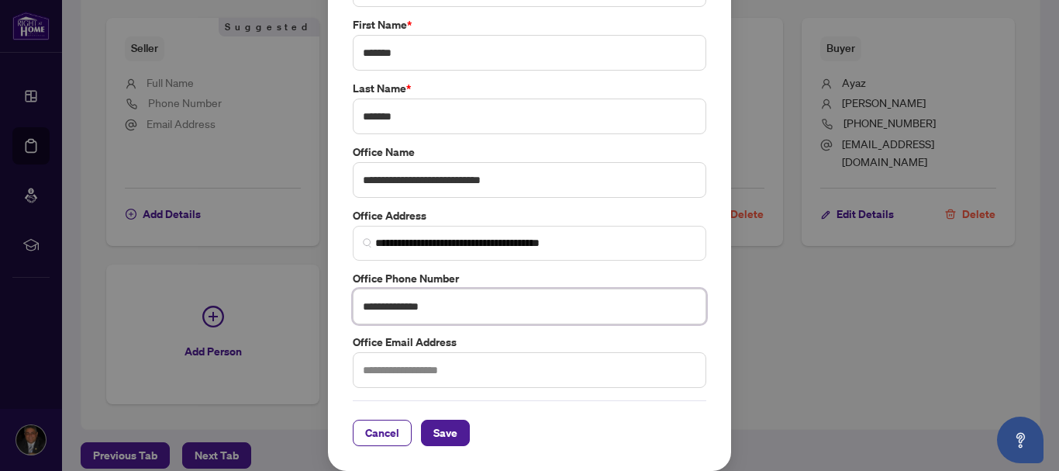
type input "**********"
click at [412, 364] on input "text" at bounding box center [530, 370] width 354 height 36
type input "**********"
click at [444, 434] on span "Save" at bounding box center [445, 432] width 24 height 25
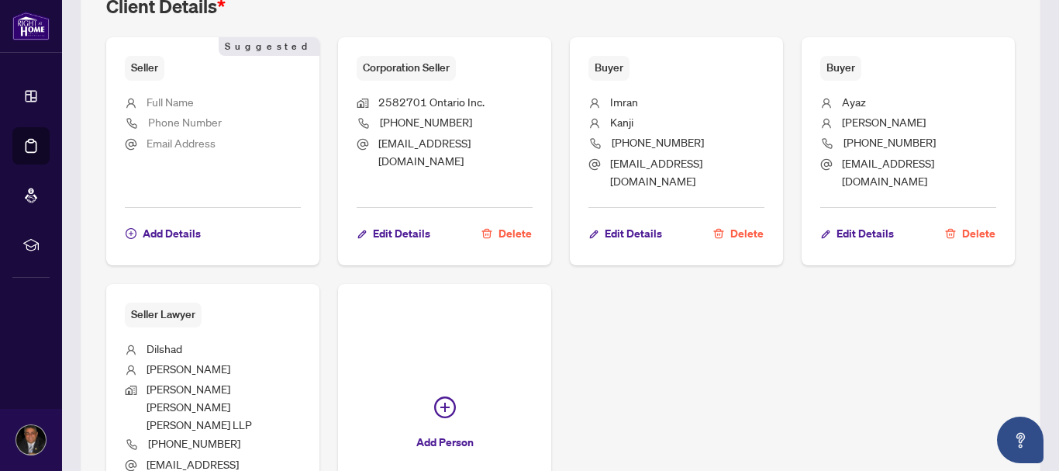
scroll to position [1149, 0]
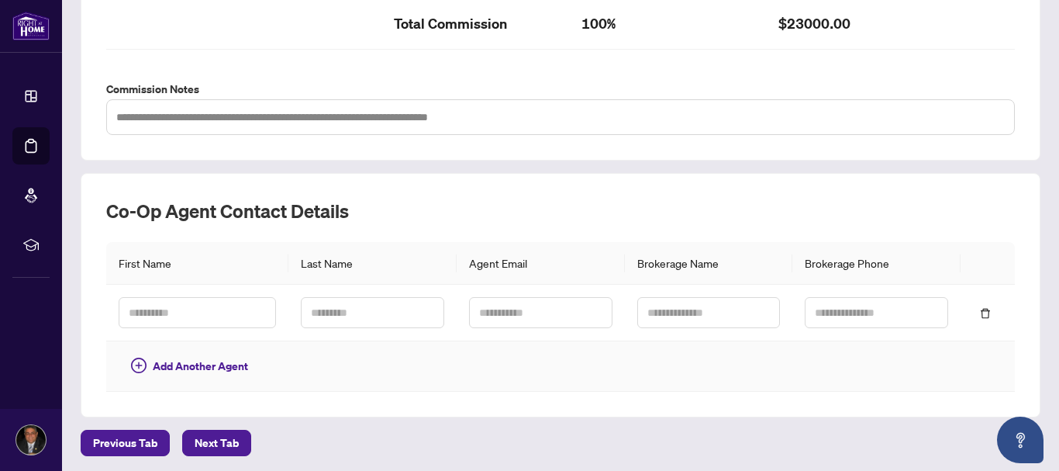
scroll to position [553, 0]
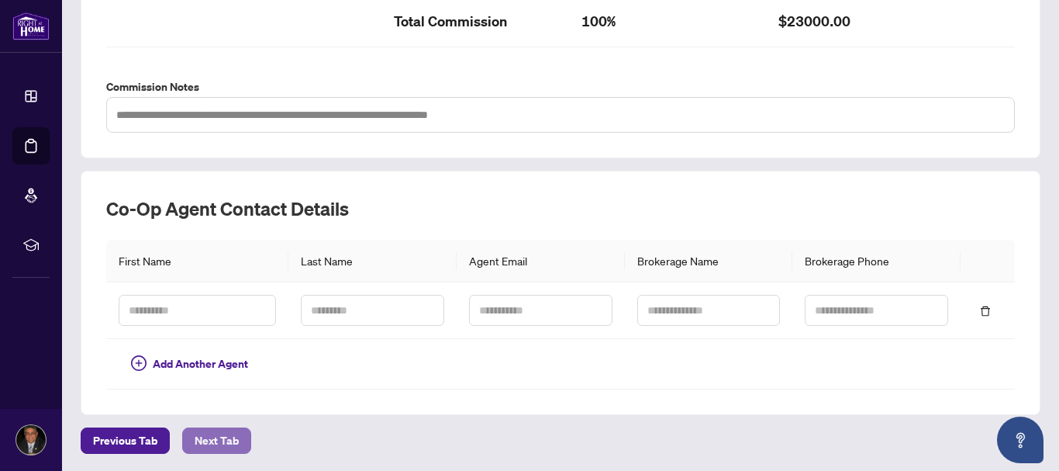
click at [223, 429] on span "Next Tab" at bounding box center [217, 440] width 44 height 25
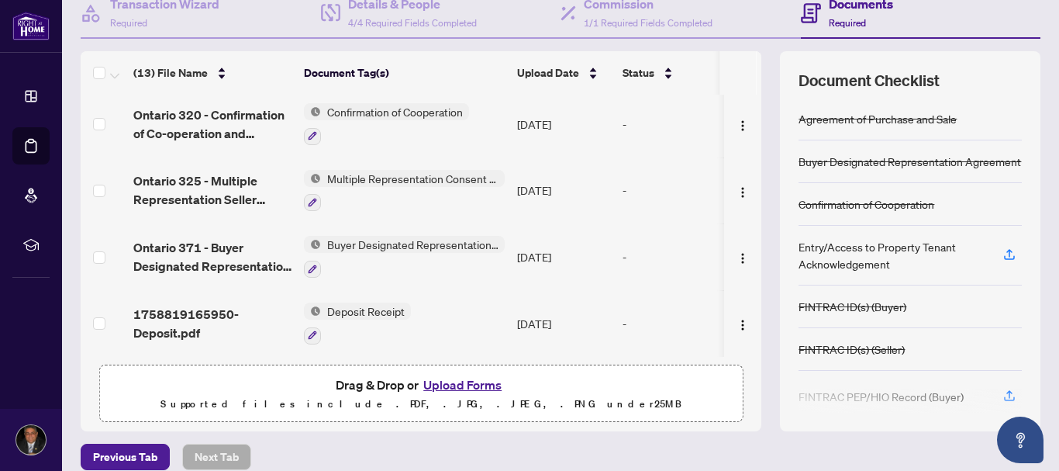
scroll to position [178, 0]
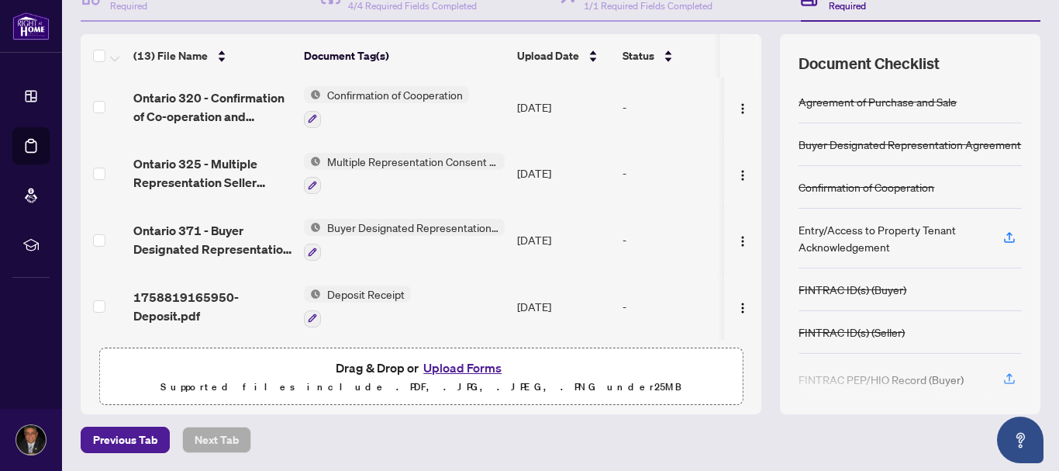
click at [475, 361] on button "Upload Forms" at bounding box center [463, 367] width 88 height 20
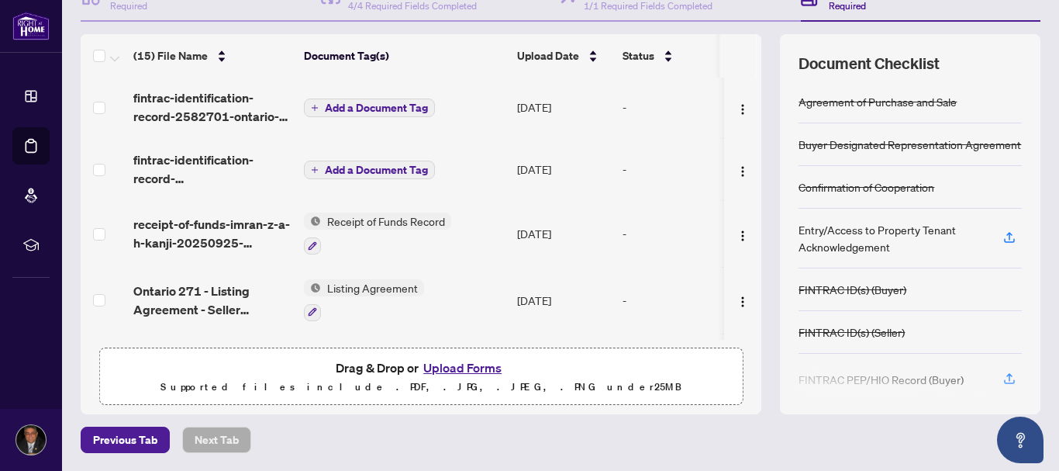
scroll to position [0, 0]
click at [344, 113] on span "Add a Document Tag" at bounding box center [376, 109] width 103 height 11
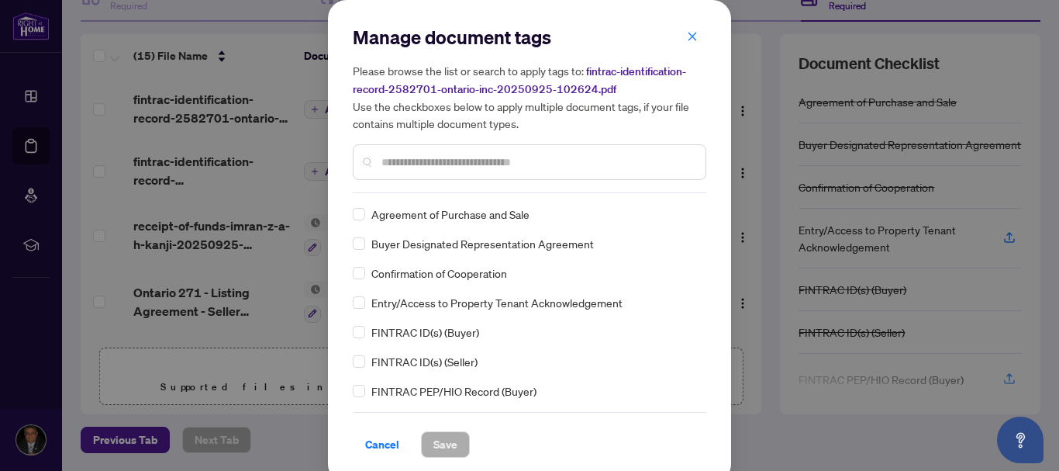
click at [430, 157] on input "text" at bounding box center [538, 162] width 312 height 17
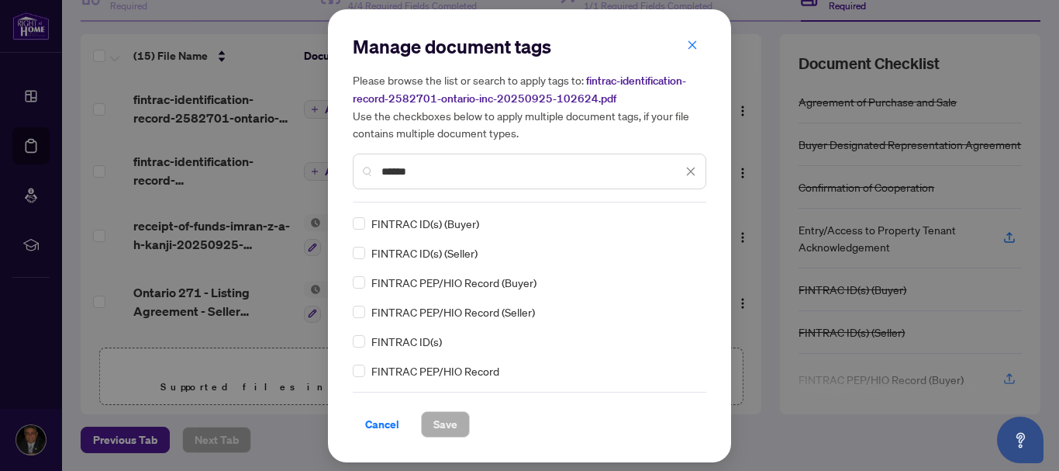
type input "******"
click at [446, 417] on span "Save" at bounding box center [445, 424] width 24 height 25
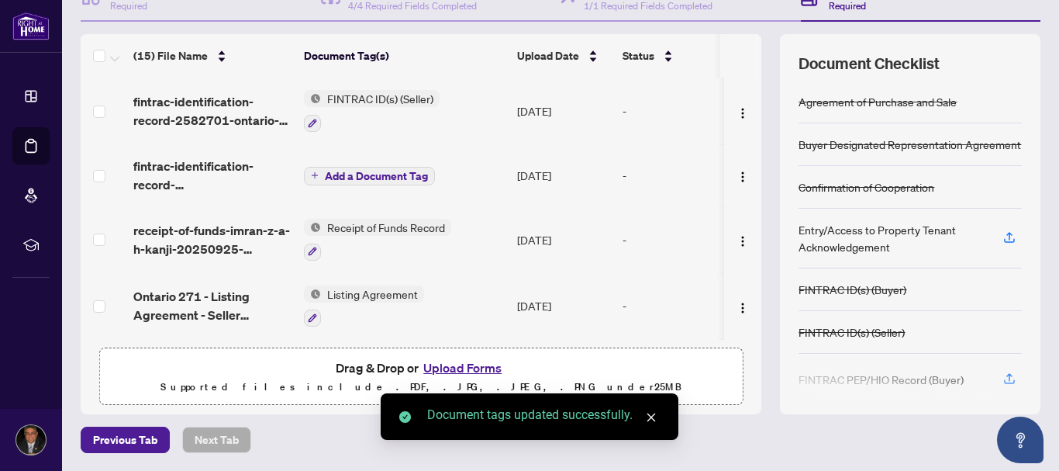
click at [344, 183] on button "Add a Document Tag" at bounding box center [369, 176] width 131 height 19
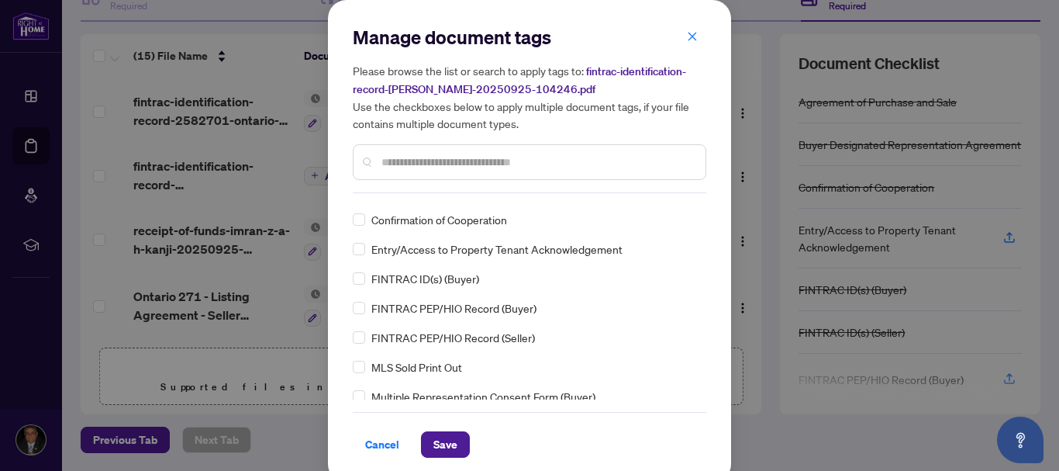
scroll to position [25, 0]
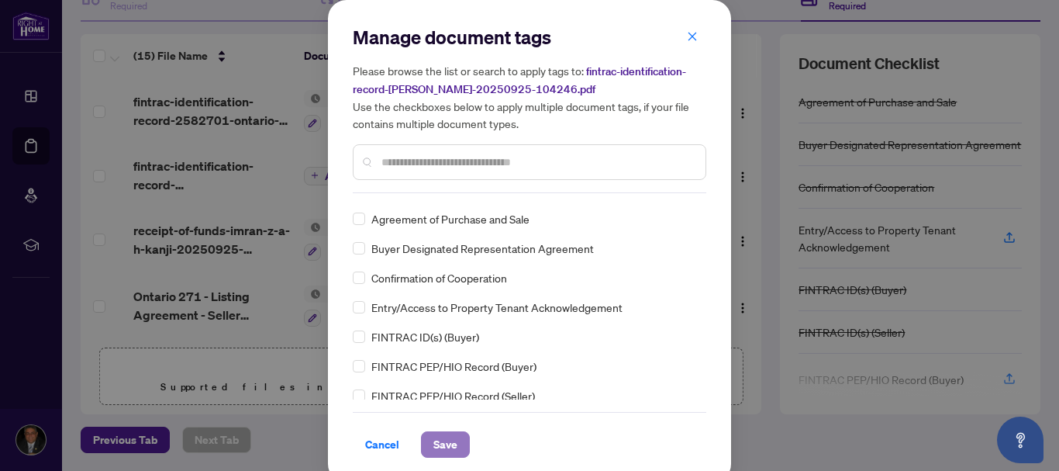
click at [453, 437] on button "Save" at bounding box center [445, 444] width 49 height 26
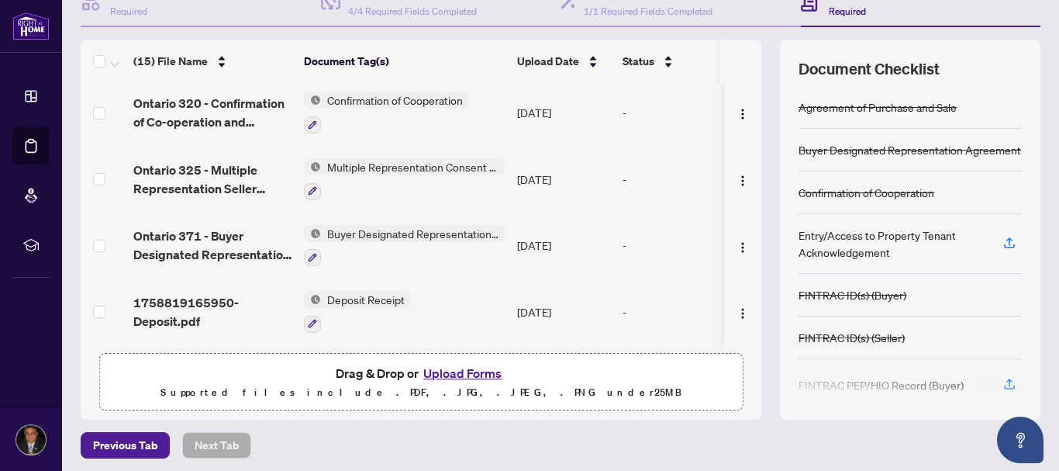
scroll to position [178, 0]
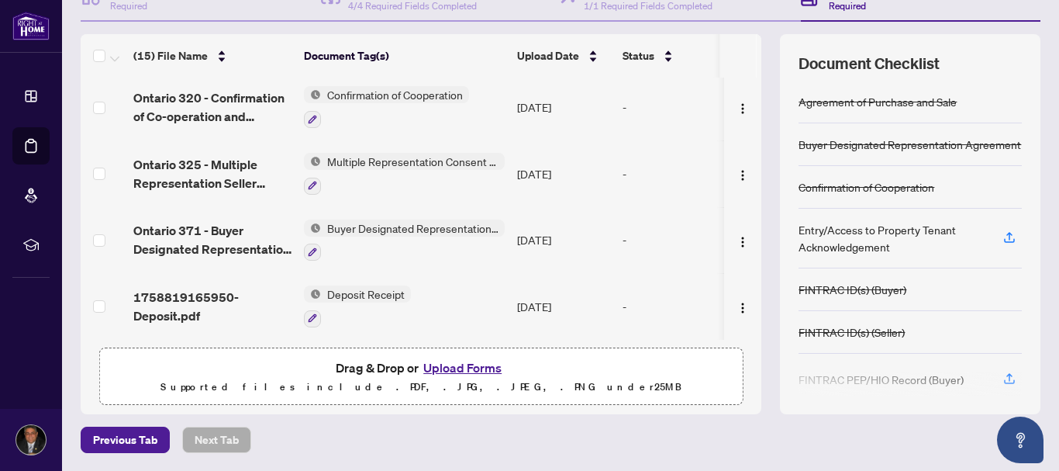
click at [451, 371] on button "Upload Forms" at bounding box center [463, 367] width 88 height 20
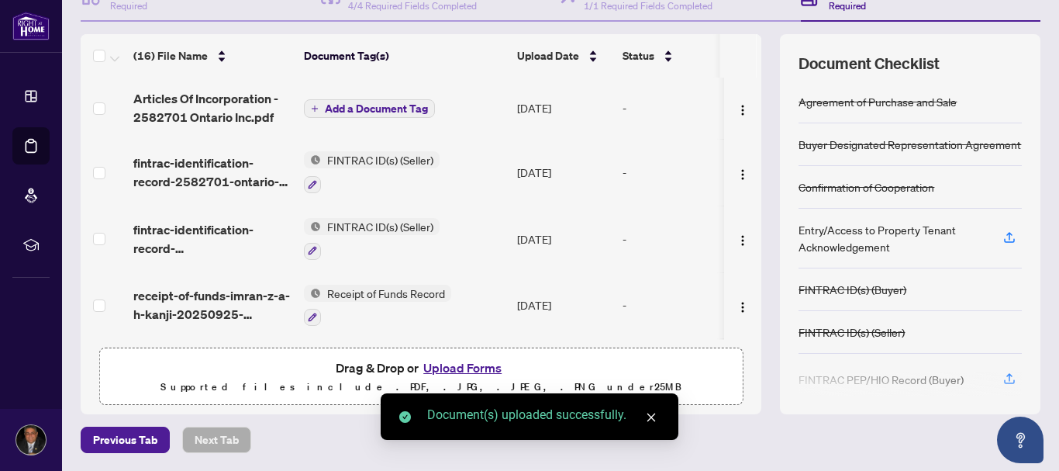
scroll to position [0, 0]
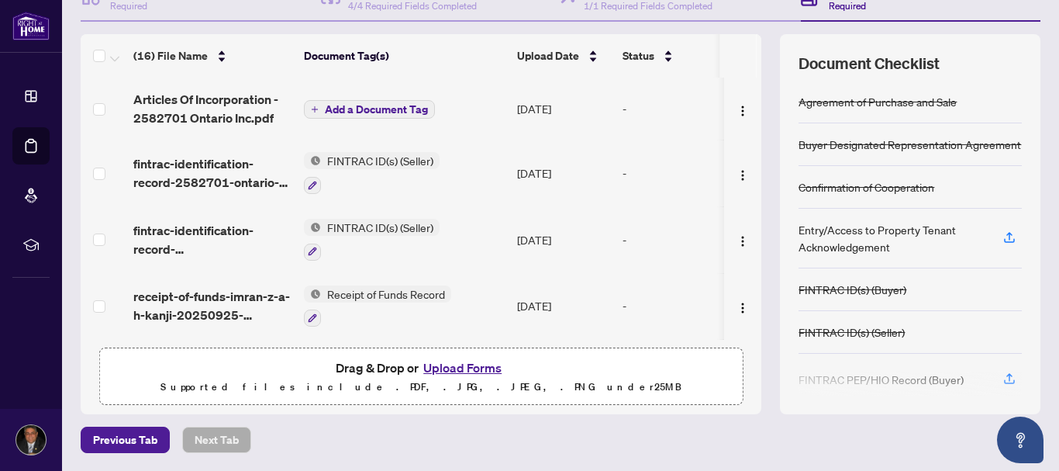
click at [379, 104] on span "Add a Document Tag" at bounding box center [376, 109] width 103 height 11
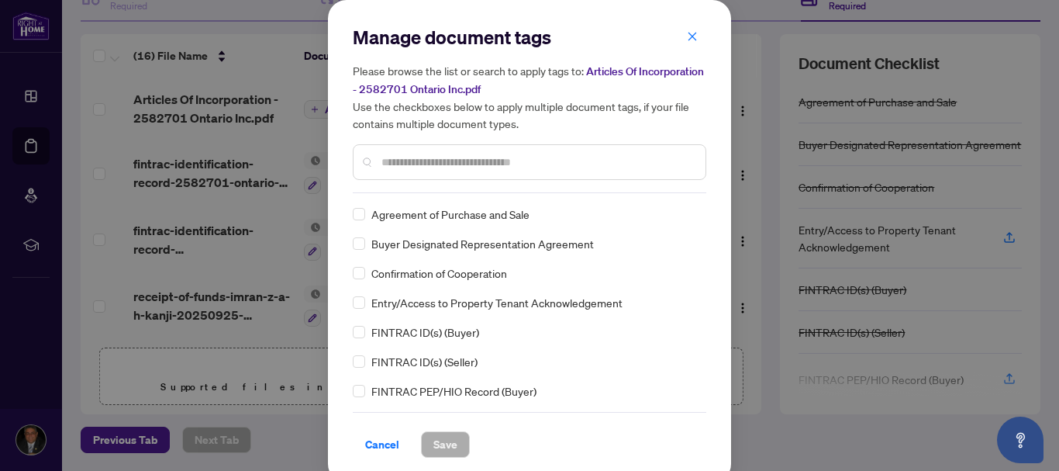
click at [413, 164] on input "text" at bounding box center [538, 162] width 312 height 17
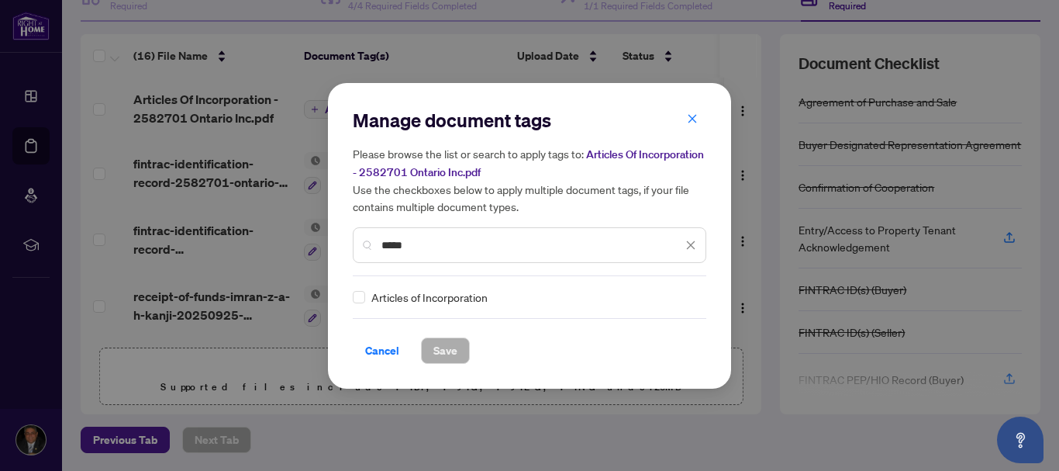
type input "*****"
click at [439, 355] on span "Save" at bounding box center [445, 350] width 24 height 25
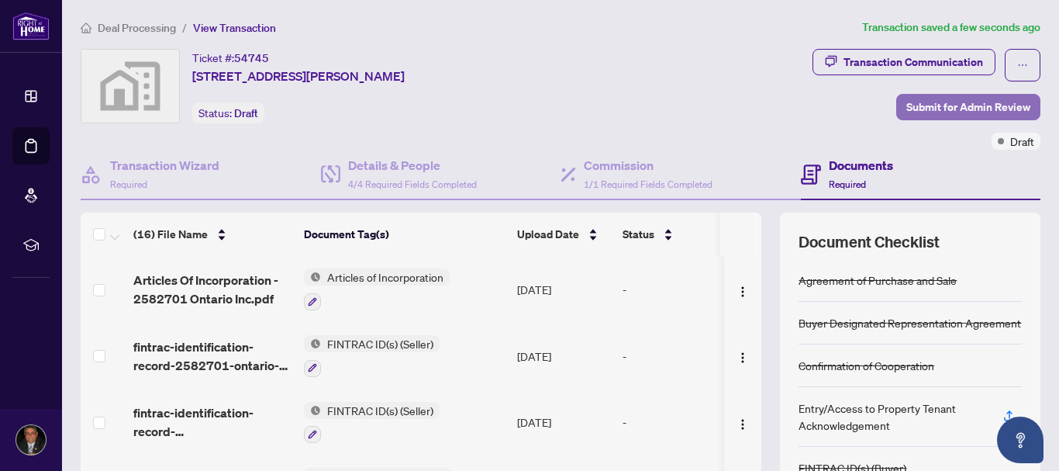
click at [943, 113] on span "Submit for Admin Review" at bounding box center [969, 107] width 124 height 25
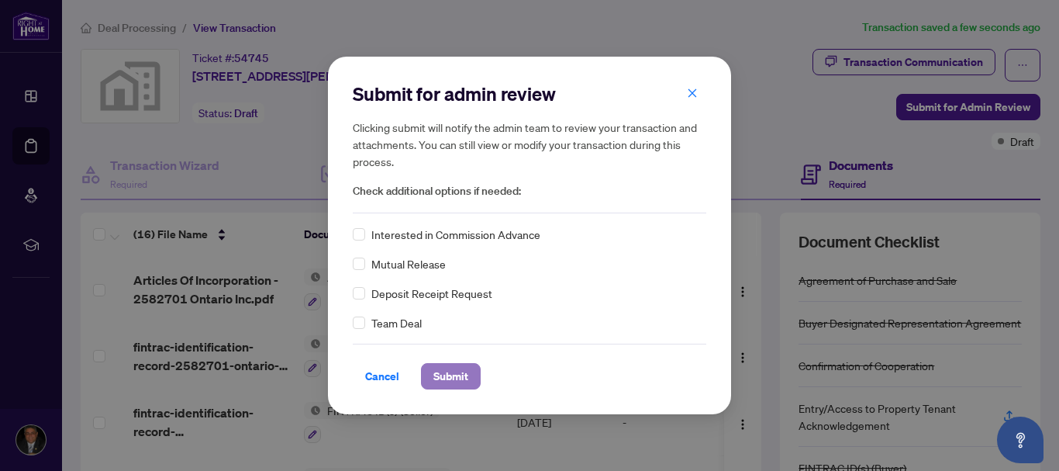
click at [452, 375] on span "Submit" at bounding box center [450, 376] width 35 height 25
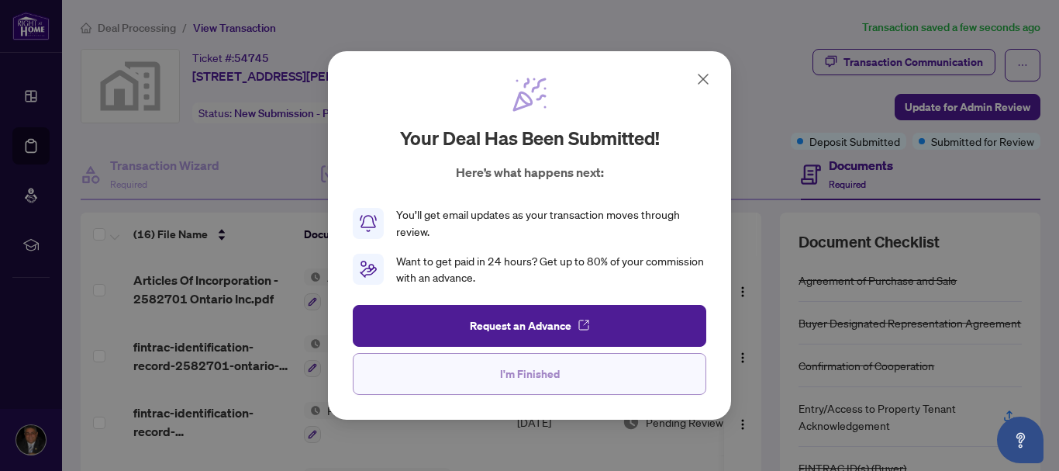
click at [516, 377] on span "I'm Finished" at bounding box center [530, 373] width 60 height 25
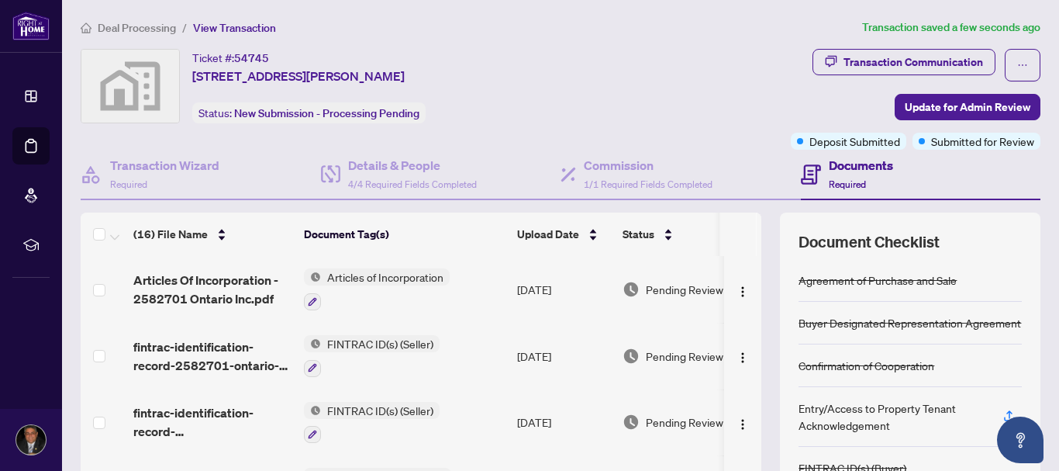
click at [157, 31] on span "Deal Processing" at bounding box center [137, 28] width 78 height 14
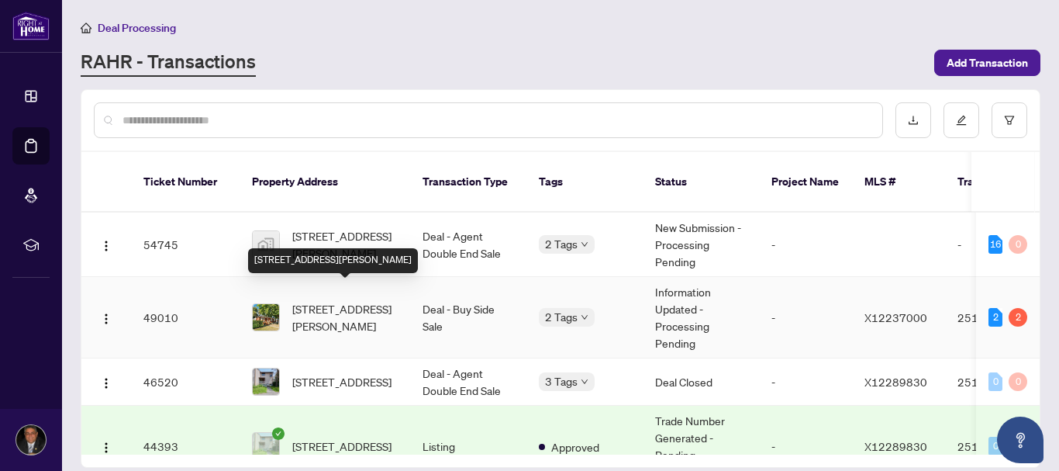
click at [313, 300] on span "[STREET_ADDRESS][PERSON_NAME]" at bounding box center [344, 317] width 105 height 34
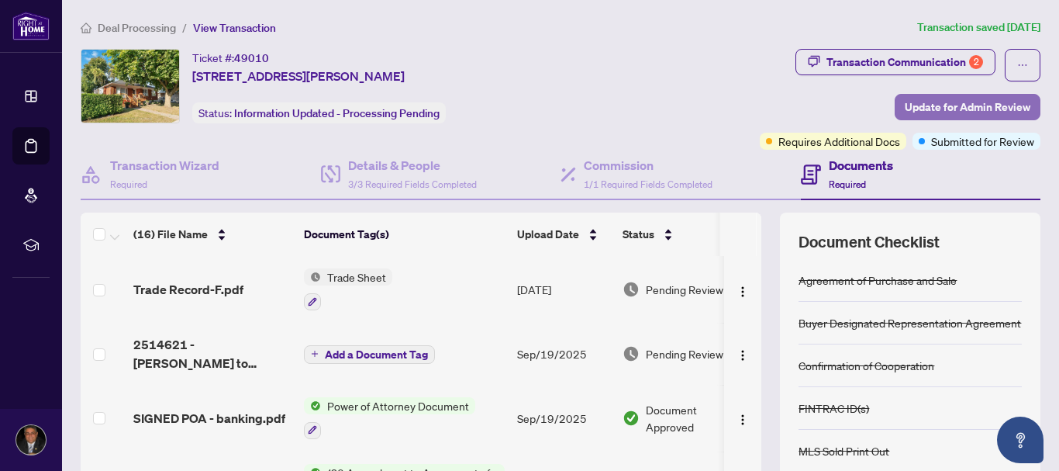
click at [905, 108] on span "Update for Admin Review" at bounding box center [968, 107] width 126 height 25
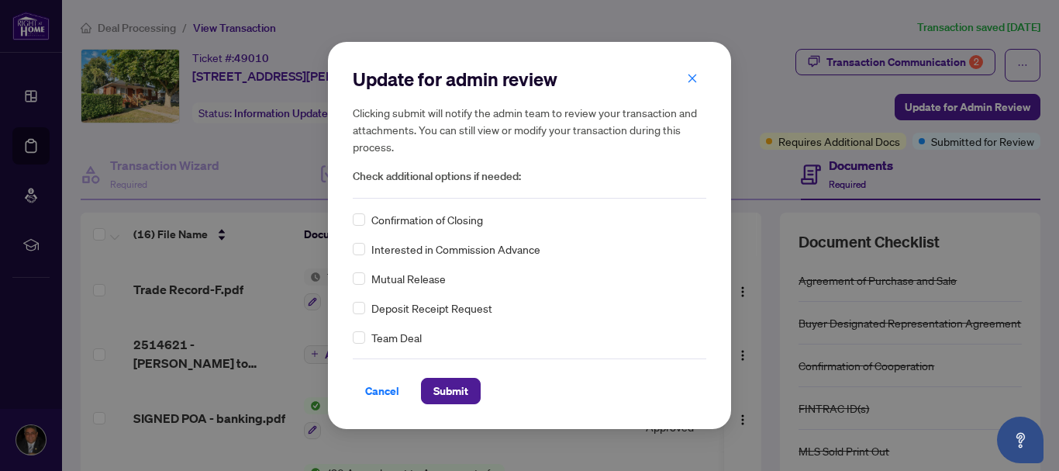
click at [365, 219] on div "Confirmation of Closing" at bounding box center [530, 219] width 354 height 17
click at [440, 398] on span "Submit" at bounding box center [450, 390] width 35 height 25
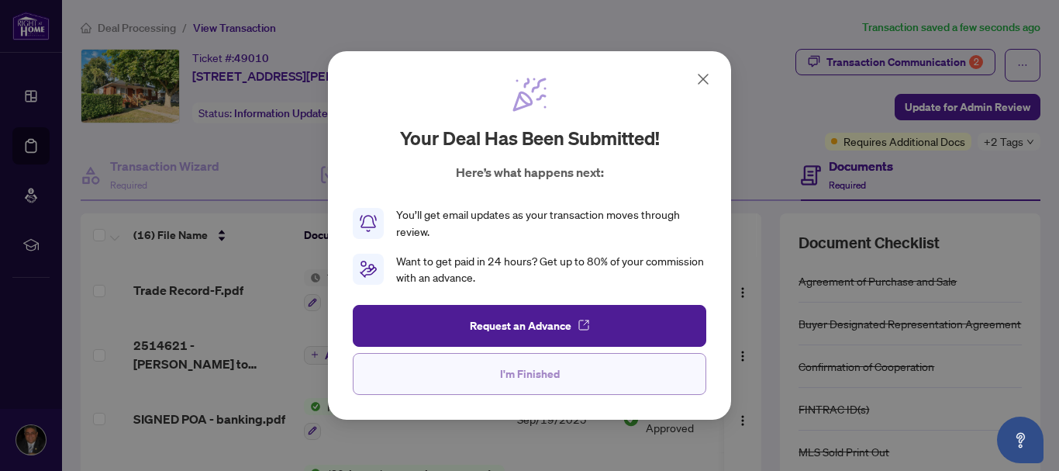
click at [501, 385] on span "I'm Finished" at bounding box center [530, 373] width 60 height 25
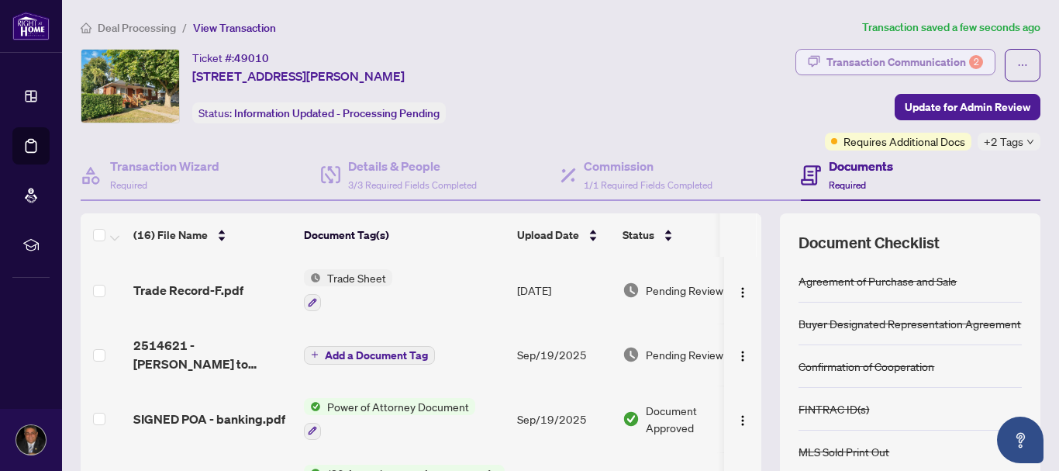
click at [851, 64] on div "Transaction Communication 2" at bounding box center [905, 62] width 157 height 25
type textarea "**********"
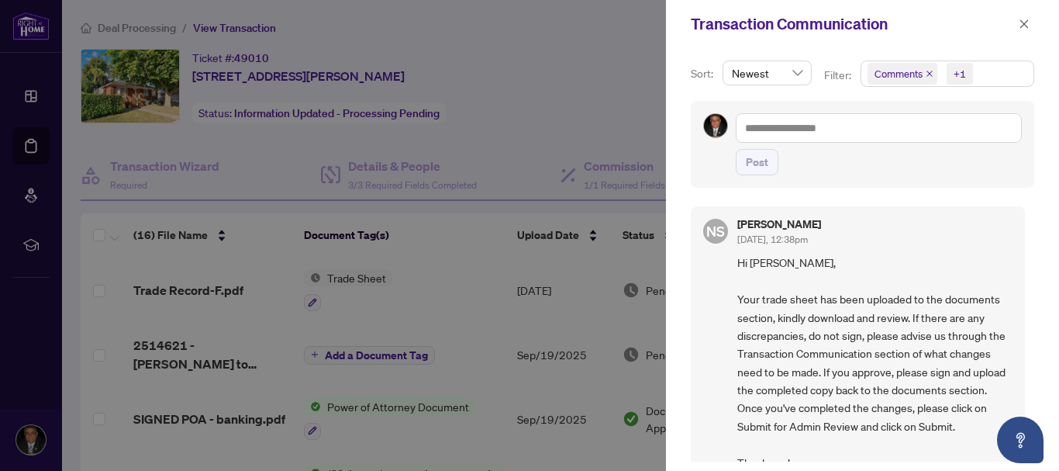
click at [536, 304] on div at bounding box center [529, 235] width 1059 height 471
click at [1028, 17] on span "button" at bounding box center [1024, 24] width 11 height 25
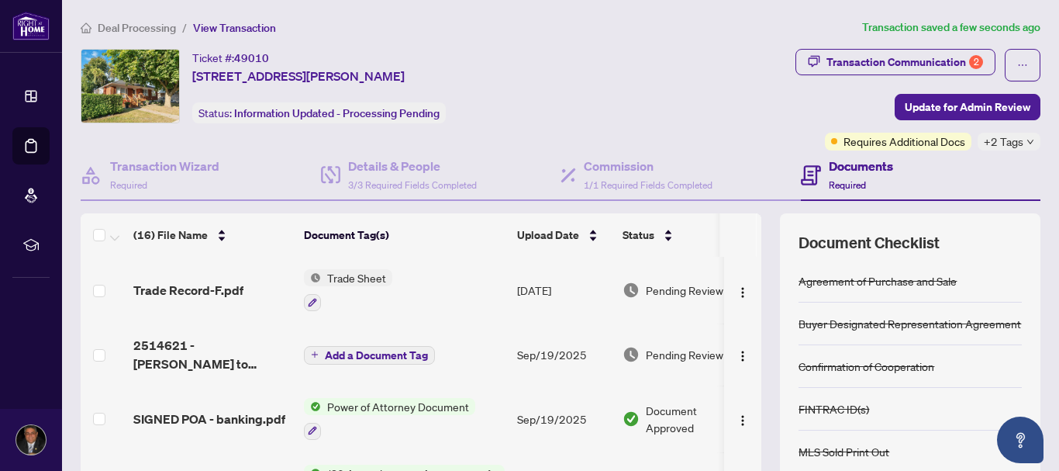
click at [155, 21] on span "Deal Processing" at bounding box center [137, 28] width 78 height 14
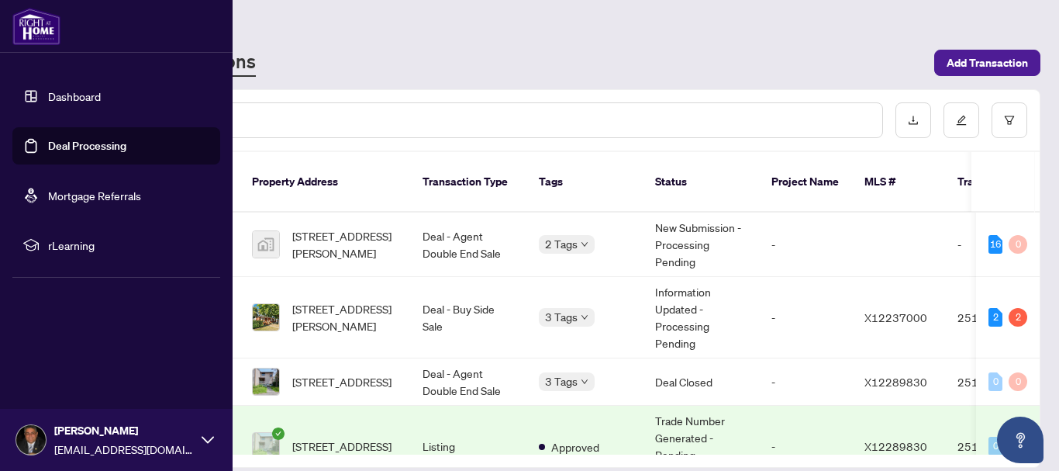
click at [89, 103] on link "Dashboard" at bounding box center [74, 96] width 53 height 14
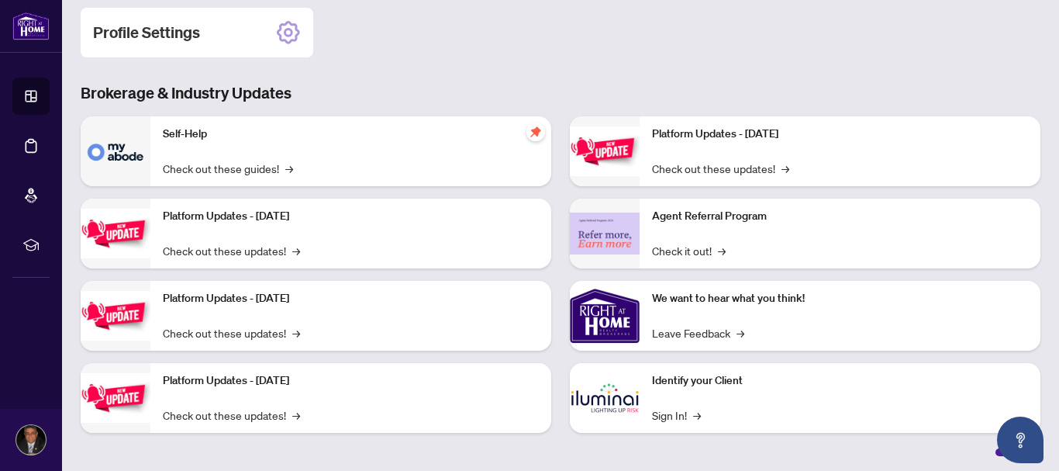
scroll to position [247, 0]
